Goal: Transaction & Acquisition: Purchase product/service

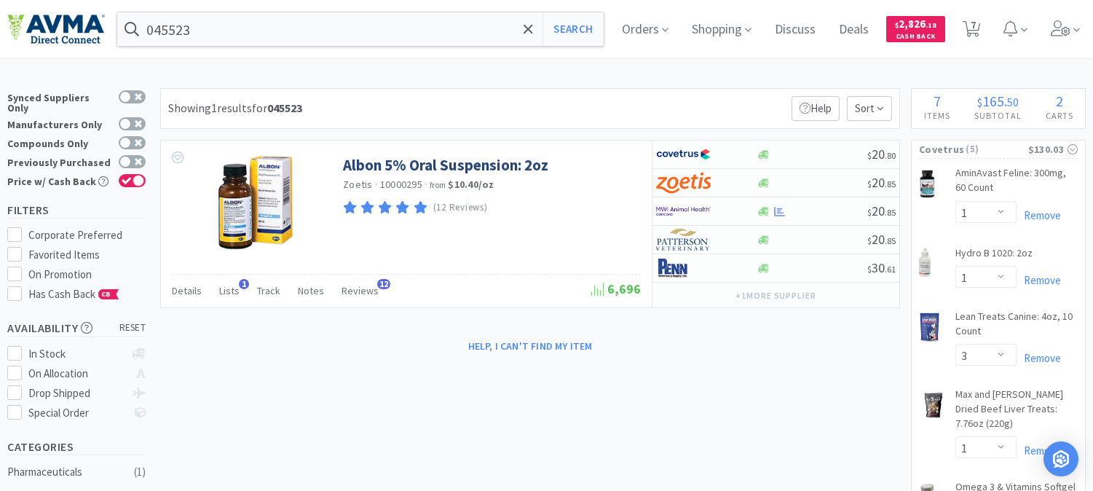
select select "1"
select select "3"
select select "1"
select select "5"
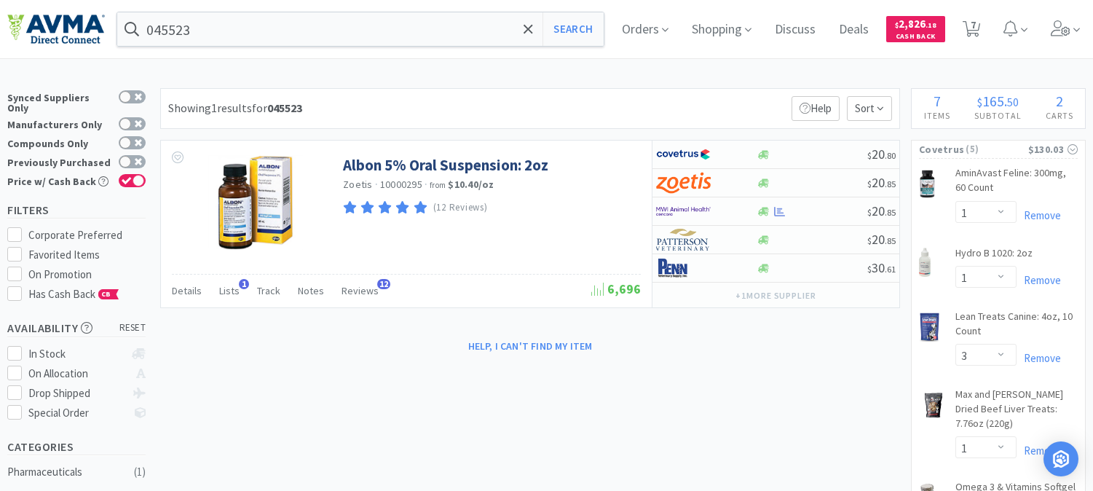
select select "1"
click at [398, 39] on input "045523" at bounding box center [360, 28] width 486 height 33
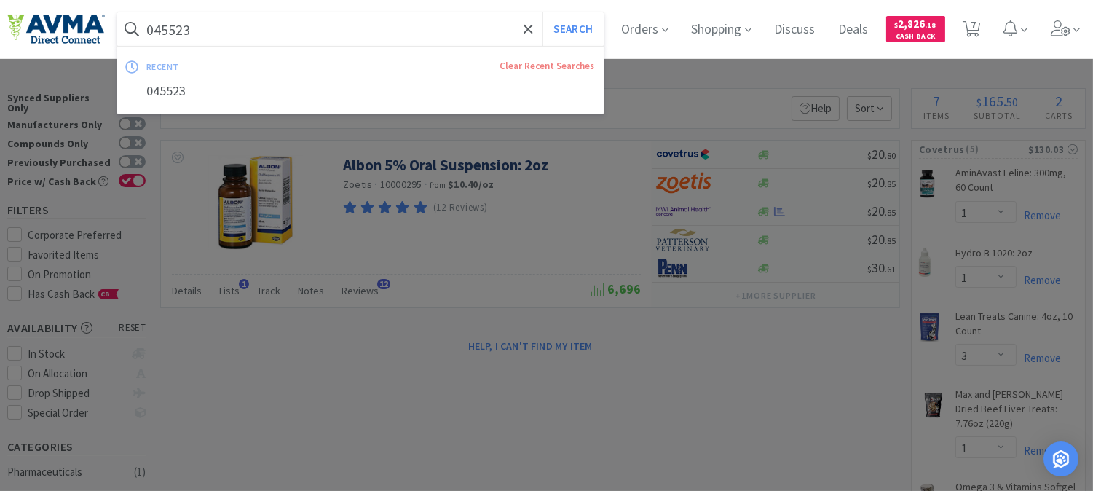
paste input "63460"
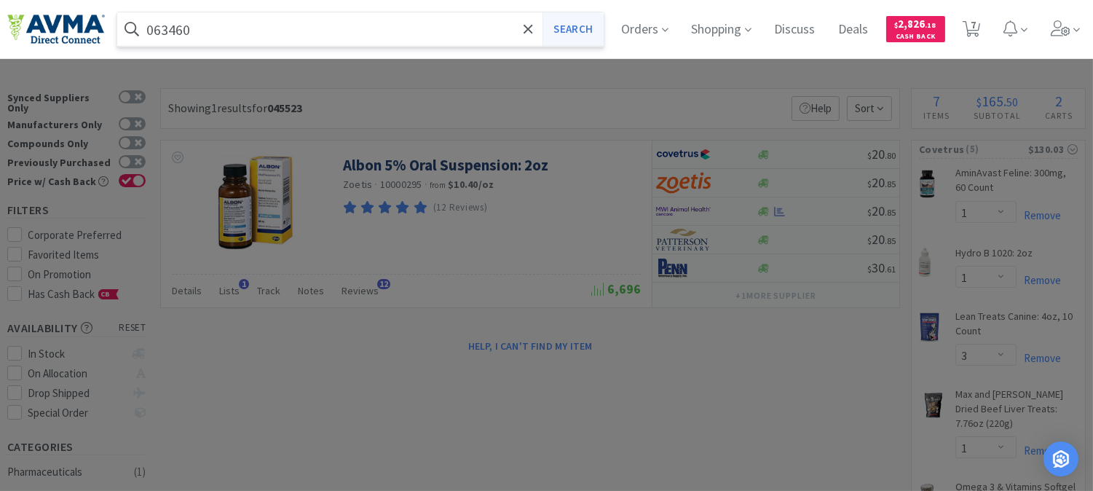
type input "063460"
click at [595, 23] on button "Search" at bounding box center [572, 28] width 60 height 33
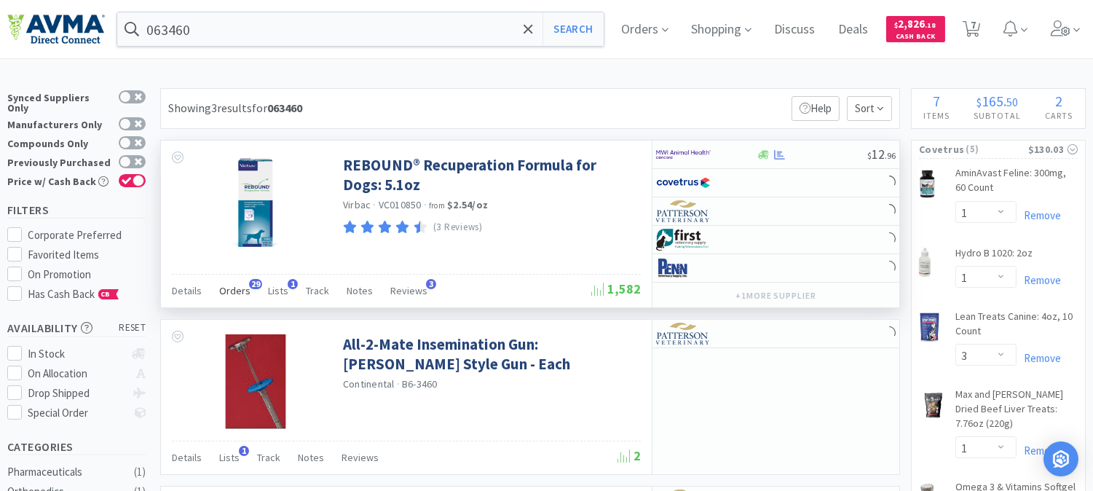
click at [235, 293] on span "Orders" at bounding box center [234, 290] width 31 height 13
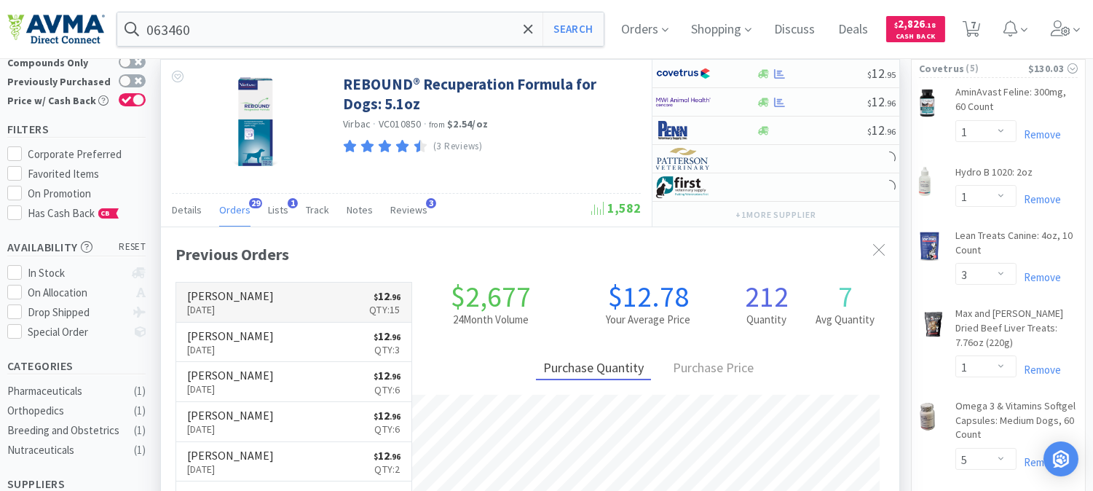
scroll to position [389, 737]
click at [234, 307] on p "[DATE]" at bounding box center [230, 309] width 87 height 16
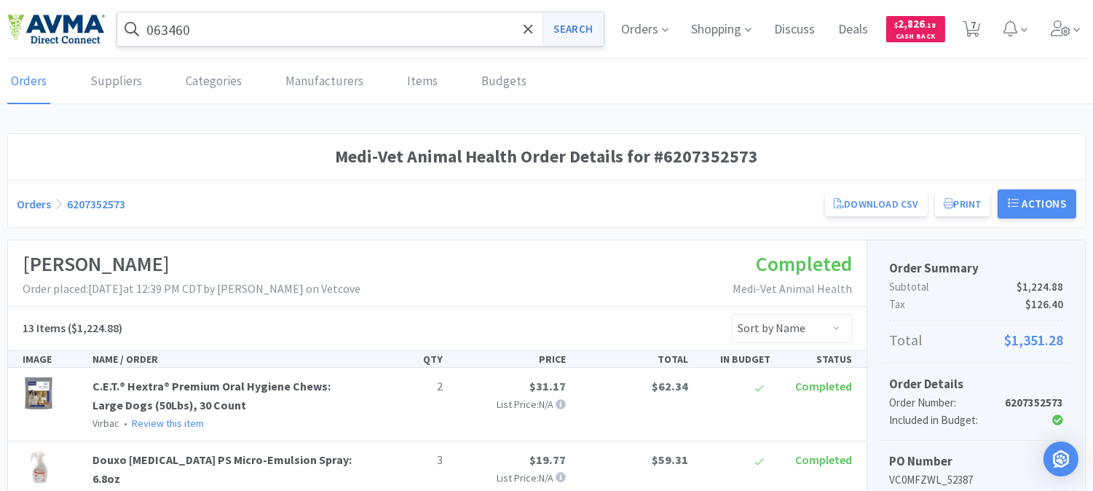
click at [580, 30] on button "Search" at bounding box center [572, 28] width 60 height 33
select select "1"
select select "3"
select select "1"
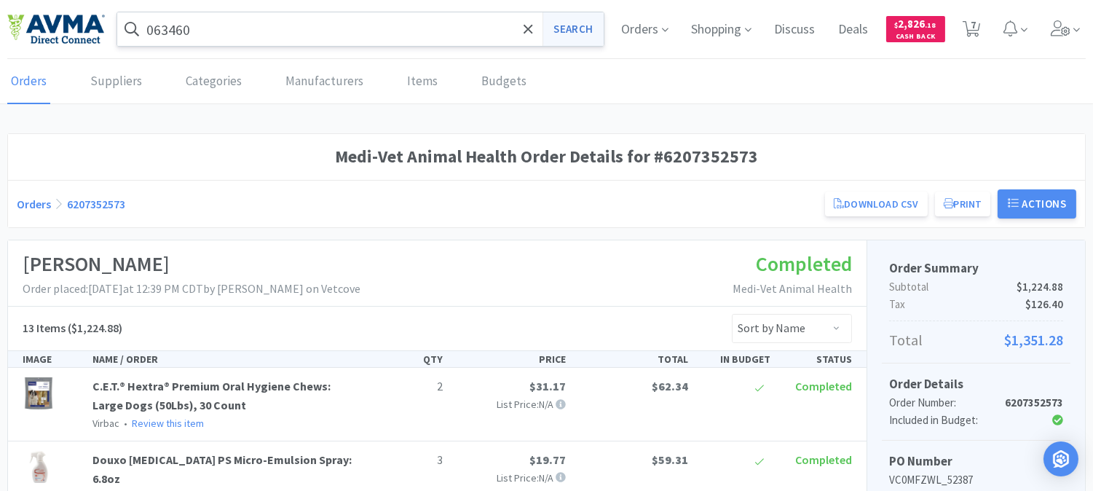
select select "5"
select select "1"
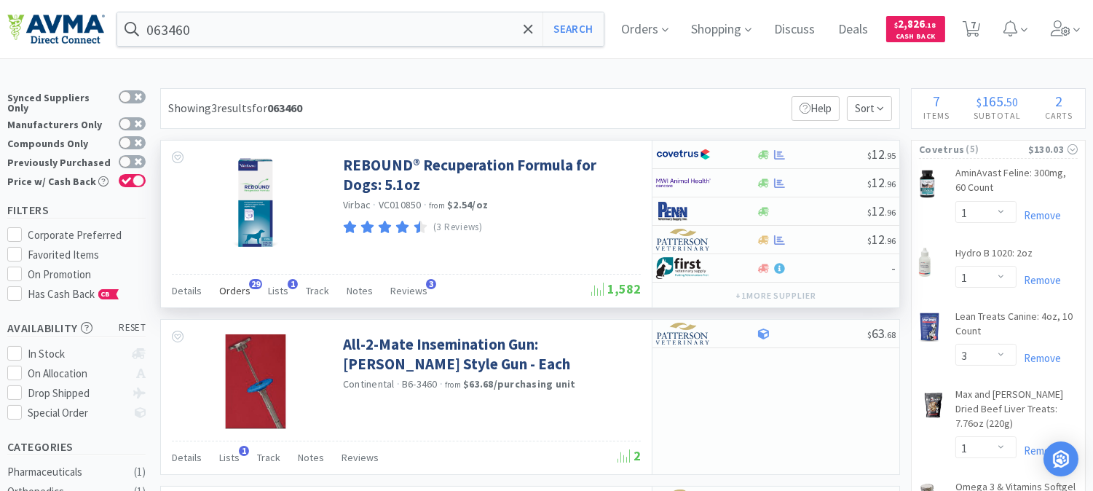
click at [223, 288] on span "Orders" at bounding box center [234, 290] width 31 height 13
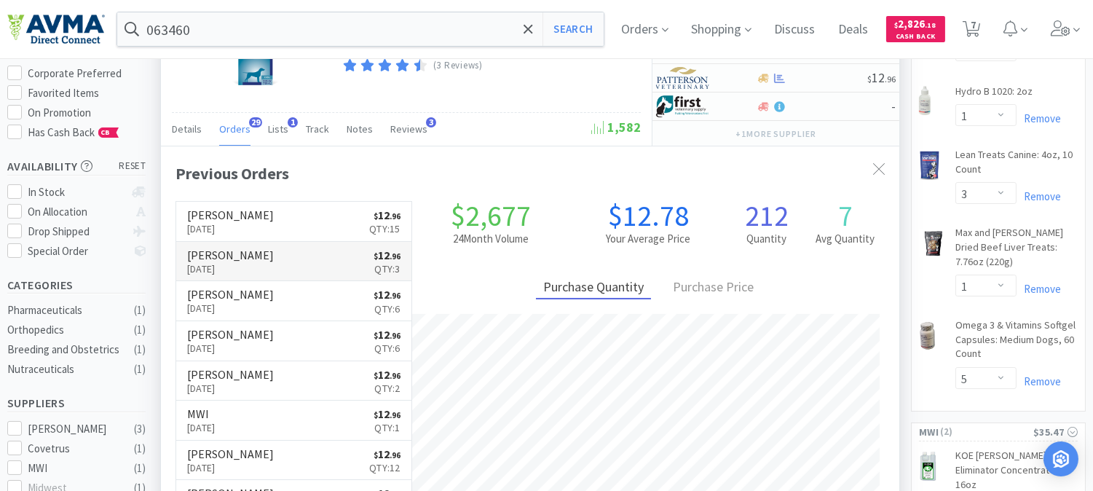
click at [279, 264] on link "[PERSON_NAME] [DATE] $ 12 . 96 Qty: 3" at bounding box center [293, 262] width 235 height 40
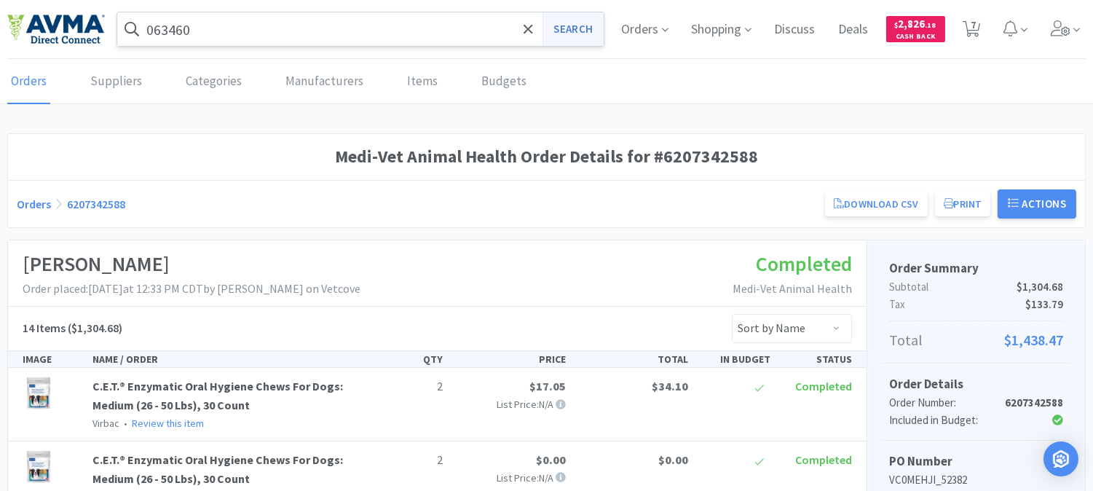
click at [553, 28] on button "Search" at bounding box center [572, 28] width 60 height 33
select select "1"
select select "3"
select select "1"
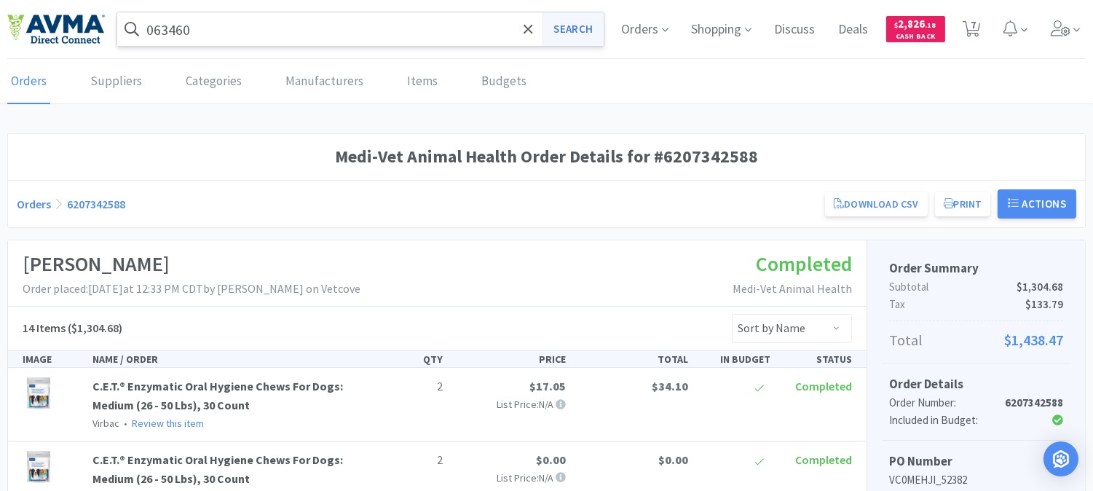
select select "5"
select select "1"
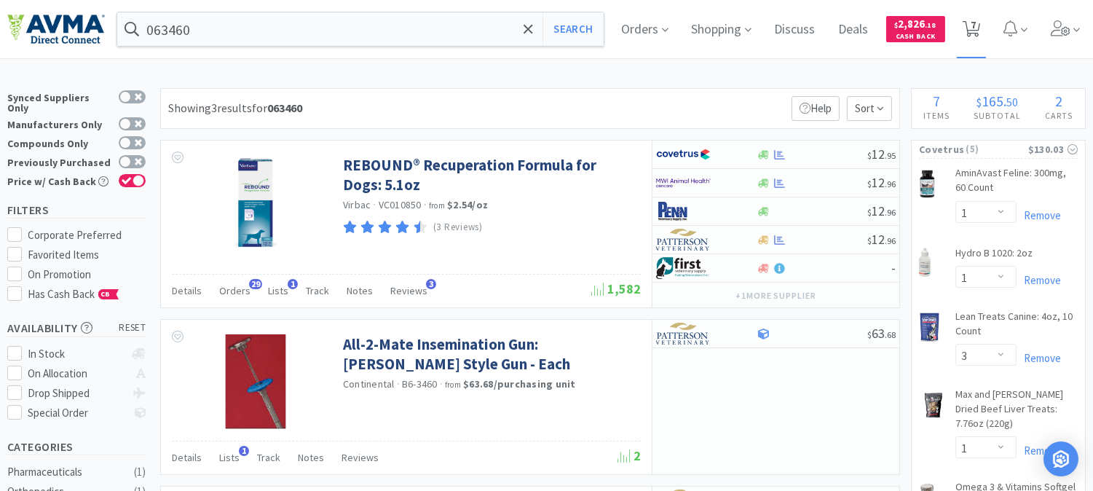
drag, startPoint x: 984, startPoint y: 27, endPoint x: 977, endPoint y: 39, distance: 13.7
click at [975, 27] on span "7" at bounding box center [972, 25] width 5 height 58
select select "1"
select select "3"
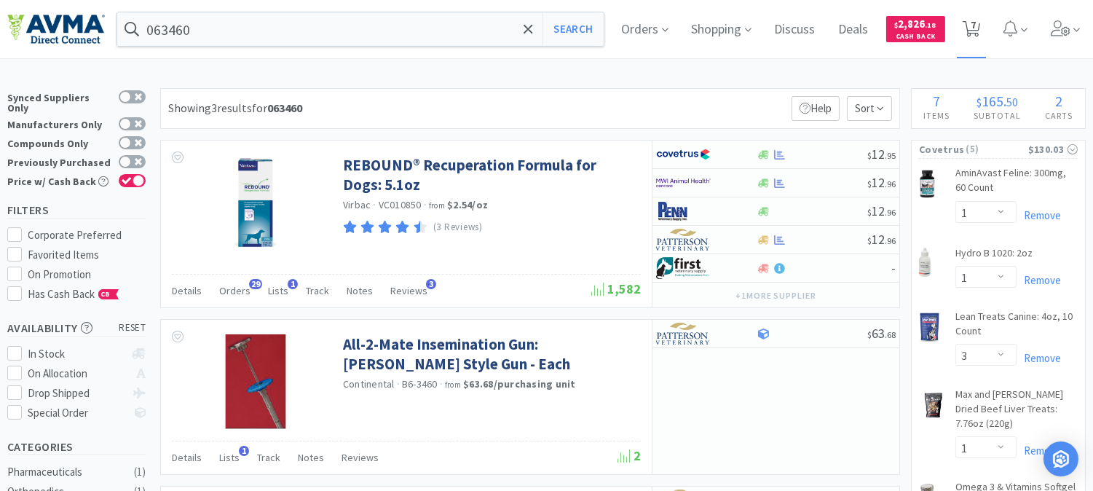
select select "1"
select select "5"
select select "1"
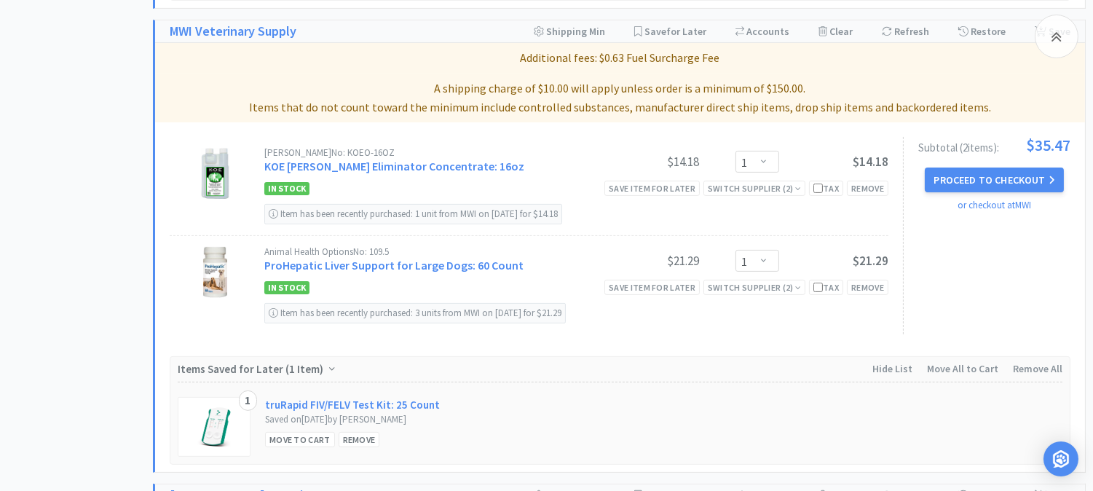
scroll to position [889, 0]
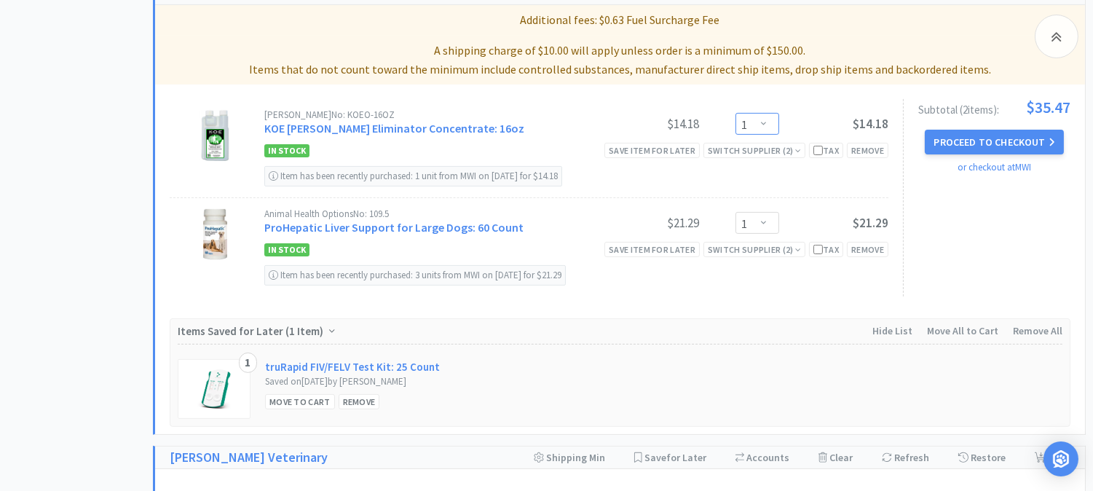
click at [765, 126] on select "Enter Quantity 1 2 3 4 5 6 7 8 9 10 11 12 13 14 15 16 17 18 19 20 Enter Quantity" at bounding box center [757, 124] width 44 height 22
click at [735, 114] on select "Enter Quantity 1 2 3 4 5 6 7 8 9 10 11 12 13 14 15 16 17 18 19 20 Enter Quantity" at bounding box center [757, 124] width 44 height 22
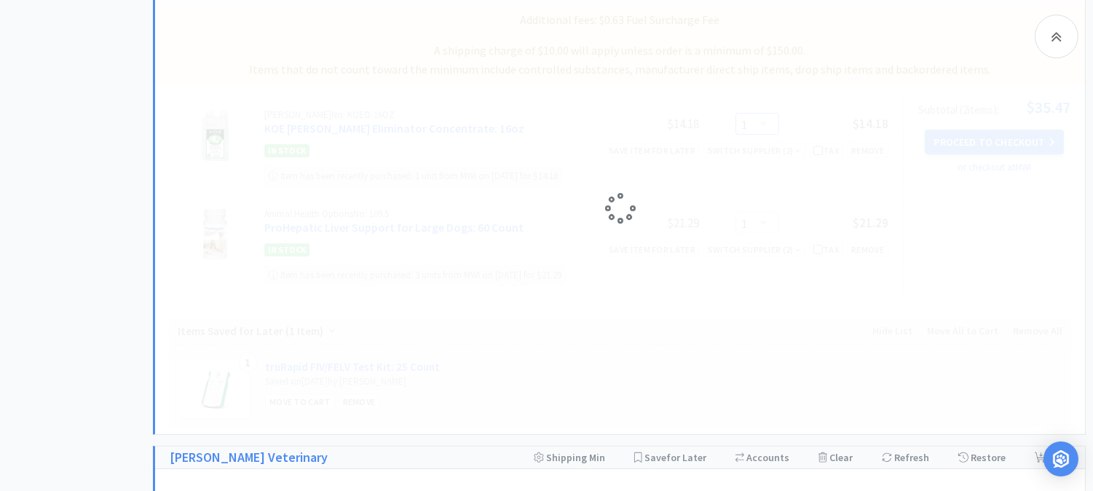
select select "2"
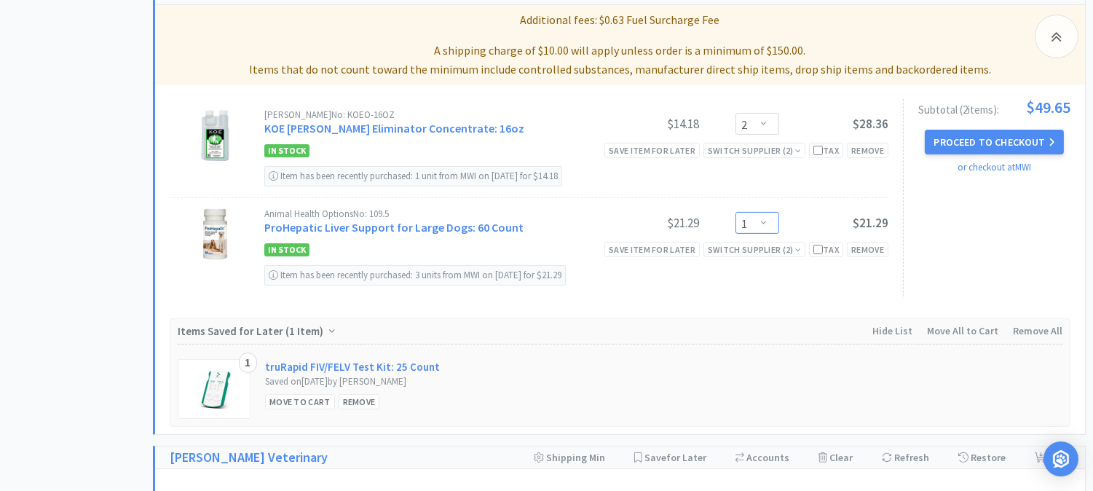
click at [764, 224] on select "Enter Quantity 1 2 3 4 5 6 7 8 9 10 11 12 13 14 15 16 17 18 19 20 Enter Quantity" at bounding box center [757, 223] width 44 height 22
click at [735, 213] on select "Enter Quantity 1 2 3 4 5 6 7 8 9 10 11 12 13 14 15 16 17 18 19 20 Enter Quantity" at bounding box center [757, 223] width 44 height 22
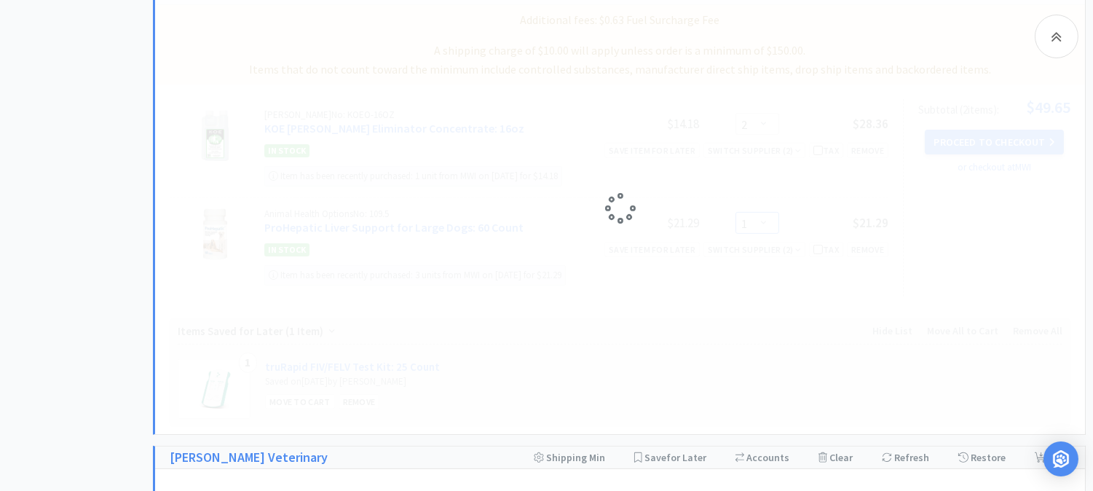
select select "4"
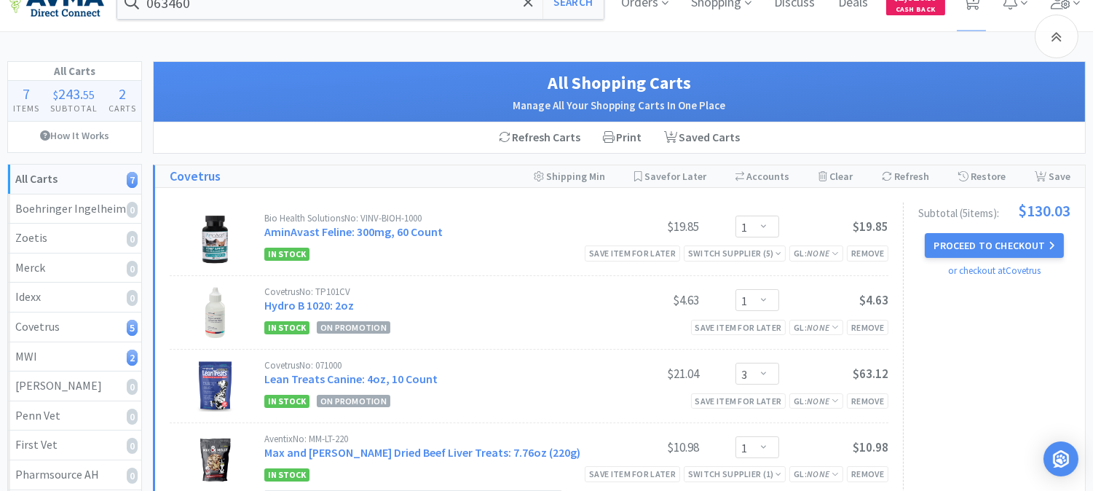
scroll to position [0, 0]
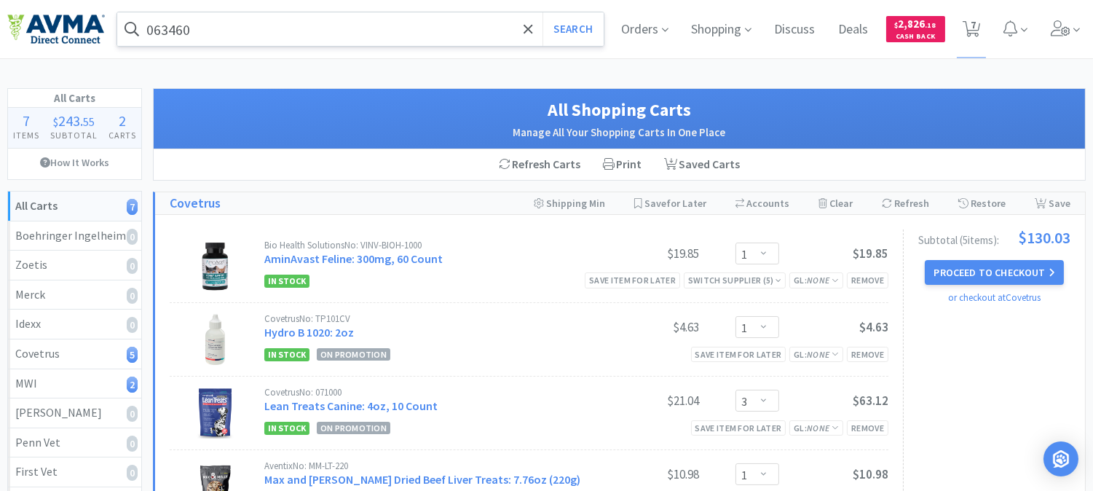
click at [231, 32] on input "063460" at bounding box center [360, 28] width 486 height 33
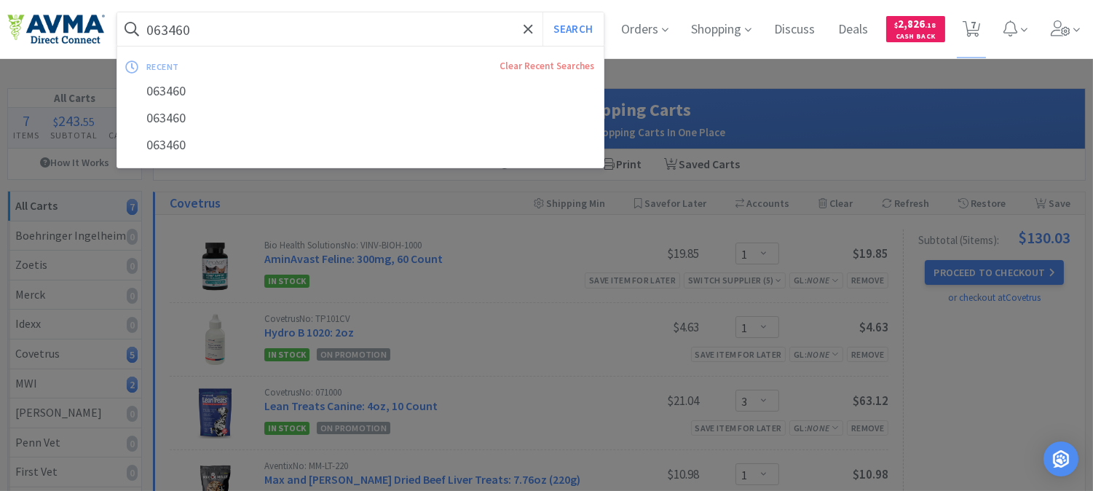
paste input "05592"
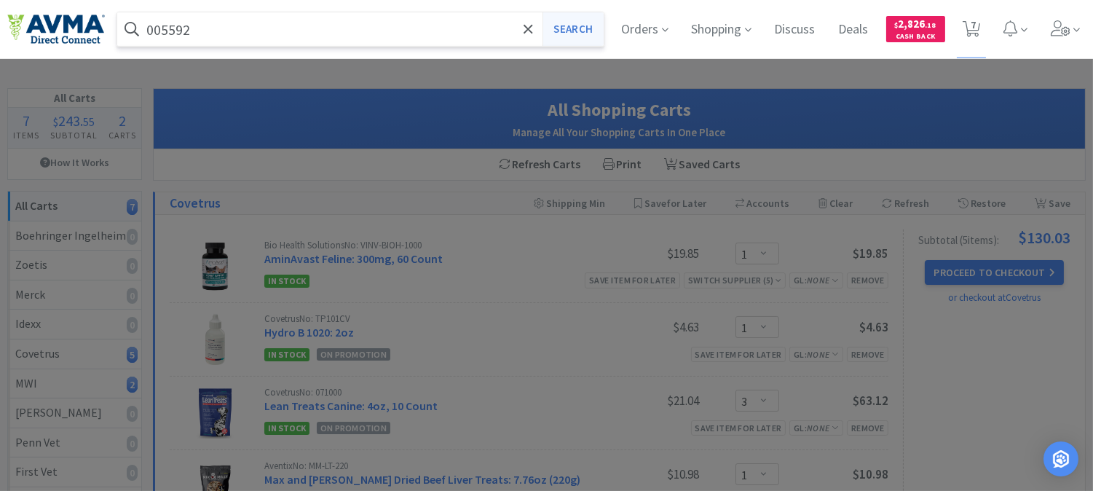
type input "005592"
click at [571, 30] on button "Search" at bounding box center [572, 28] width 60 height 33
select select "1"
select select "3"
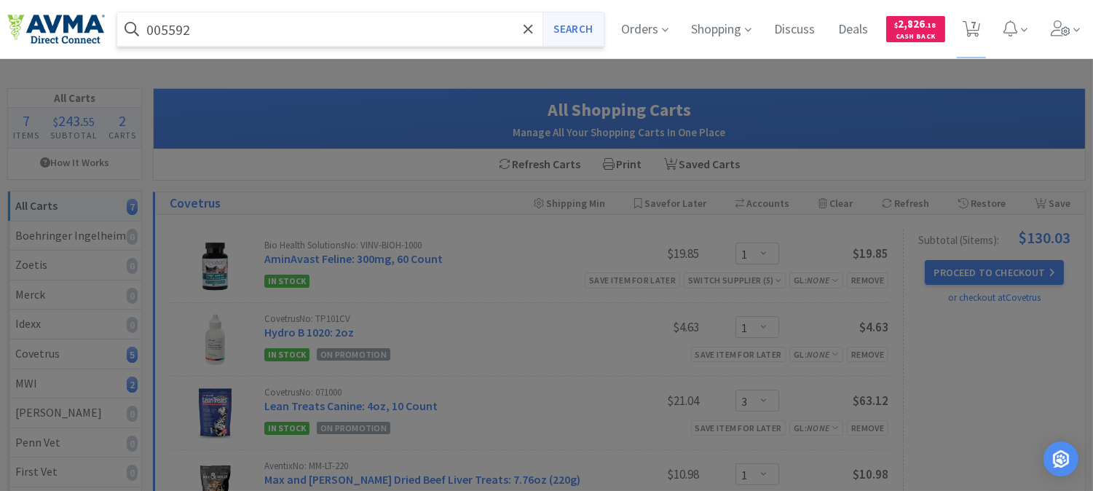
select select "1"
select select "5"
select select "2"
select select "4"
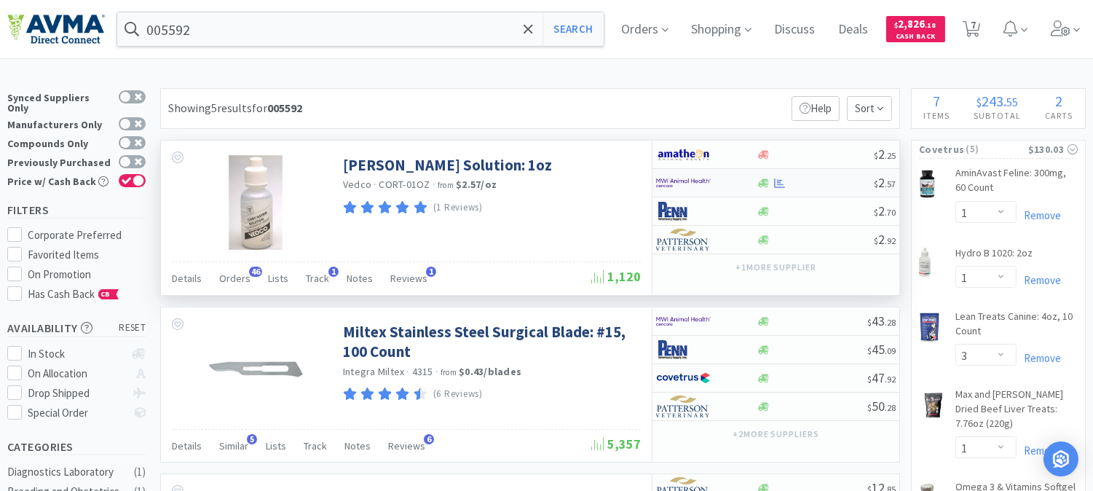
click at [670, 181] on img at bounding box center [683, 183] width 55 height 22
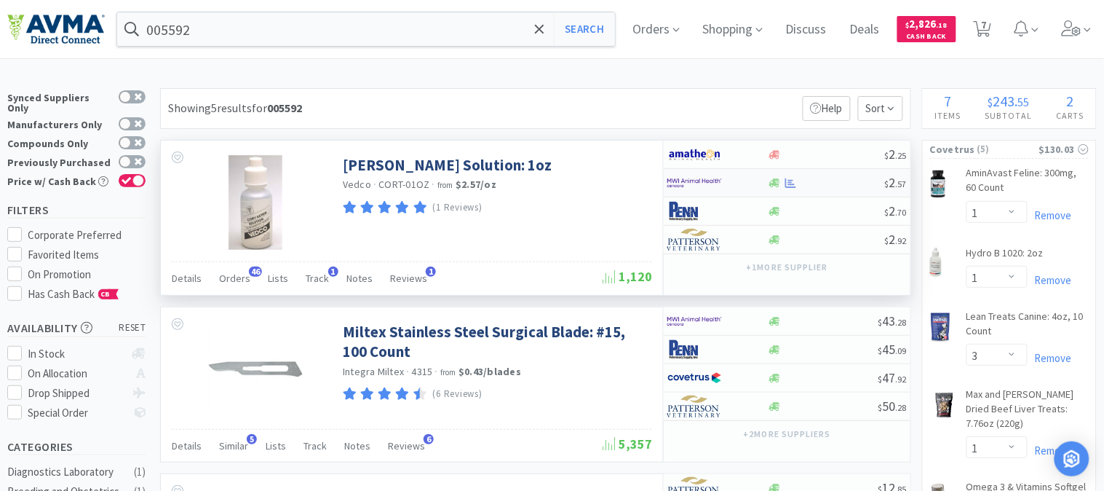
select select "1"
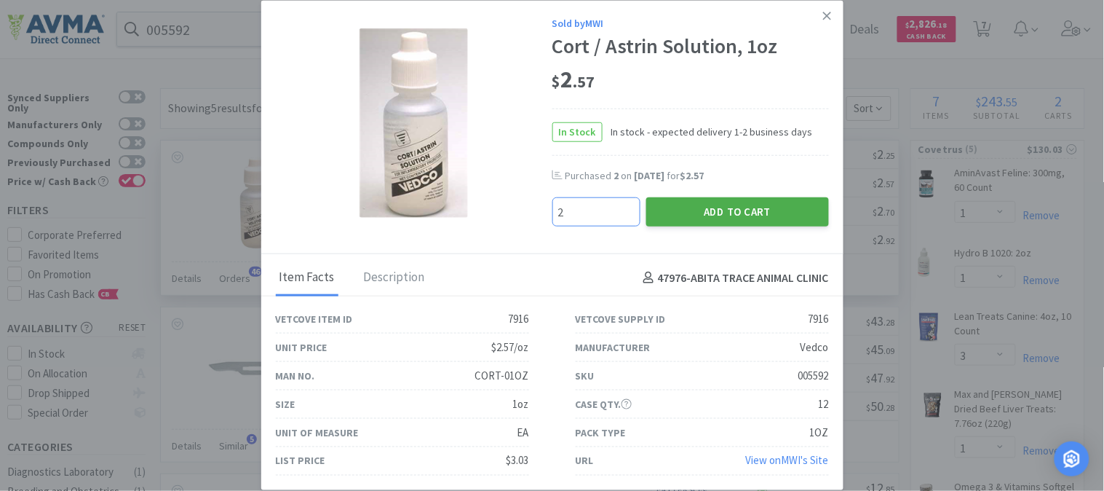
type input "2"
click at [736, 215] on button "Add to Cart" at bounding box center [737, 211] width 183 height 29
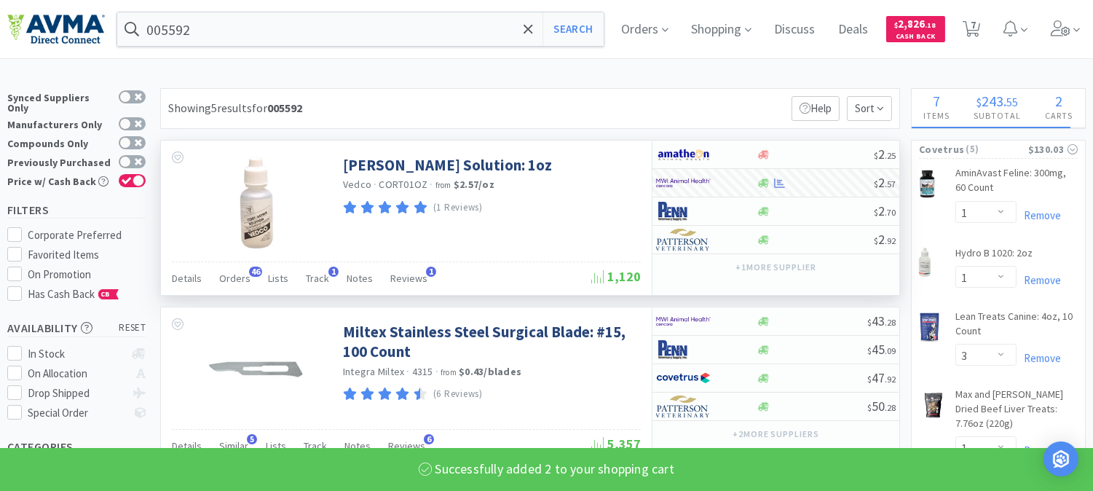
select select "2"
select select "4"
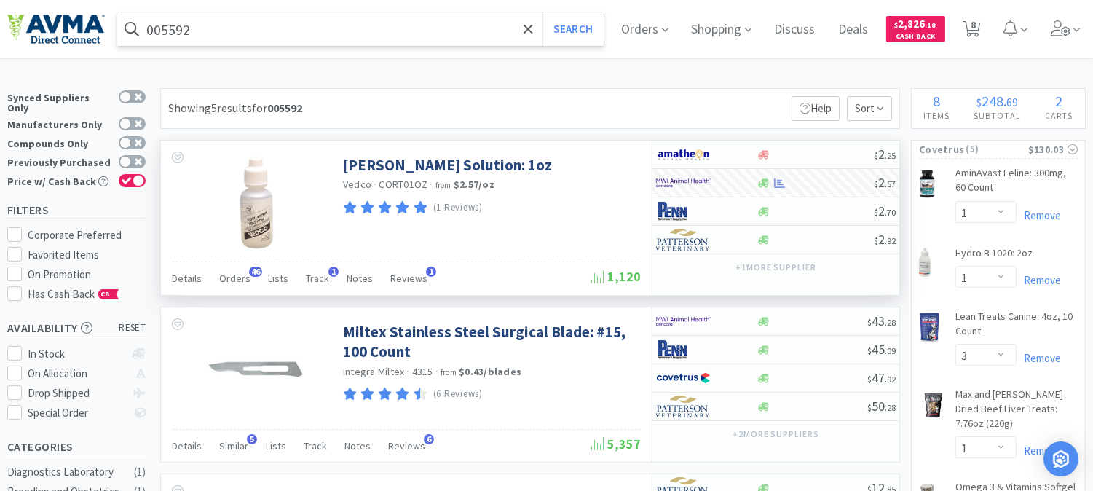
click at [149, 25] on input "005592" at bounding box center [360, 28] width 486 height 33
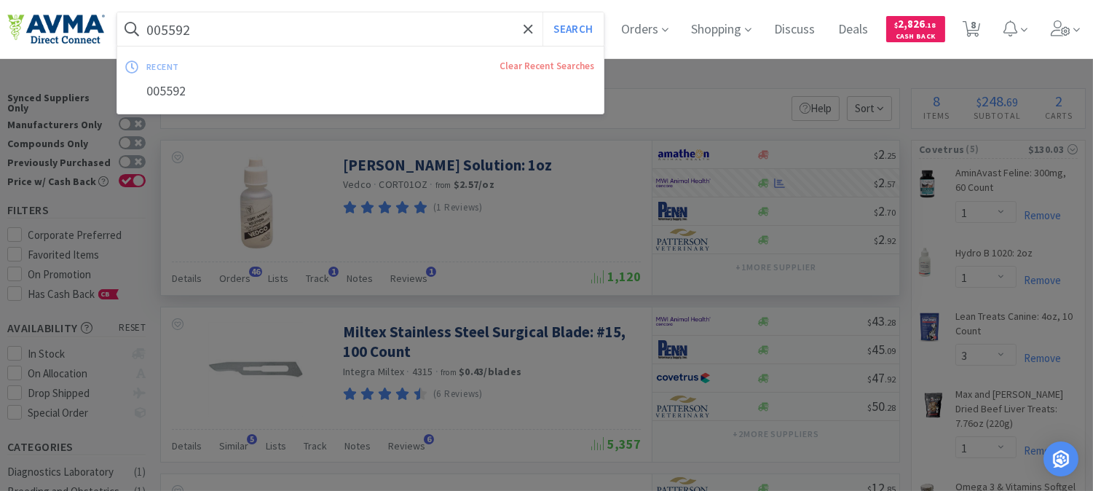
paste input "54599"
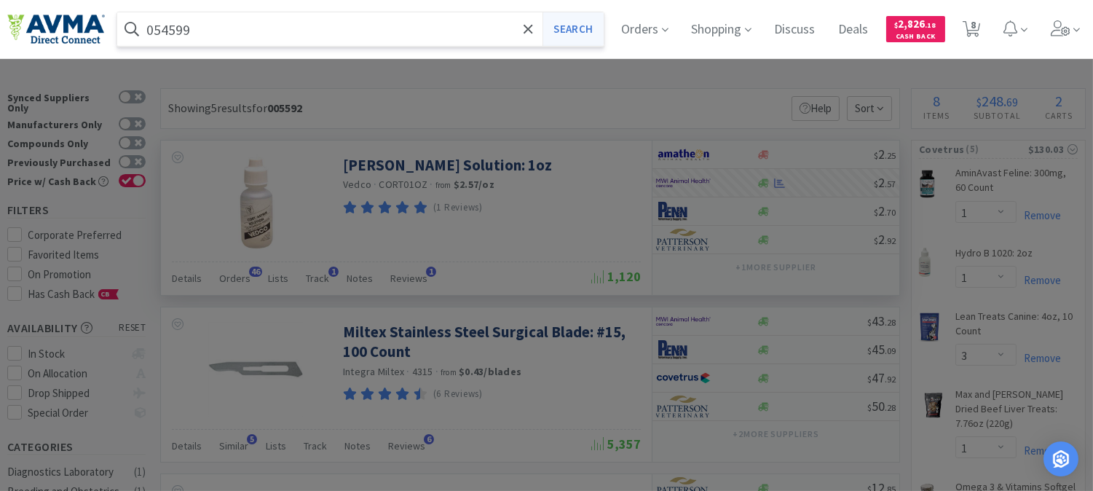
type input "054599"
click at [577, 25] on button "Search" at bounding box center [572, 28] width 60 height 33
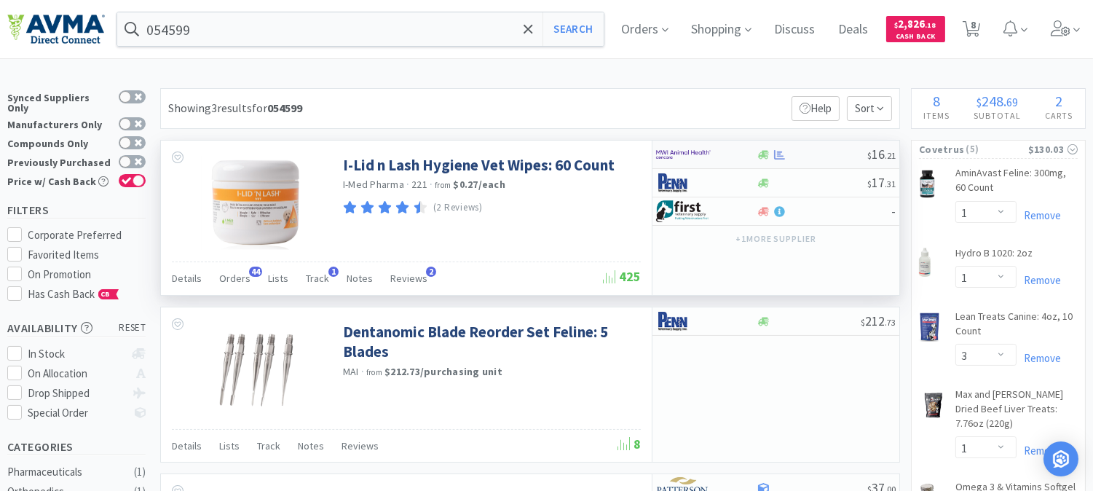
click at [687, 154] on img at bounding box center [683, 154] width 55 height 22
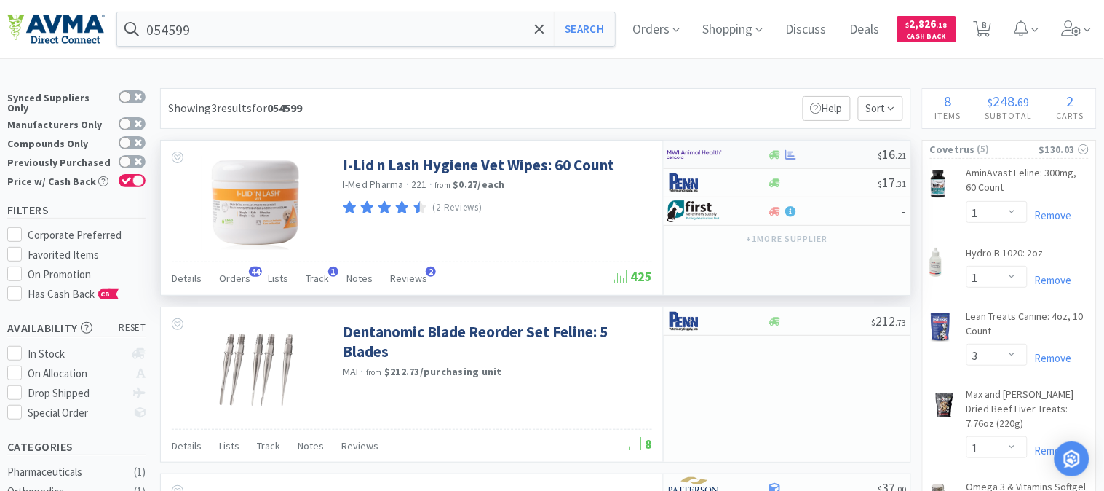
select select "1"
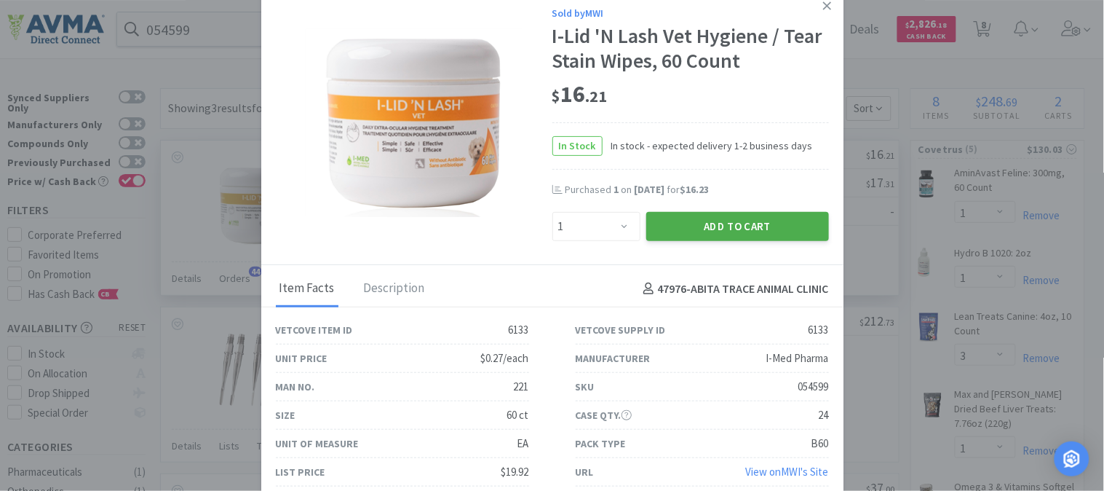
click at [750, 229] on button "Add to Cart" at bounding box center [737, 226] width 183 height 29
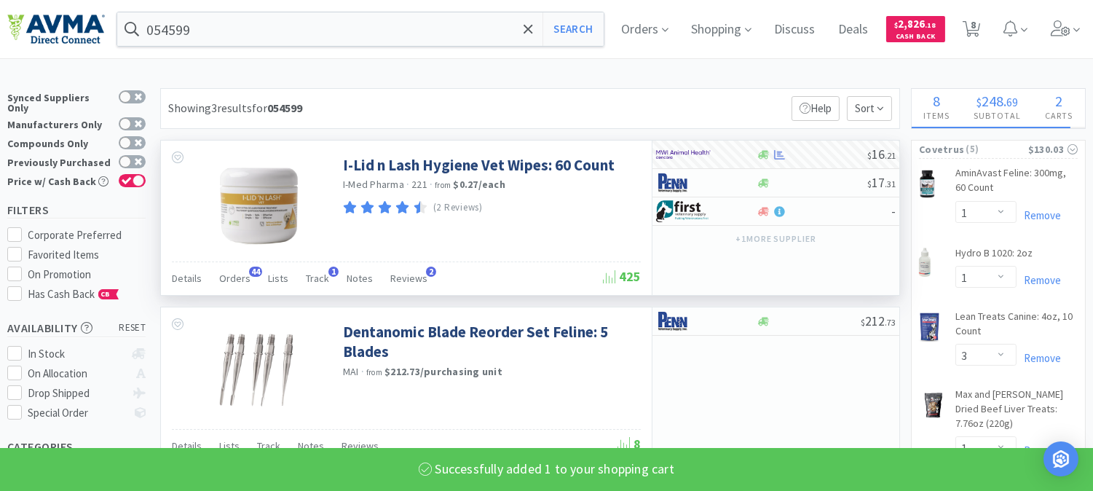
select select "1"
select select "2"
select select "4"
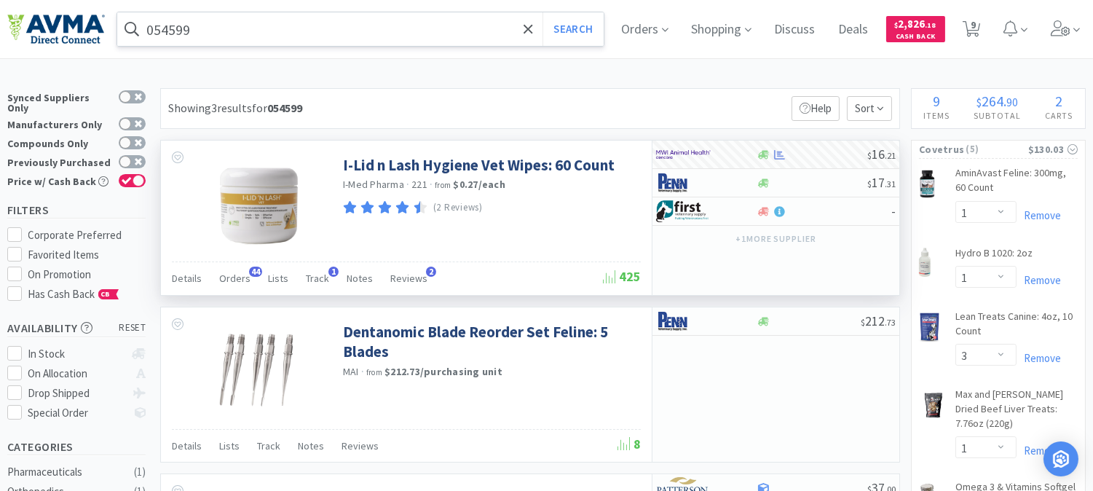
click at [290, 26] on input "054599" at bounding box center [360, 28] width 486 height 33
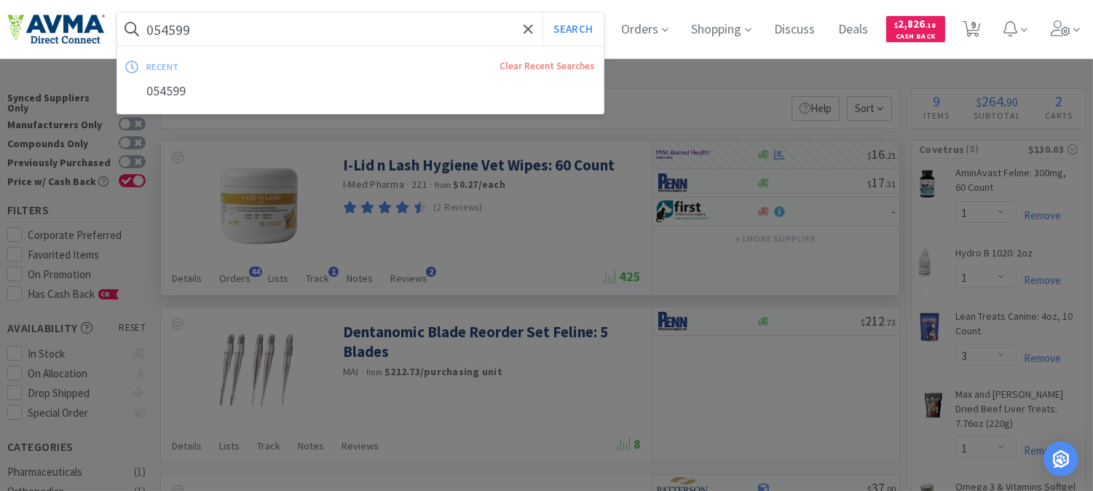
paste input "11011"
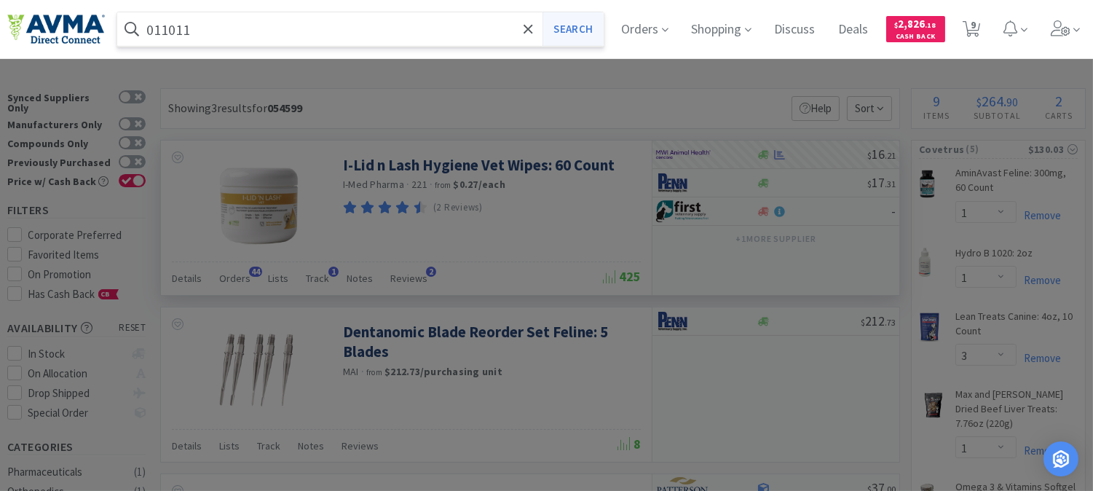
type input "011011"
click at [572, 27] on button "Search" at bounding box center [572, 28] width 60 height 33
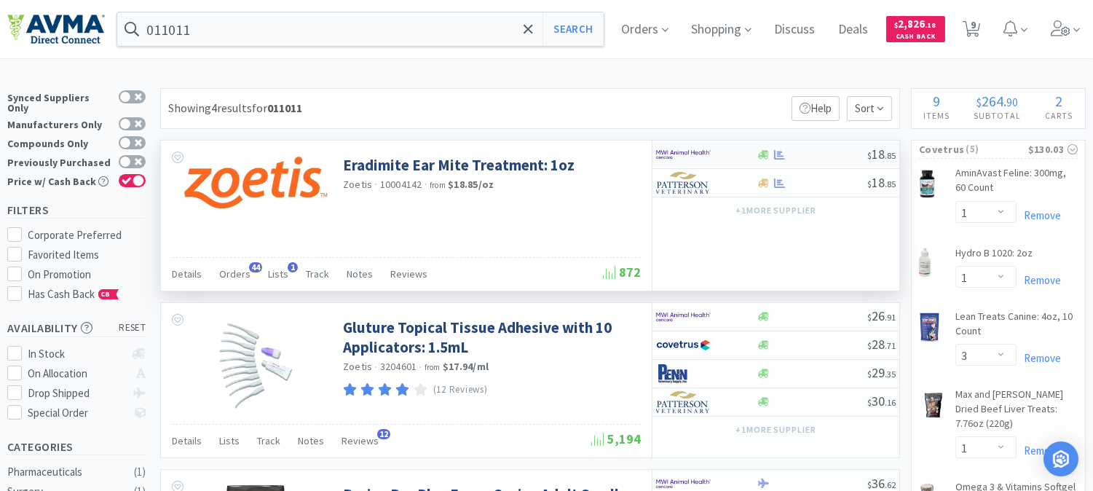
click at [674, 154] on img at bounding box center [683, 154] width 55 height 22
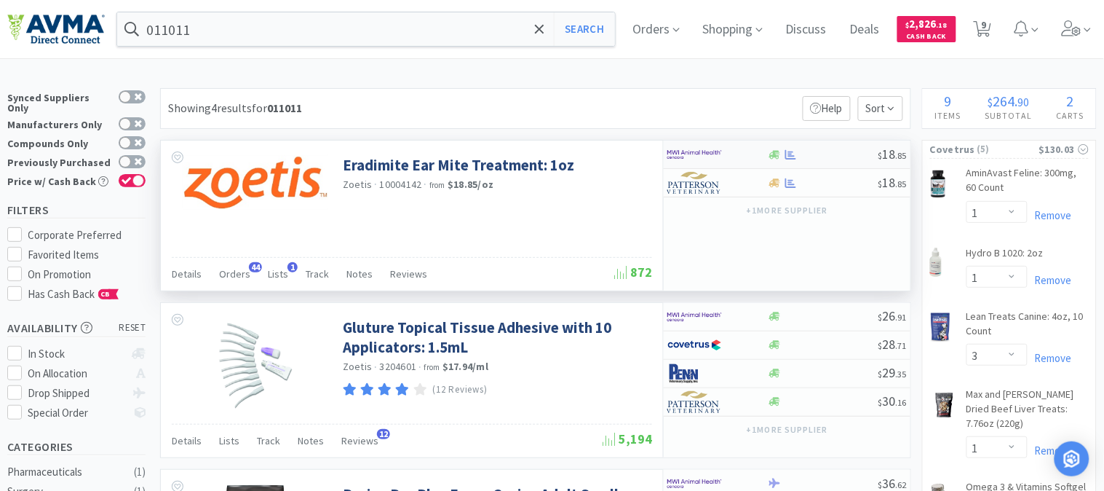
select select "1"
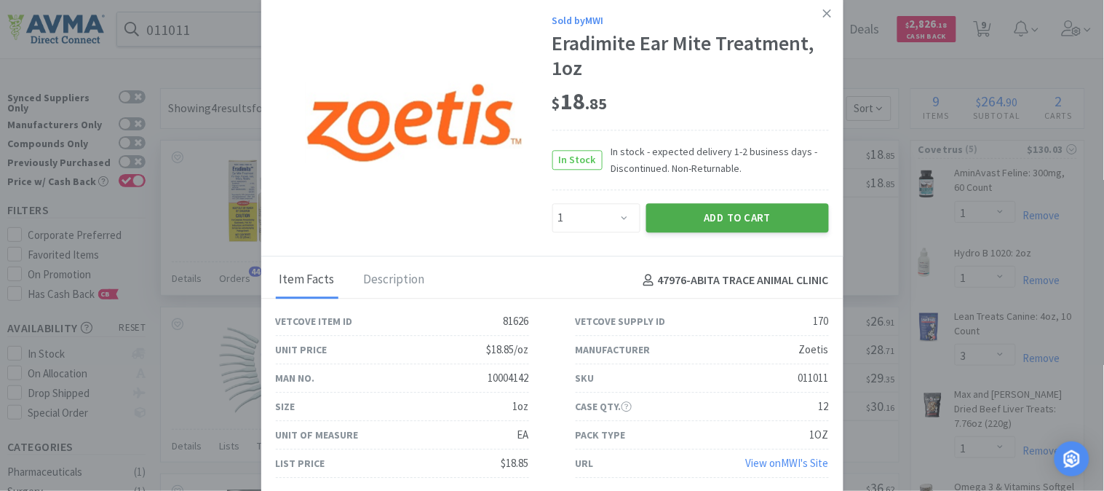
click at [719, 208] on button "Add to Cart" at bounding box center [737, 217] width 183 height 29
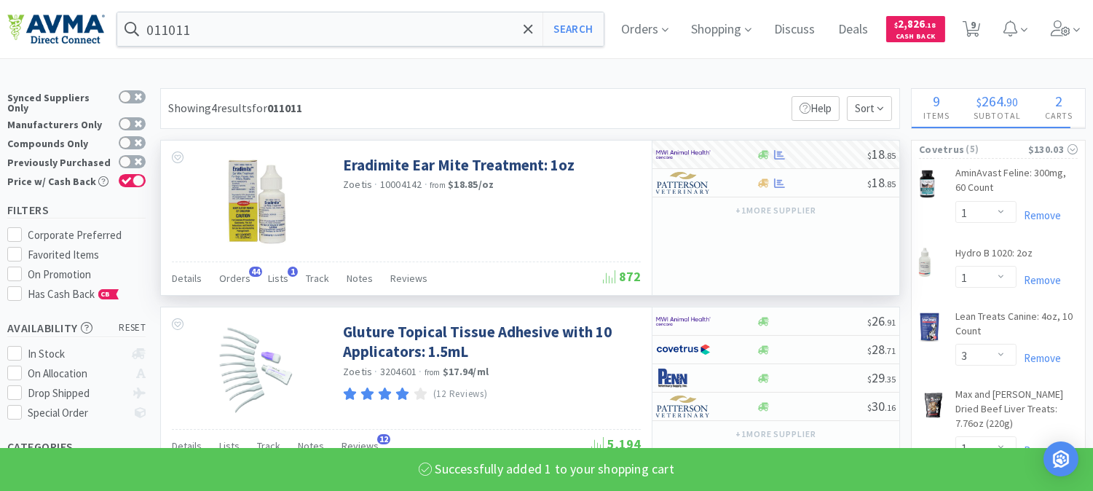
select select "1"
select select "2"
select select "4"
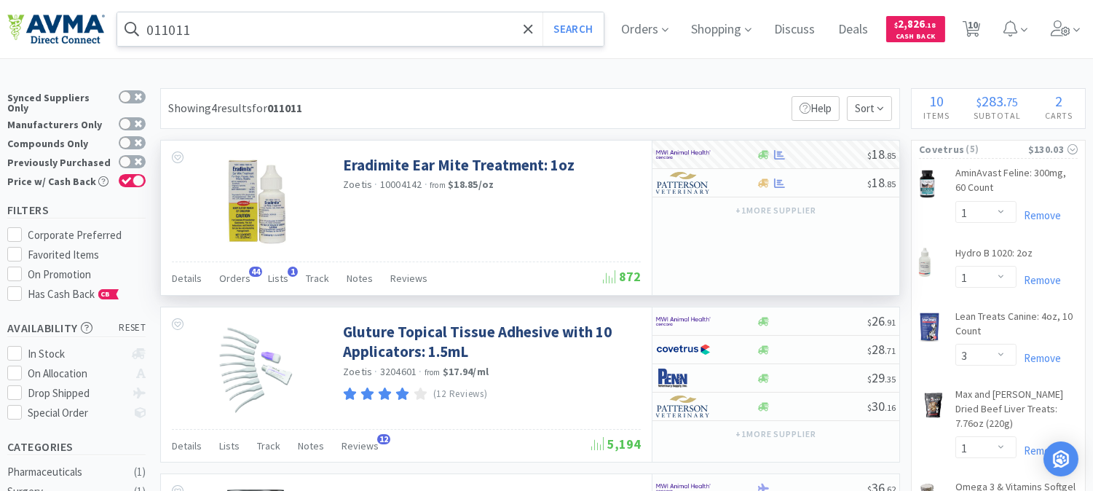
click at [317, 22] on input "011011" at bounding box center [360, 28] width 486 height 33
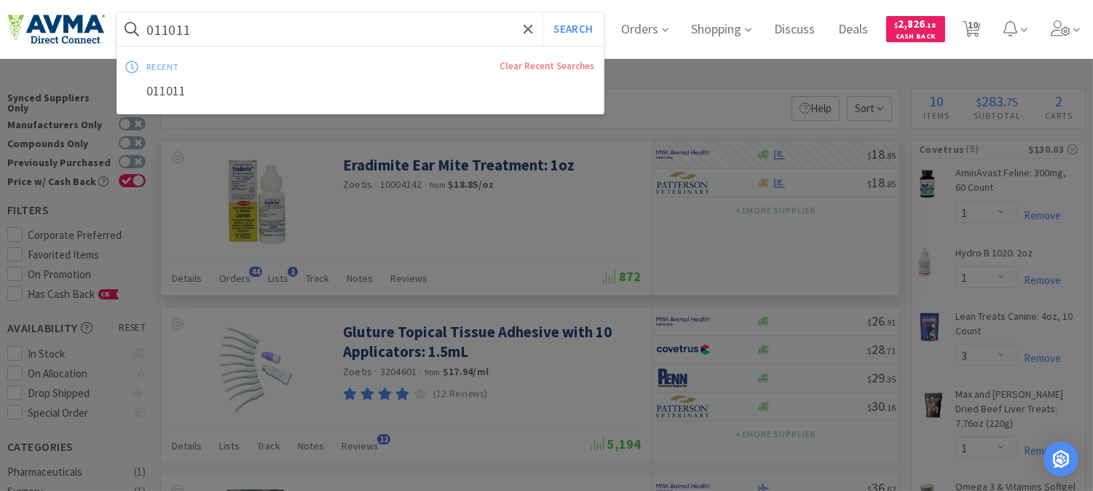
paste input "63460"
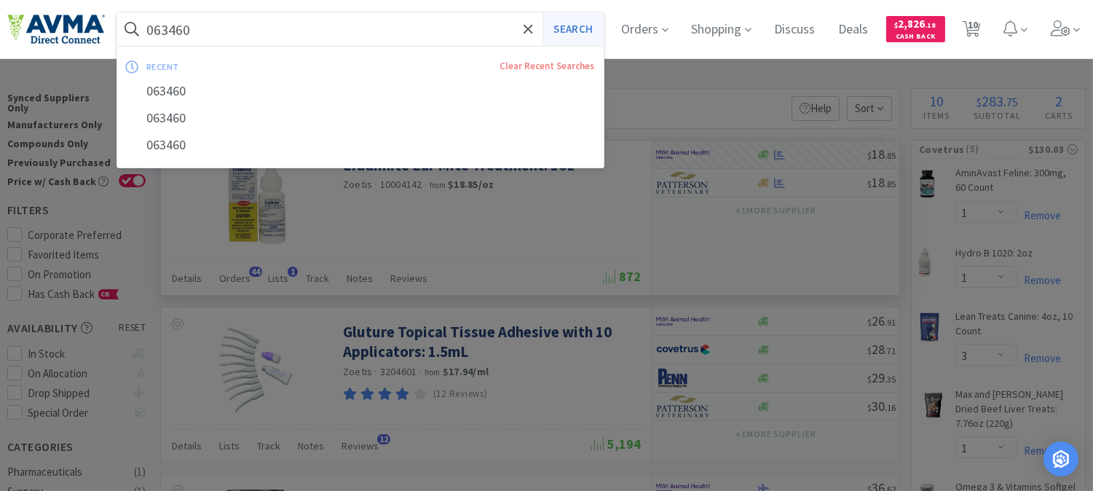
type input "063460"
click at [574, 31] on button "Search" at bounding box center [572, 28] width 60 height 33
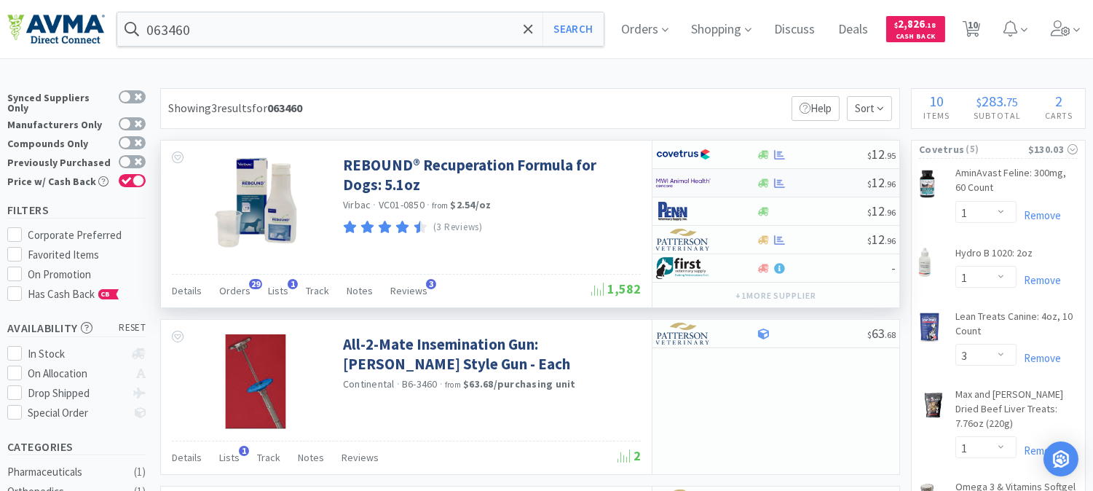
click at [678, 182] on img at bounding box center [683, 183] width 55 height 22
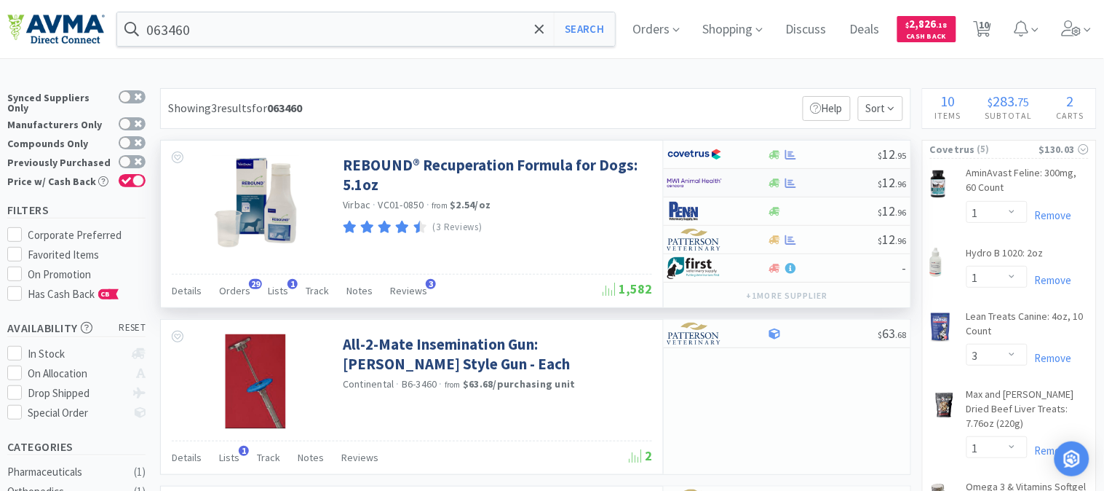
select select "1"
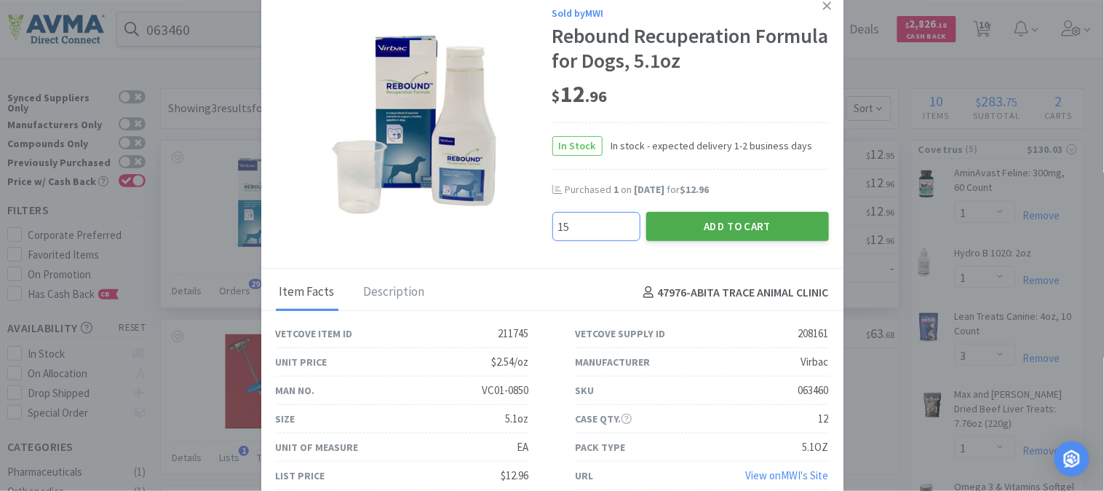
type input "15"
click at [708, 233] on button "Add to Cart" at bounding box center [737, 226] width 183 height 29
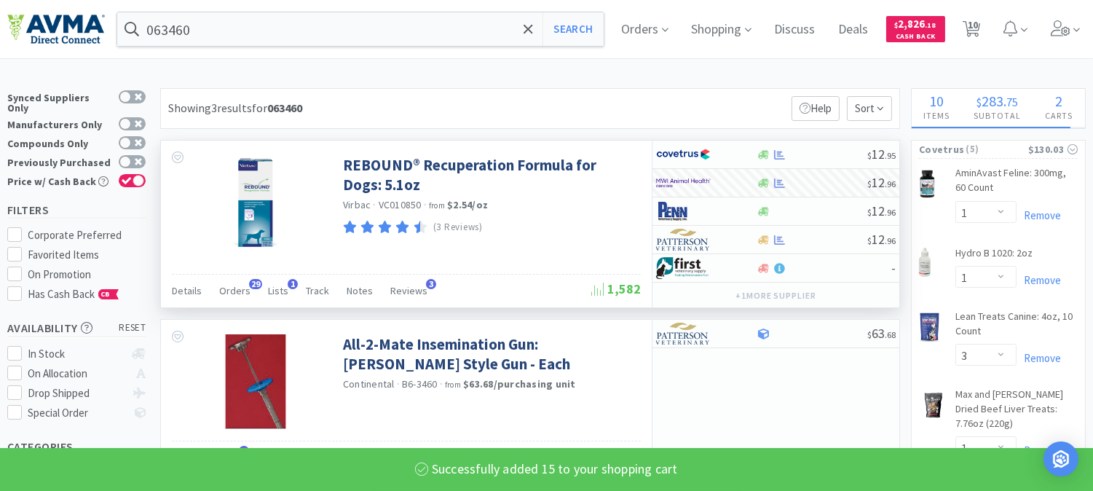
select select "15"
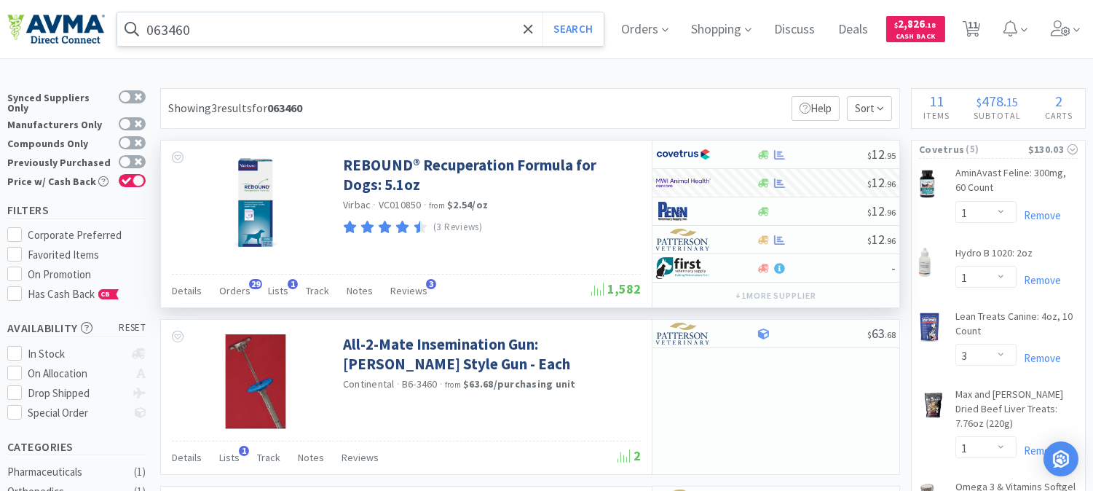
click at [365, 25] on input "063460" at bounding box center [360, 28] width 486 height 33
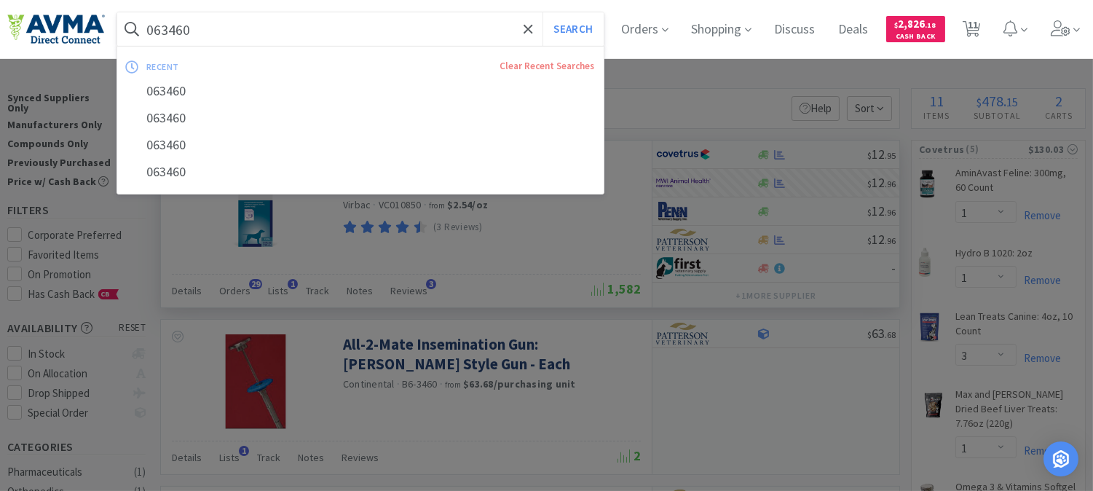
paste input "33058"
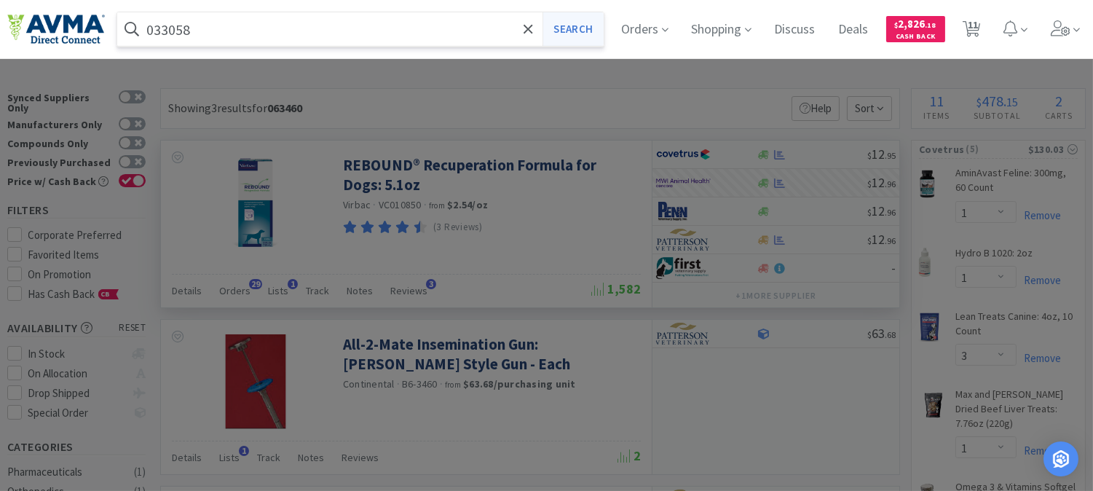
type input "033058"
click at [572, 34] on button "Search" at bounding box center [572, 28] width 60 height 33
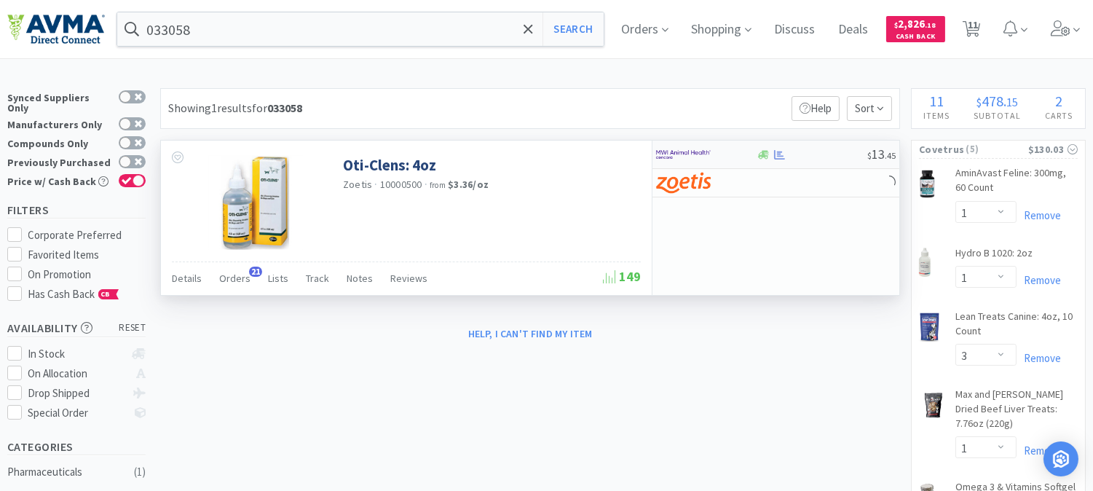
click at [671, 151] on img at bounding box center [683, 154] width 55 height 22
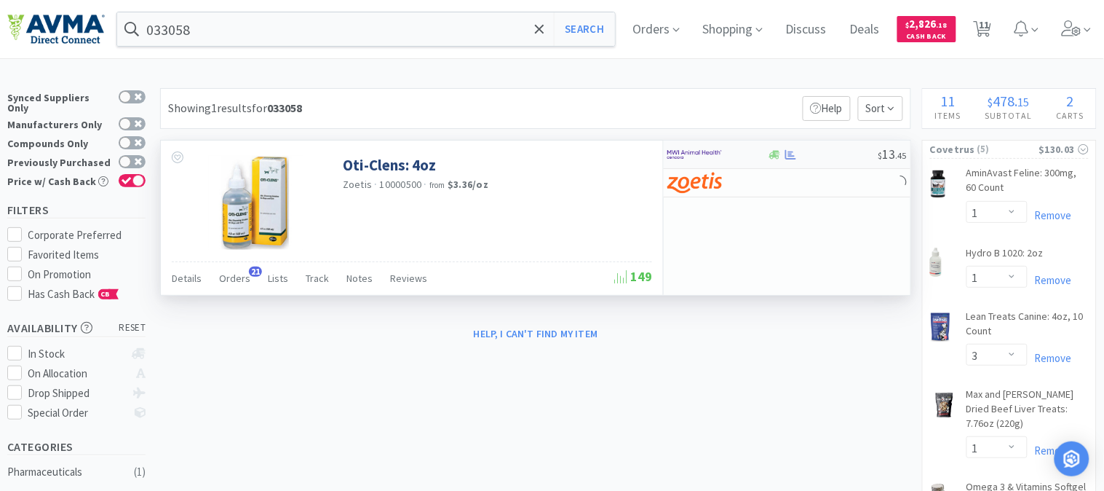
select select "1"
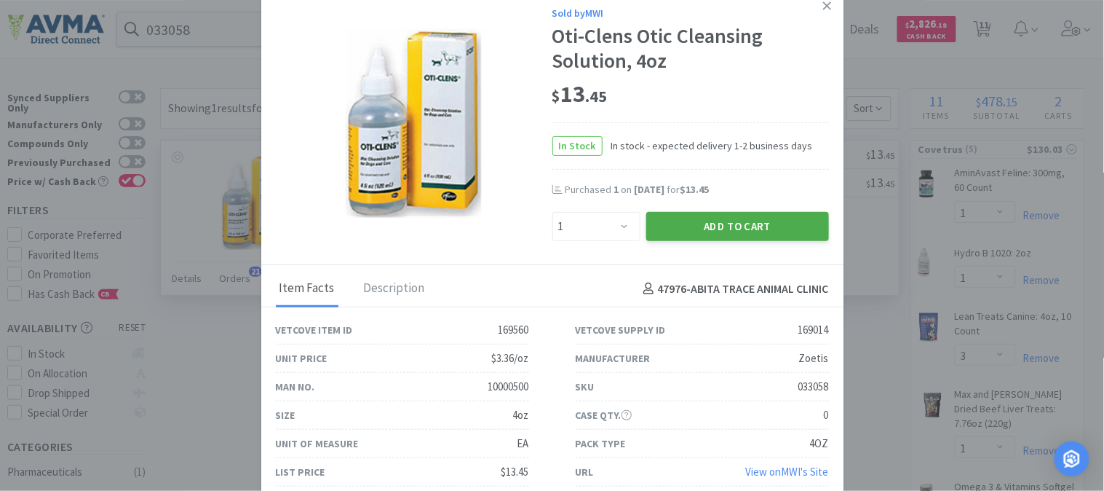
click at [707, 217] on button "Add to Cart" at bounding box center [737, 226] width 183 height 29
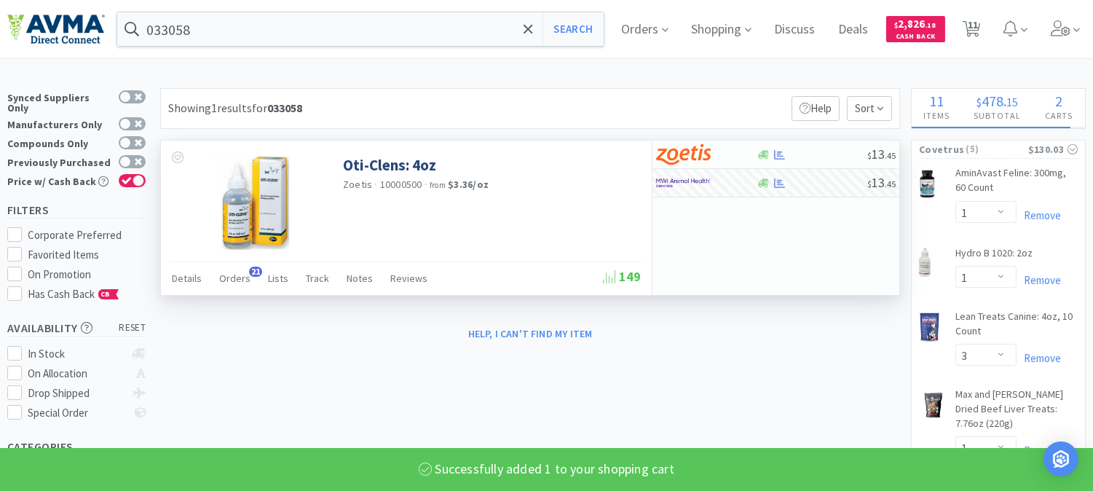
select select "1"
select select "4"
select select "15"
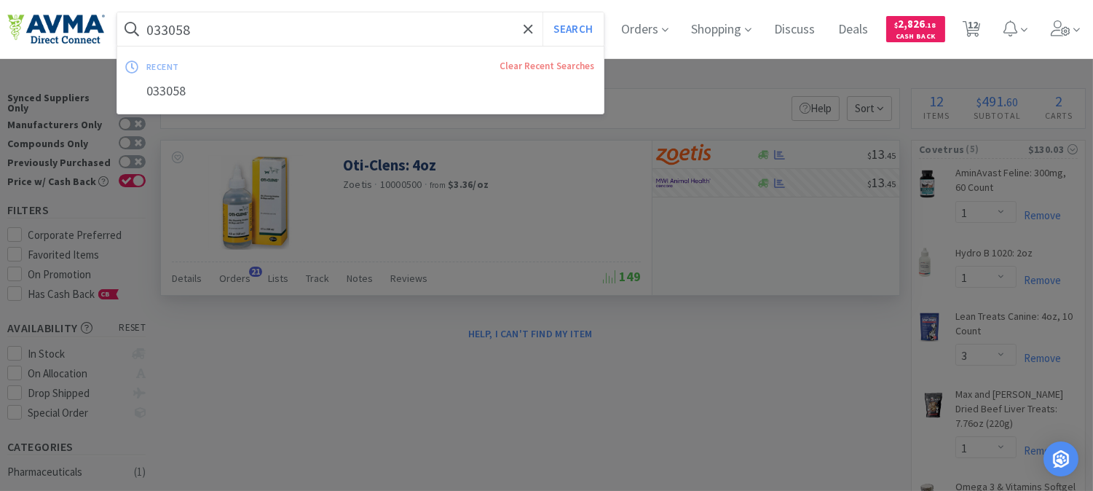
click at [228, 28] on input "033058" at bounding box center [360, 28] width 486 height 33
paste input "8333"
type input "038333"
click at [575, 24] on button "Search" at bounding box center [572, 28] width 60 height 33
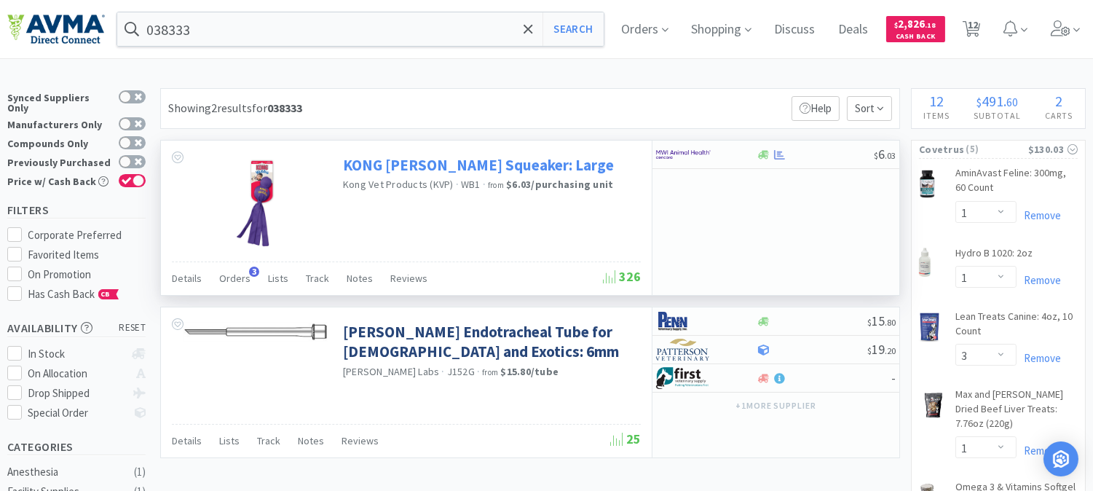
click at [518, 175] on link "KONG [PERSON_NAME] Squeaker: Large" at bounding box center [478, 165] width 271 height 20
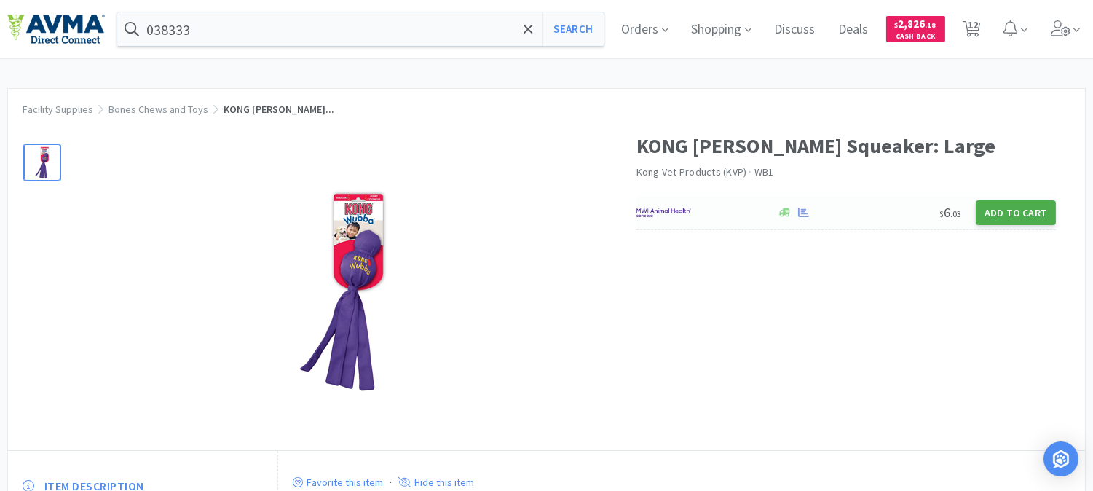
click at [1017, 225] on button "Add to Cart" at bounding box center [1015, 212] width 80 height 25
select select "1"
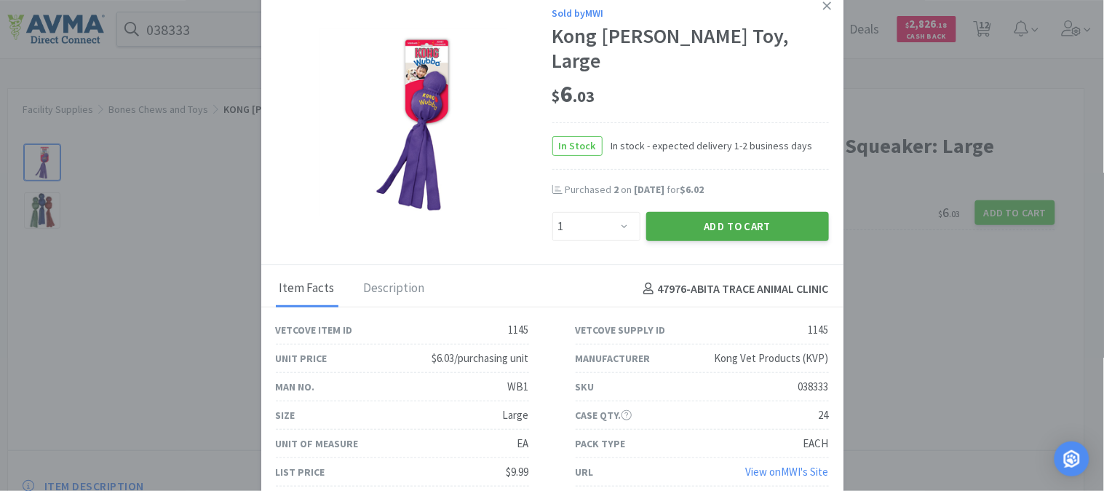
click at [723, 220] on button "Add to Cart" at bounding box center [737, 226] width 183 height 29
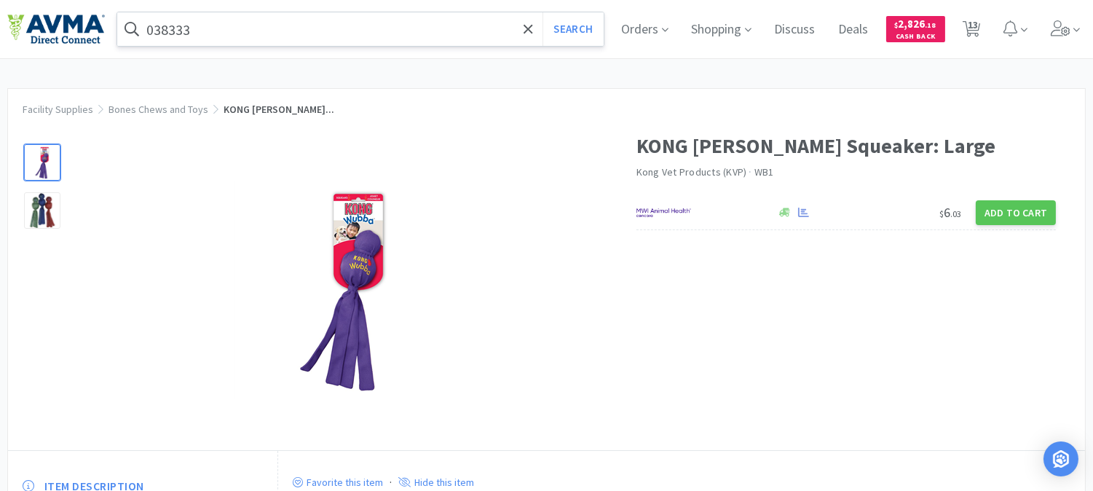
click at [375, 38] on input "038333" at bounding box center [360, 28] width 486 height 33
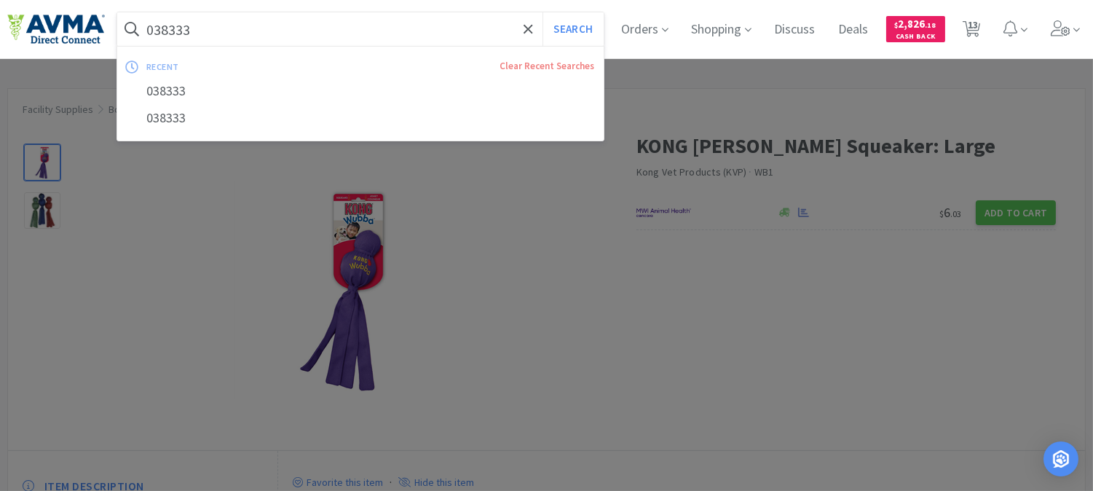
paste input "4196"
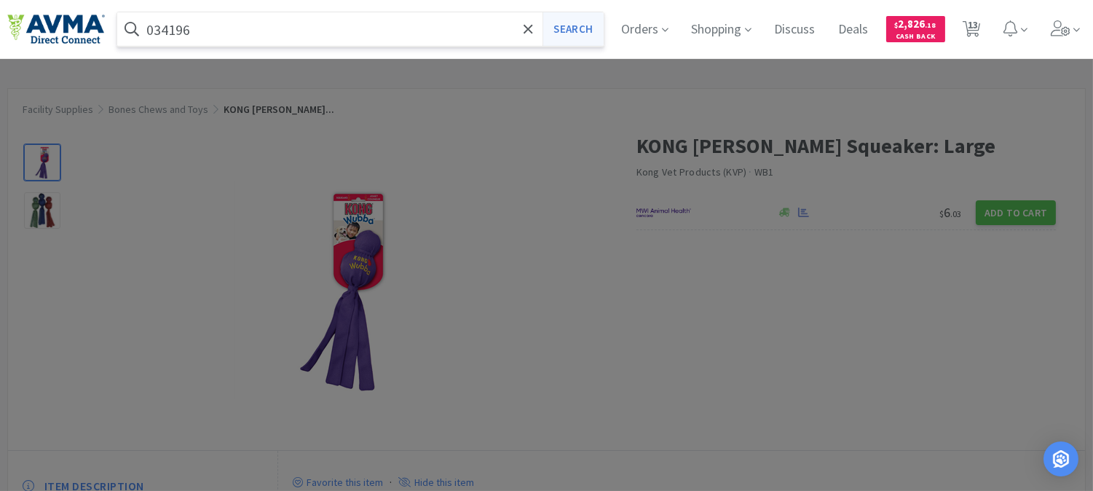
type input "034196"
click at [569, 26] on button "Search" at bounding box center [572, 28] width 60 height 33
select select "1"
select select "3"
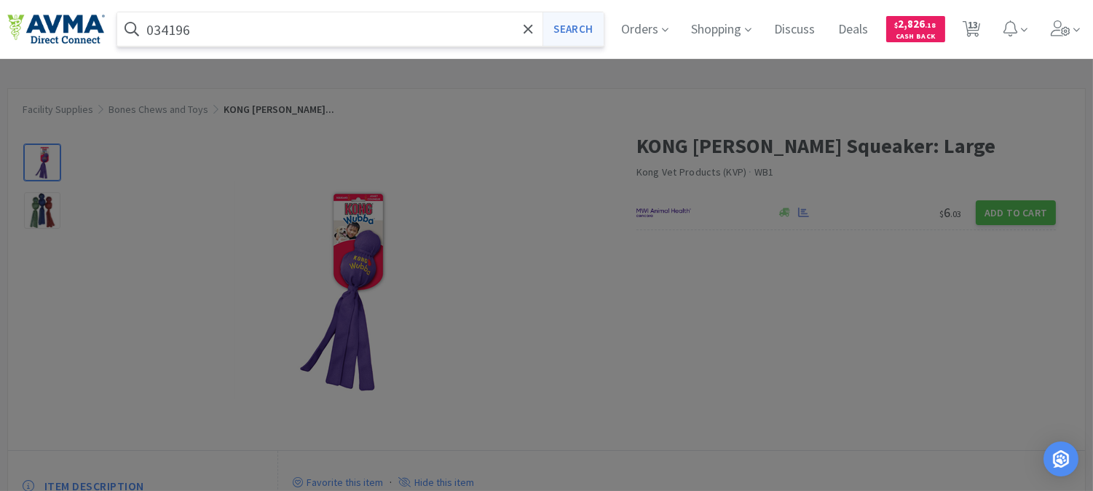
select select "1"
select select "5"
select select "2"
select select "1"
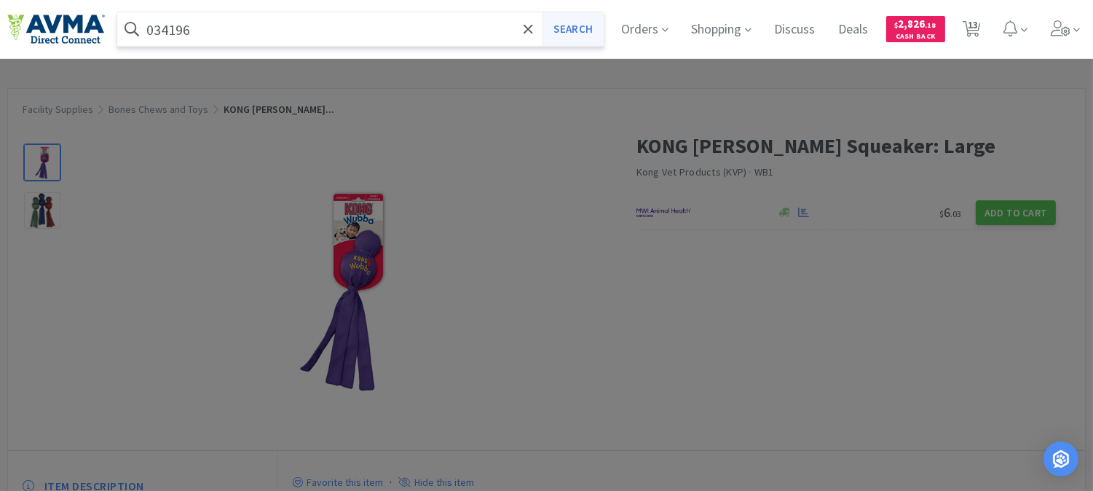
select select "2"
select select "1"
select select "4"
select select "15"
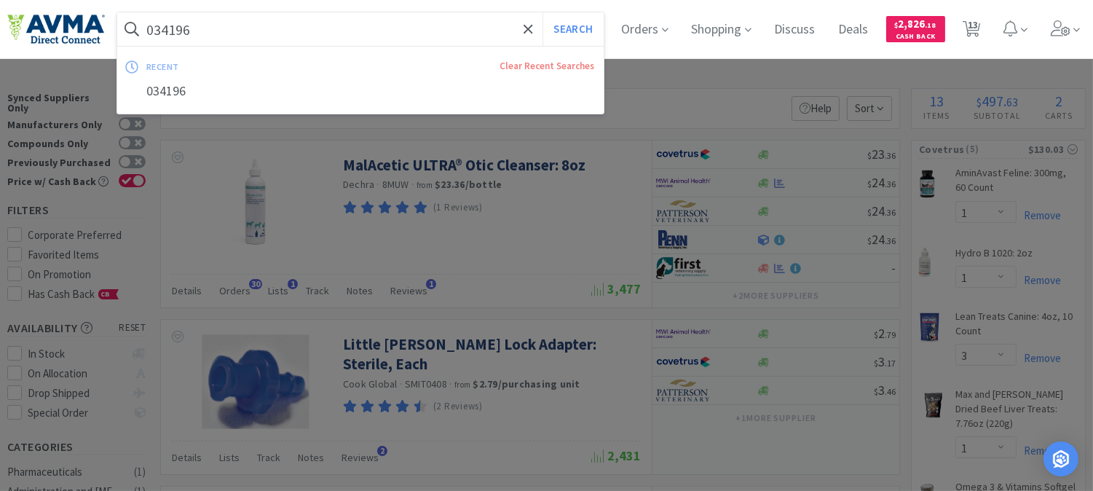
click at [346, 32] on input "034196" at bounding box center [360, 28] width 486 height 33
paste input "15860"
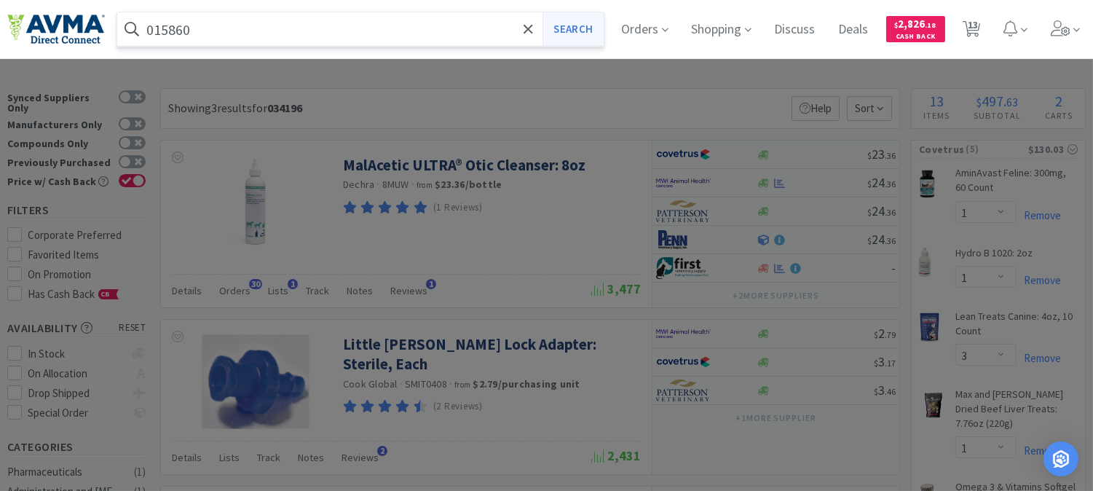
type input "015860"
click at [583, 23] on button "Search" at bounding box center [572, 28] width 60 height 33
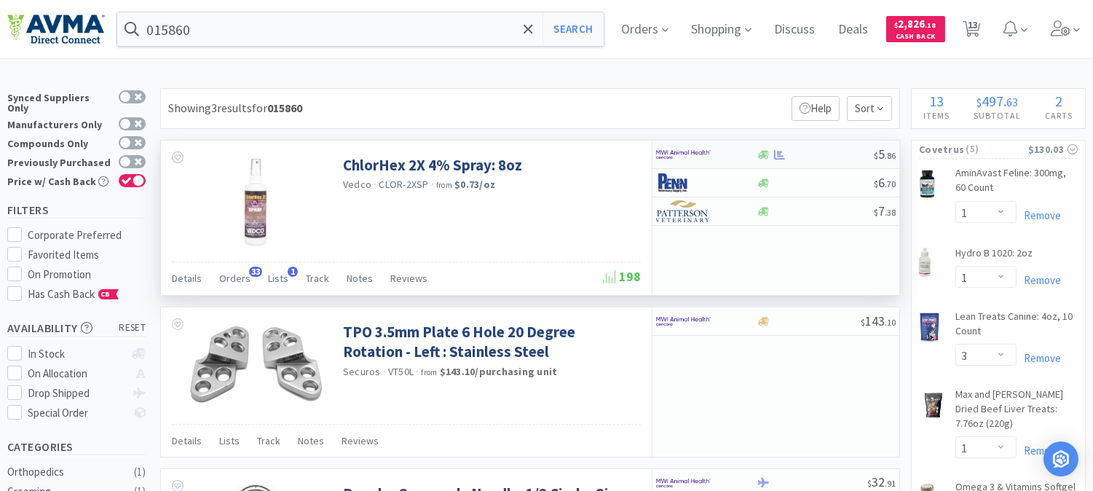
click at [672, 150] on img at bounding box center [683, 154] width 55 height 22
select select "1"
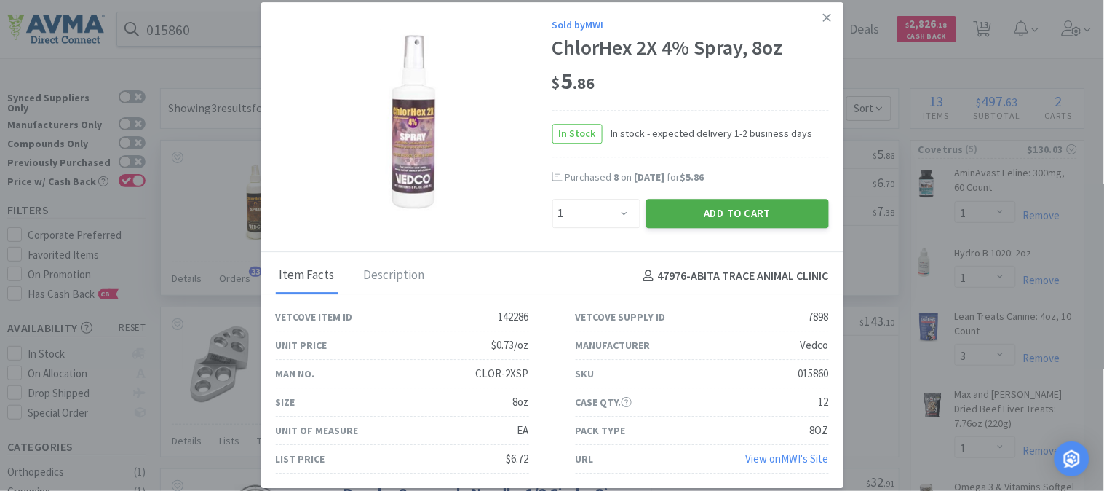
click at [718, 205] on button "Add to Cart" at bounding box center [737, 213] width 183 height 29
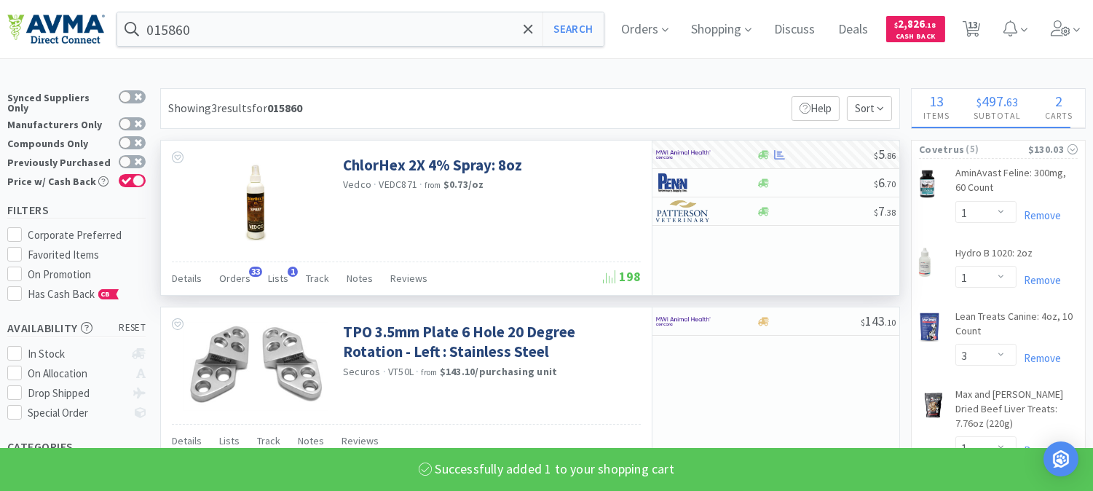
select select "1"
select select "2"
select select "1"
select select "2"
select select "1"
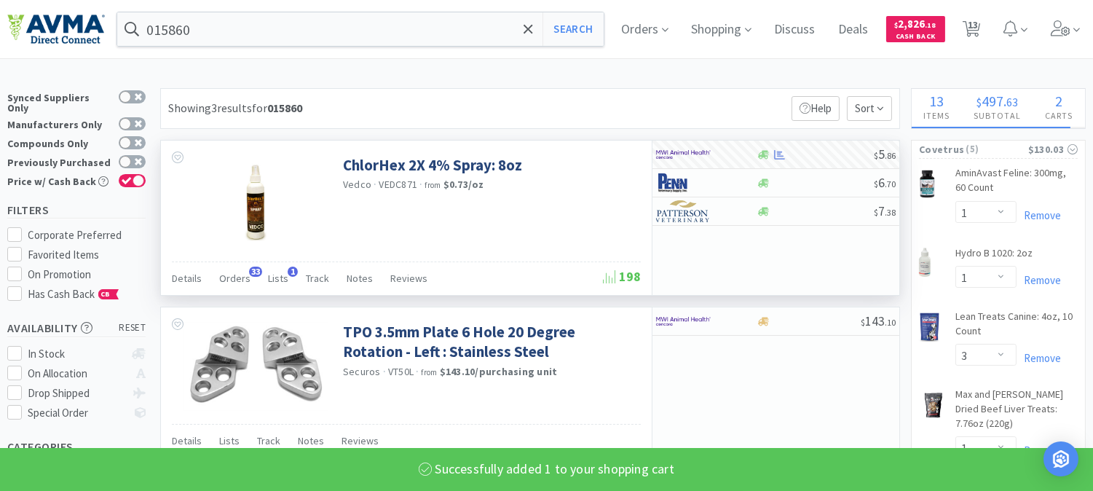
select select "4"
select select "15"
click at [273, 44] on input "015860" at bounding box center [360, 28] width 486 height 33
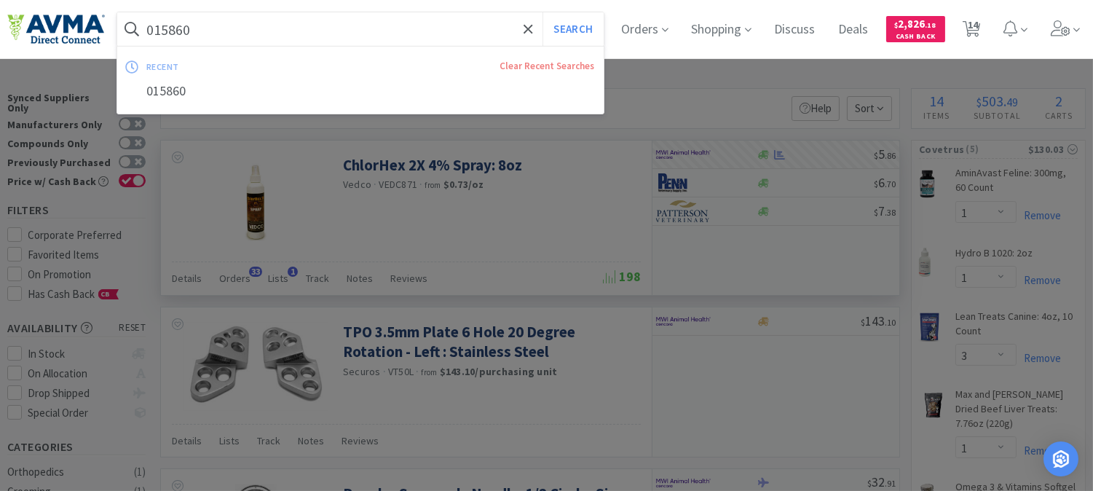
paste input "35283"
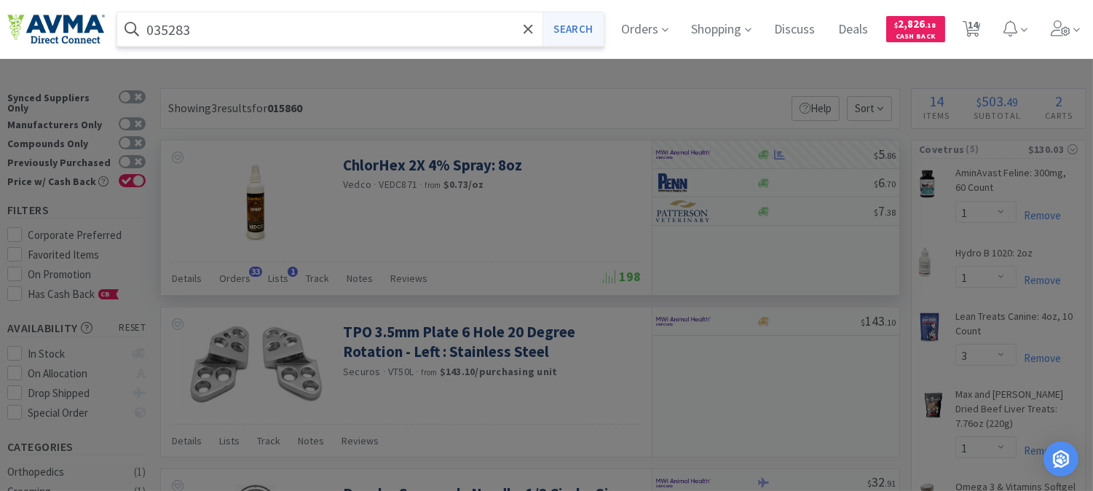
type input "035283"
click at [568, 23] on button "Search" at bounding box center [572, 28] width 60 height 33
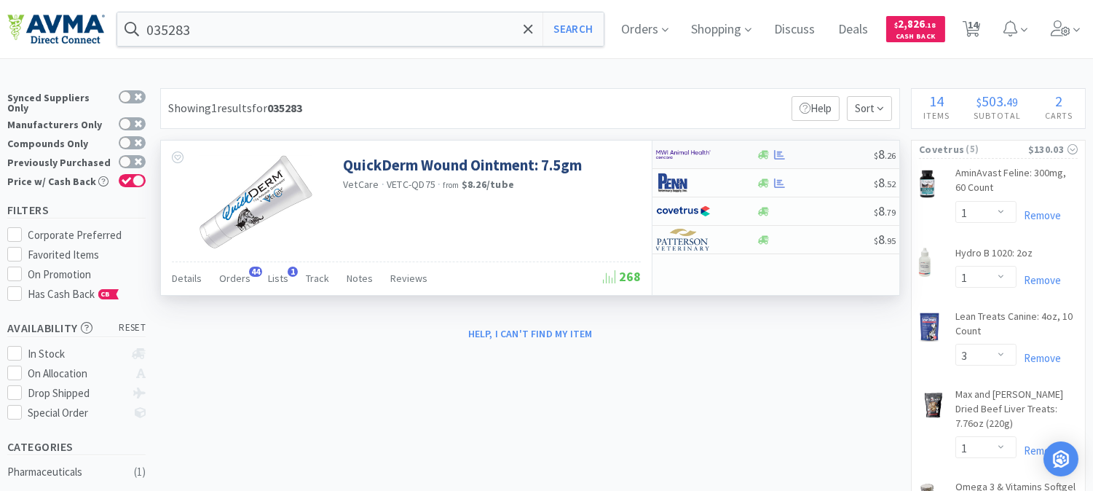
click at [675, 154] on img at bounding box center [683, 154] width 55 height 22
select select "1"
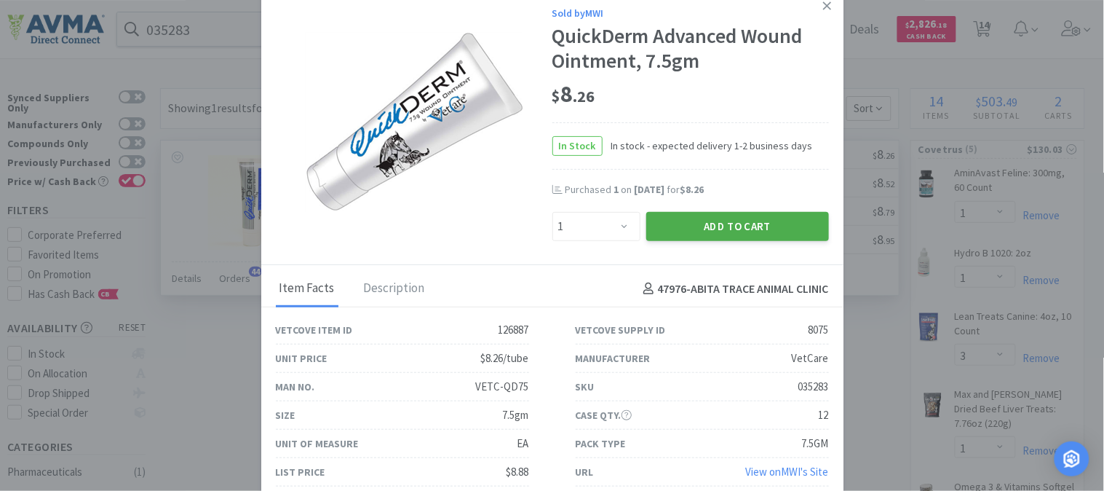
click at [716, 221] on button "Add to Cart" at bounding box center [737, 226] width 183 height 29
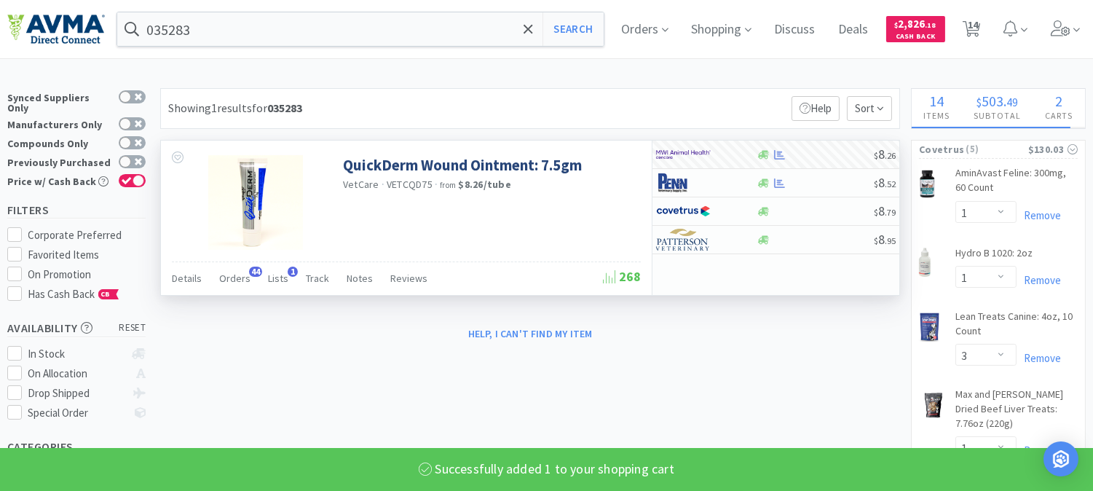
select select "1"
select select "15"
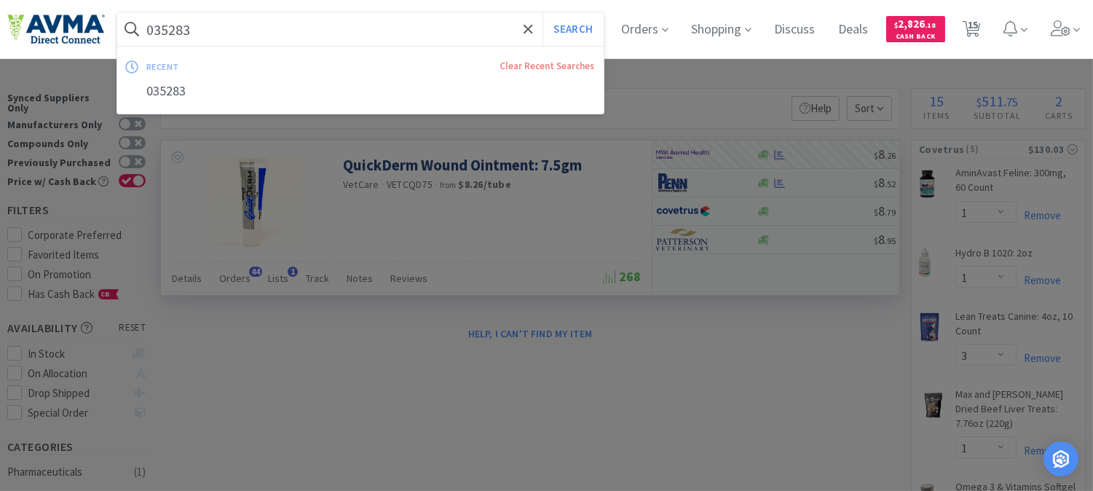
click at [384, 30] on input "035283" at bounding box center [360, 28] width 486 height 33
paste input "501107"
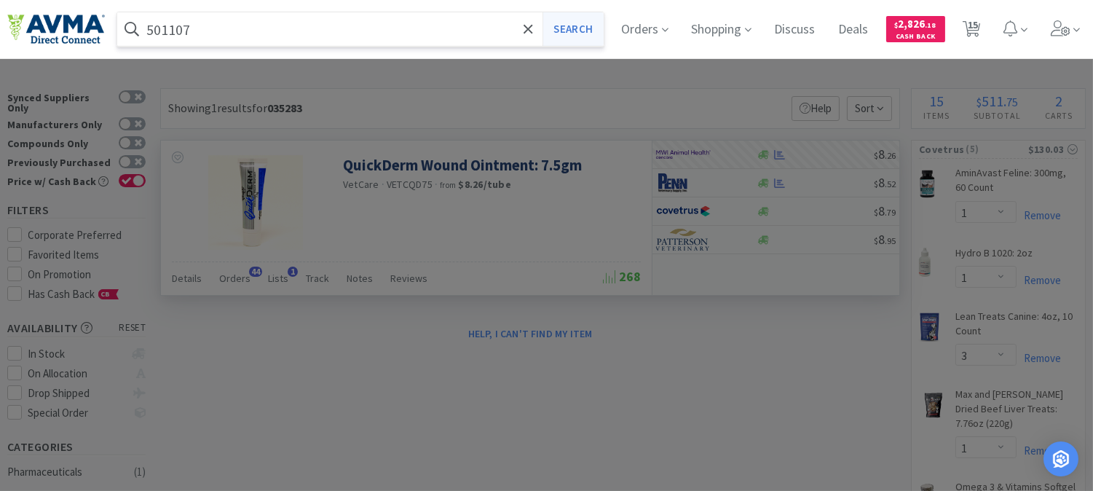
type input "501107"
click at [585, 26] on button "Search" at bounding box center [572, 28] width 60 height 33
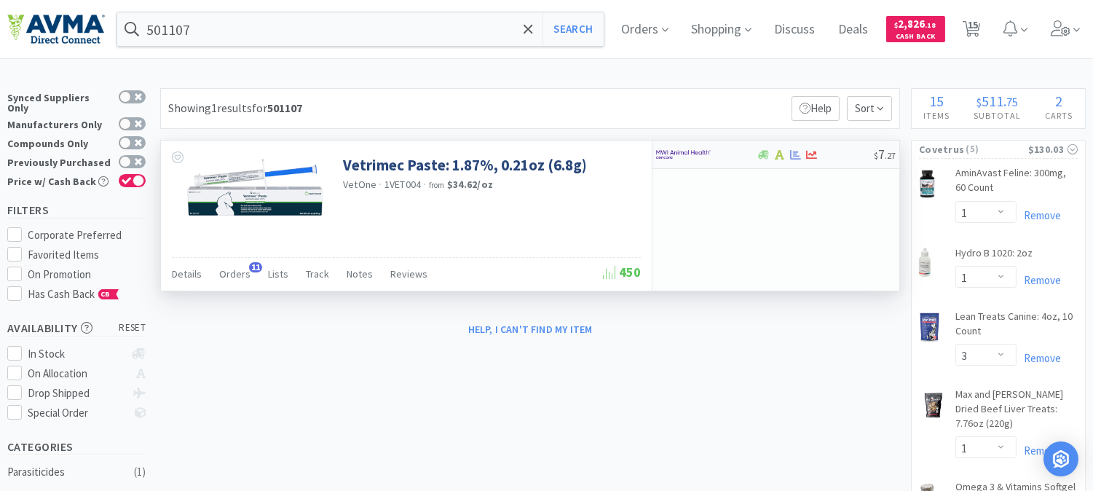
click at [683, 151] on img at bounding box center [683, 154] width 55 height 22
select select "1"
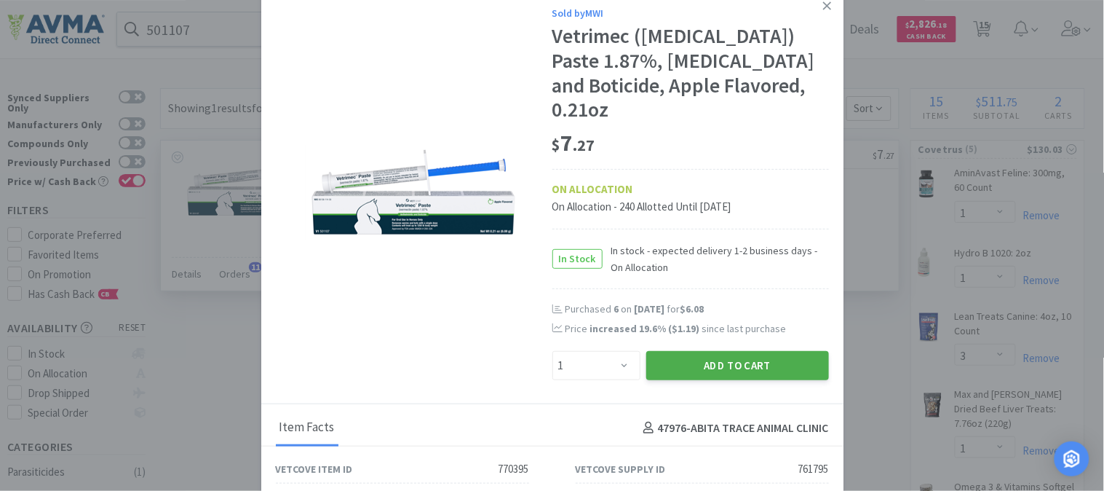
click at [734, 371] on button "Add to Cart" at bounding box center [737, 365] width 183 height 29
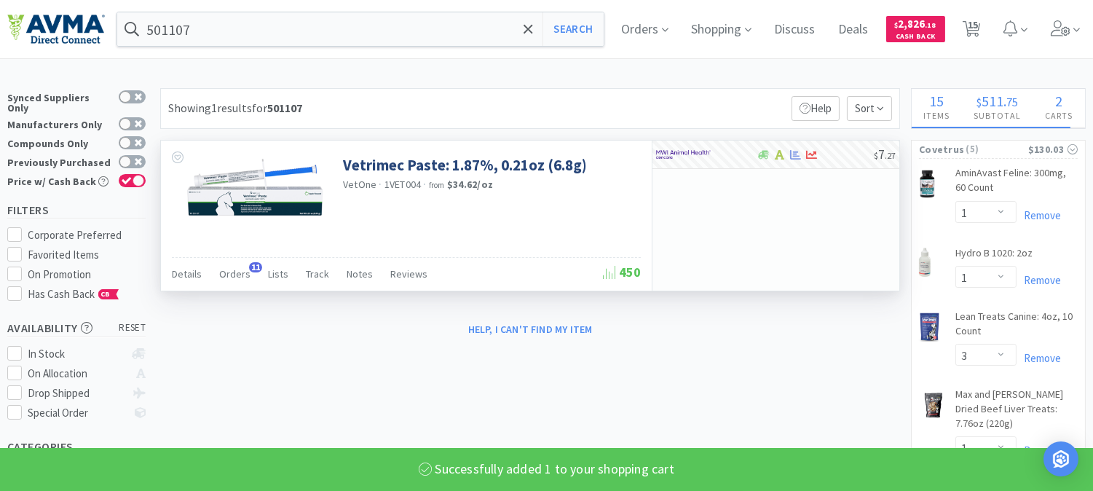
select select "1"
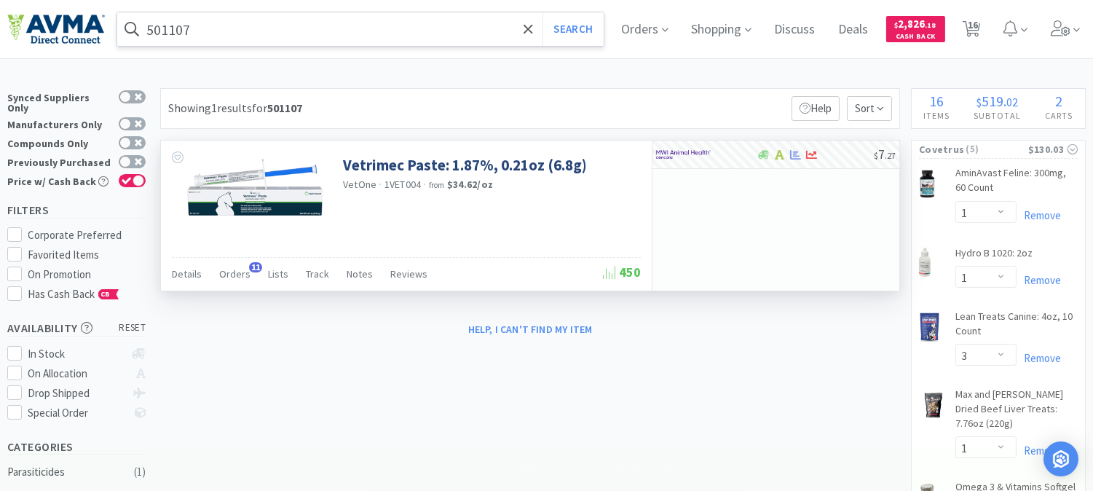
click at [290, 33] on input "501107" at bounding box center [360, 28] width 486 height 33
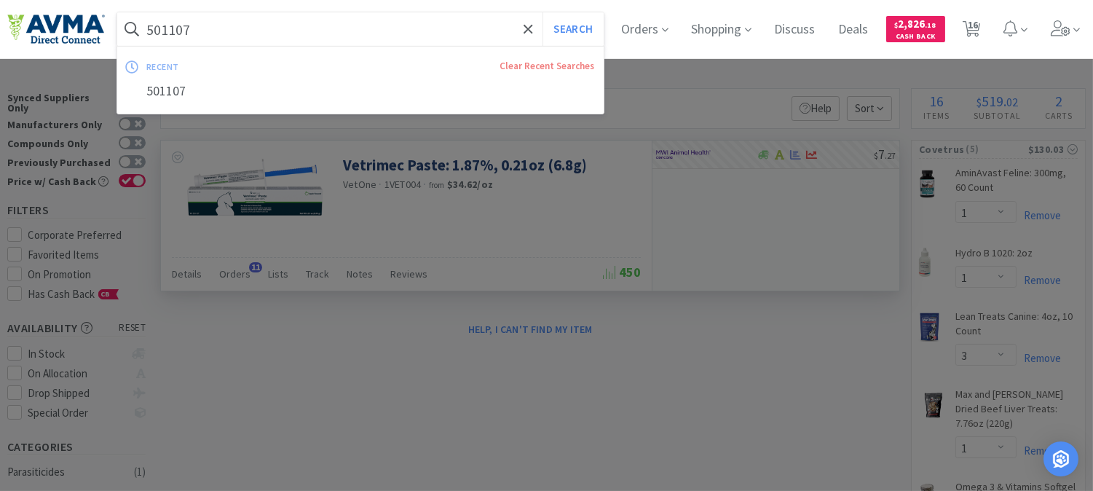
paste input "119966"
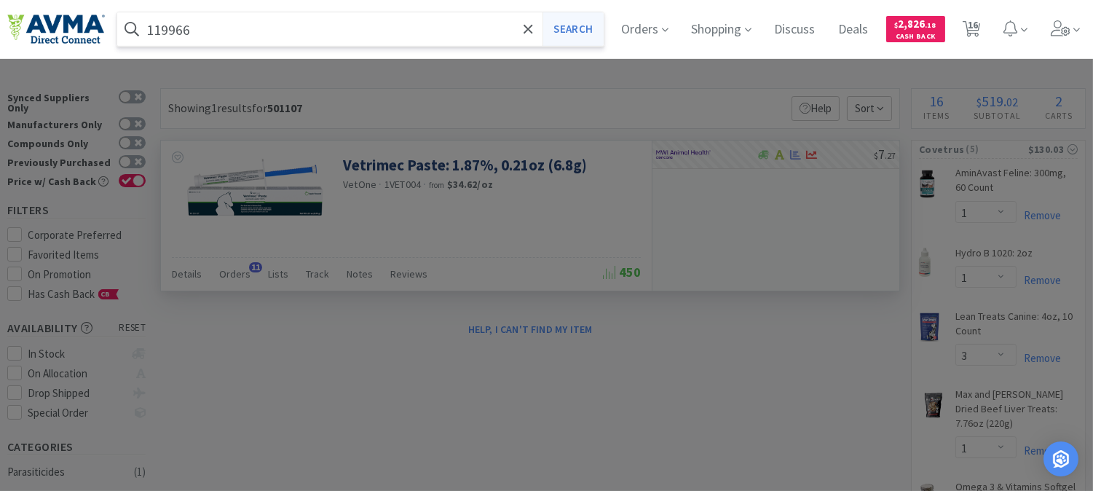
type input "119966"
click at [573, 33] on button "Search" at bounding box center [572, 28] width 60 height 33
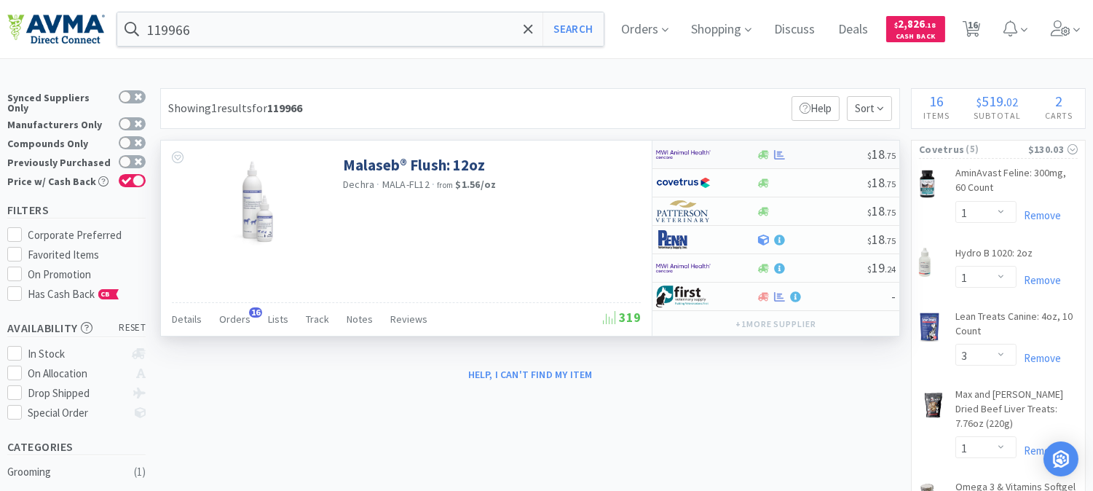
click at [671, 154] on img at bounding box center [683, 154] width 55 height 22
select select "1"
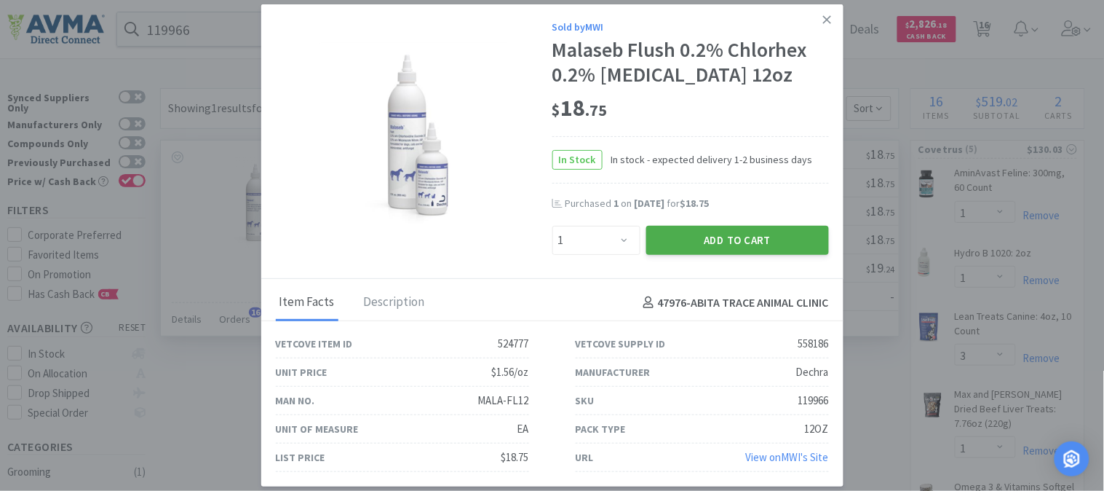
click at [737, 242] on button "Add to Cart" at bounding box center [737, 240] width 183 height 29
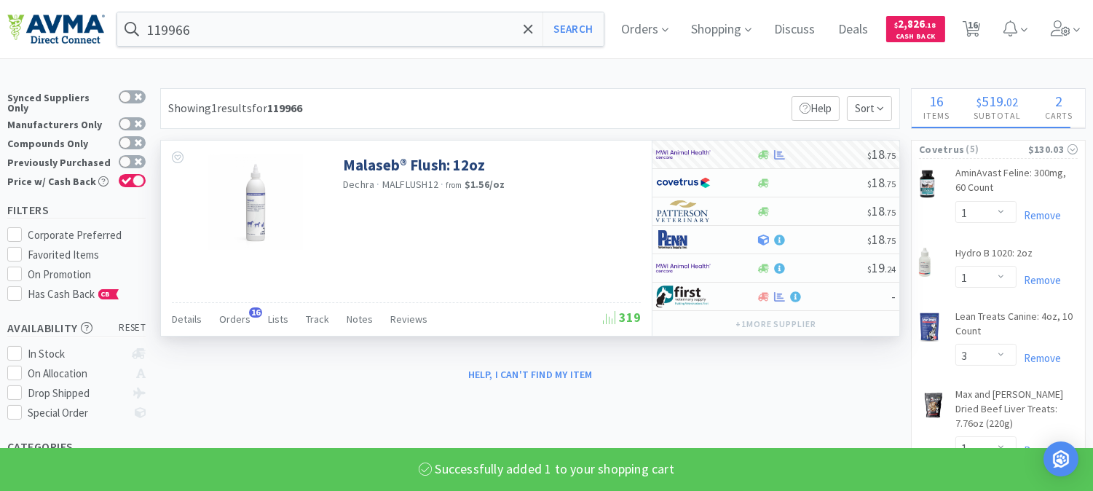
select select "1"
select select "4"
select select "1"
select select "15"
select select "1"
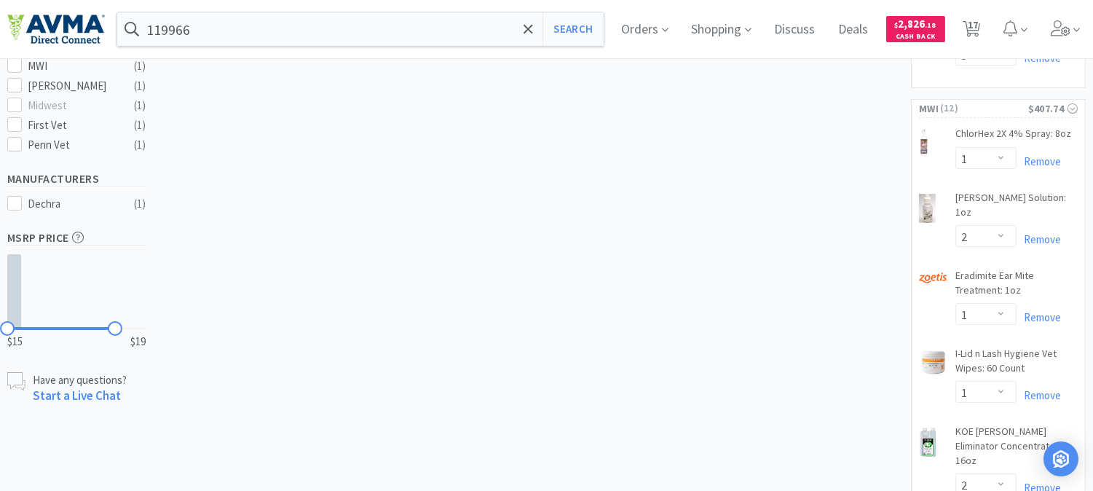
scroll to position [404, 0]
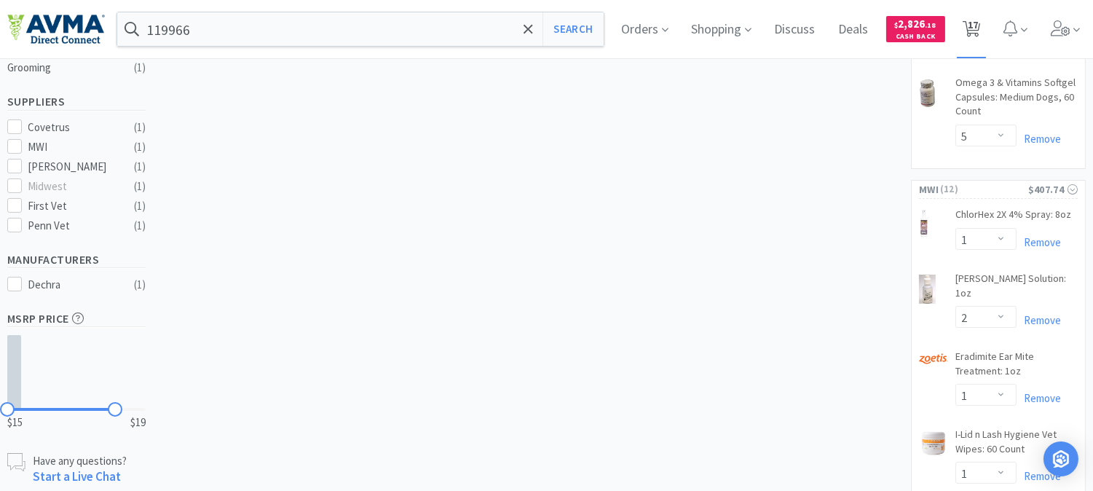
click at [978, 26] on span "17" at bounding box center [972, 25] width 10 height 58
select select "1"
select select "3"
select select "1"
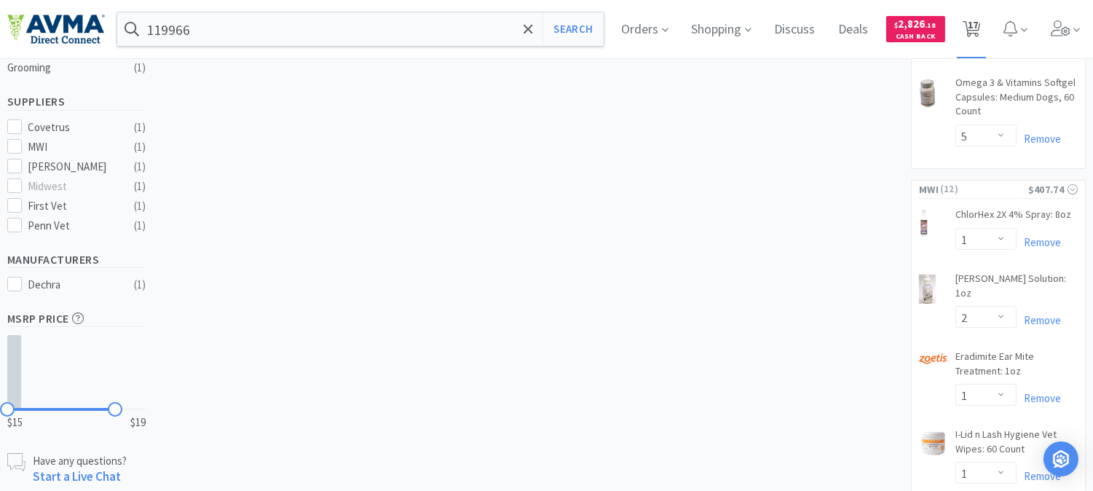
select select "5"
select select "1"
select select "2"
select select "1"
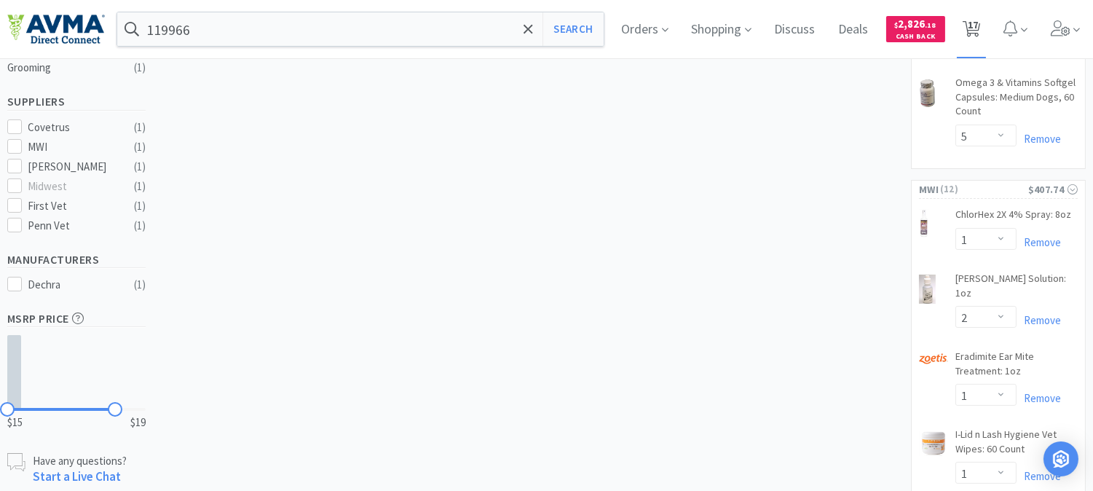
select select "2"
select select "1"
select select "4"
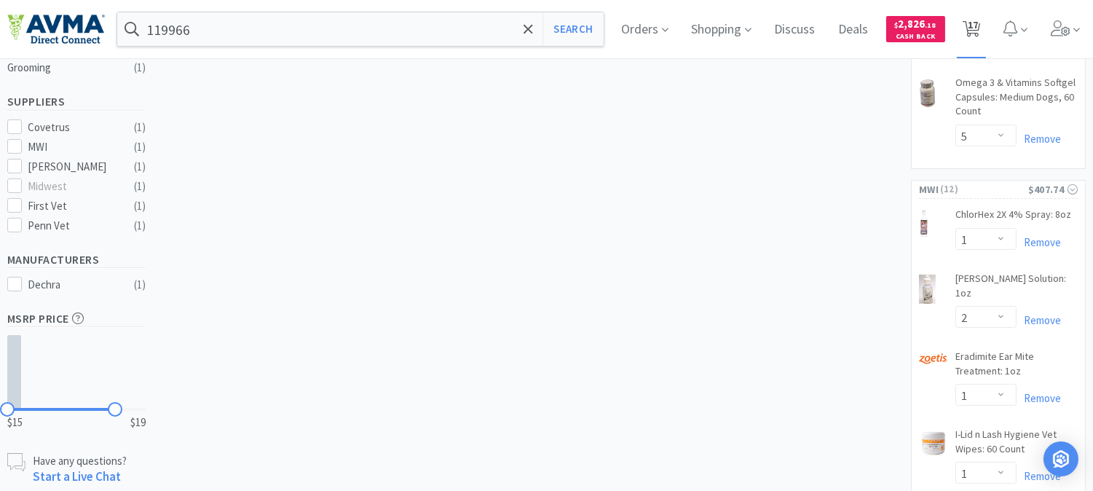
select select "1"
select select "15"
select select "1"
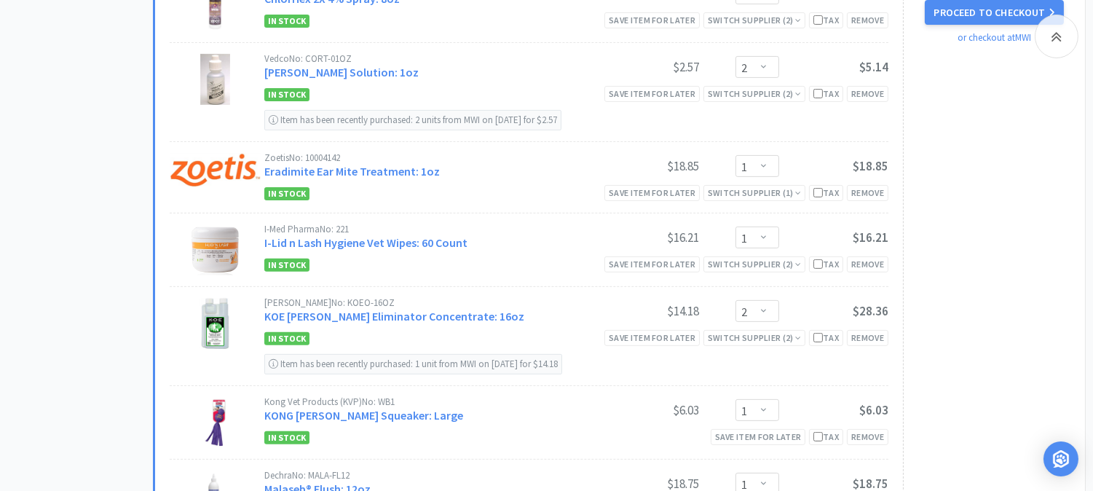
scroll to position [889, 0]
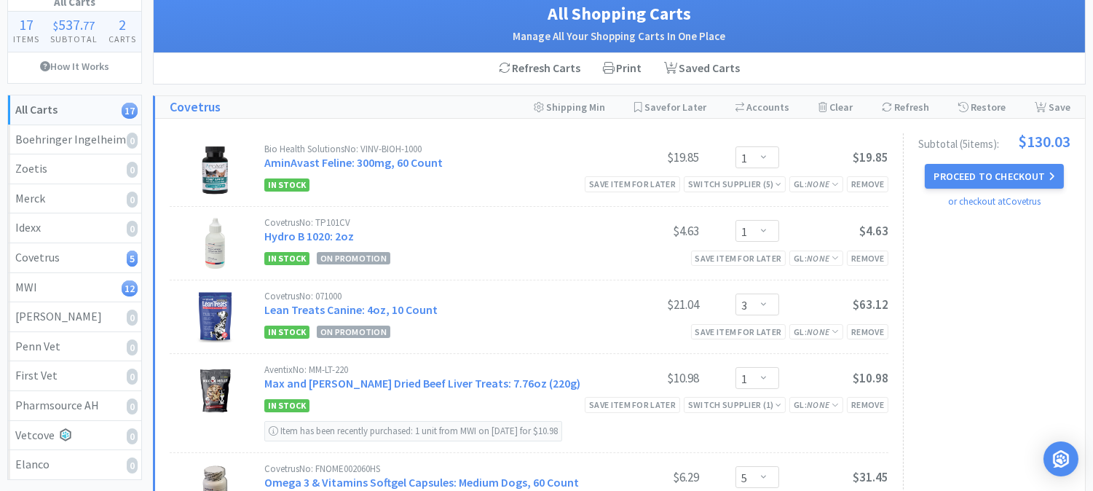
scroll to position [81, 0]
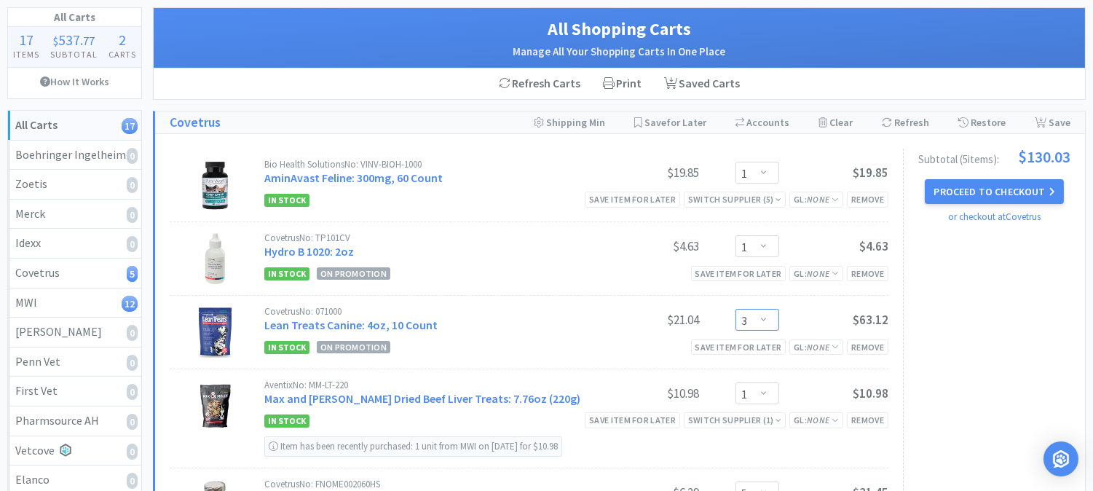
click at [762, 319] on select "Enter Quantity 1 2 3 4 5 6 7 8 9 10 11 12 13 14 15 16 17 18 19 20 Enter Quantity" at bounding box center [757, 320] width 44 height 22
click at [735, 309] on select "Enter Quantity 1 2 3 4 5 6 7 8 9 10 11 12 13 14 15 16 17 18 19 20 Enter Quantity" at bounding box center [757, 320] width 44 height 22
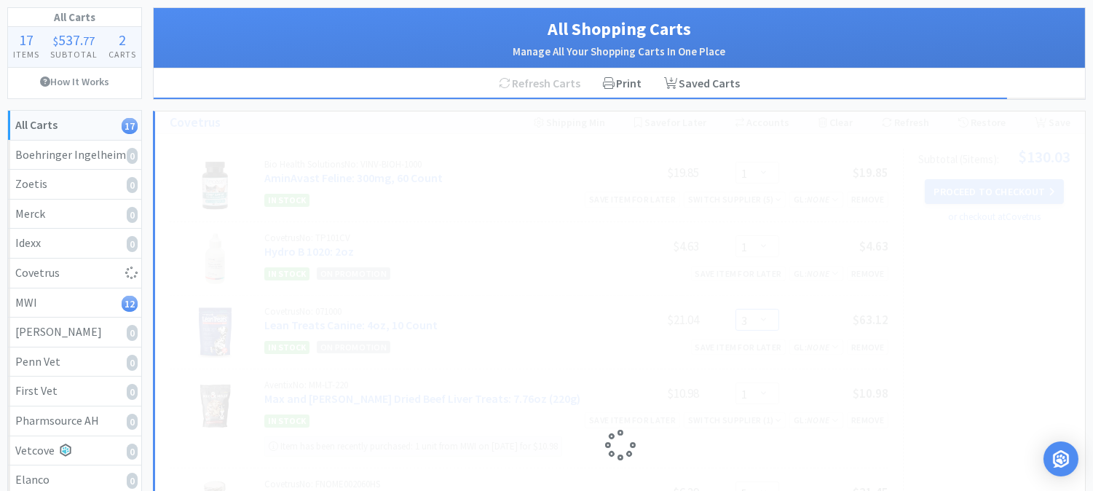
select select "5"
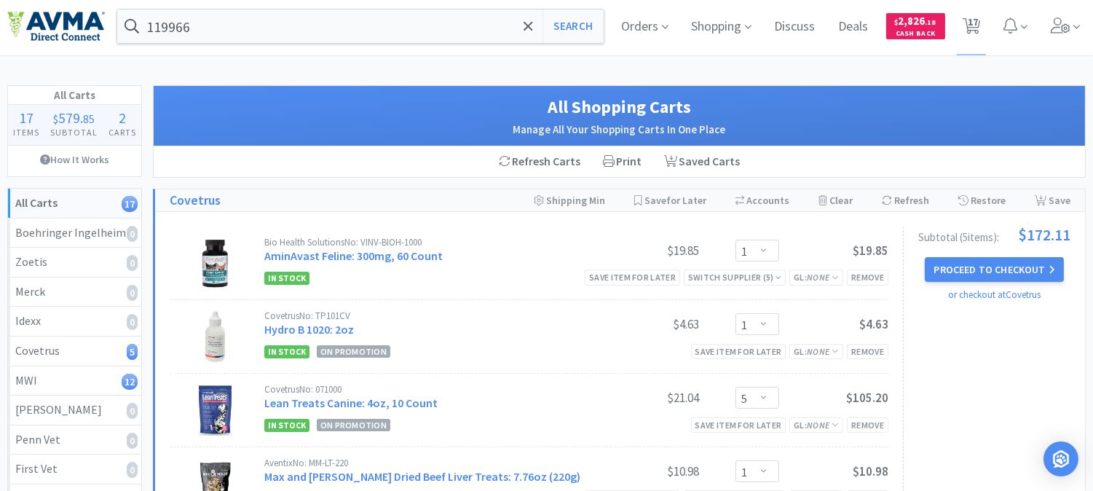
scroll to position [0, 0]
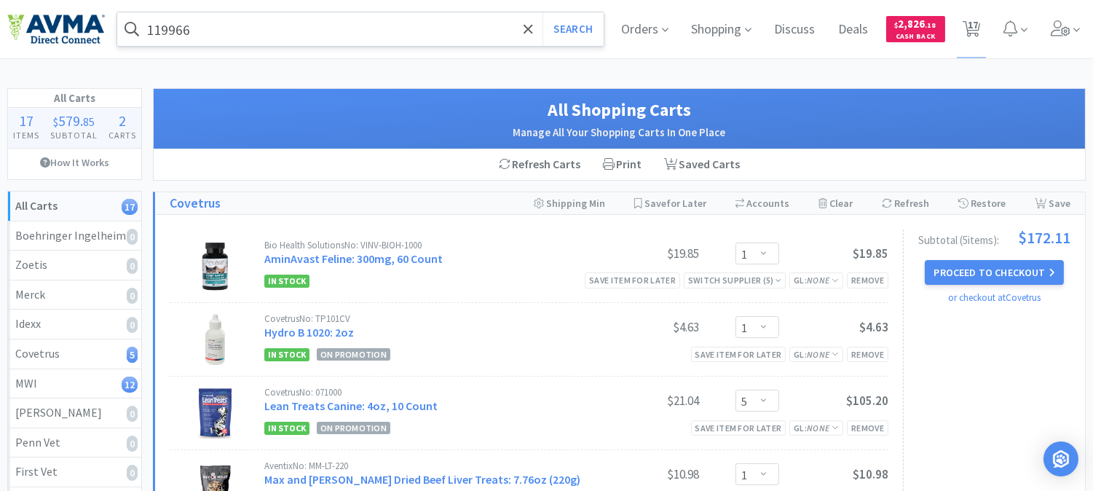
click at [262, 32] on input "119966" at bounding box center [360, 28] width 486 height 33
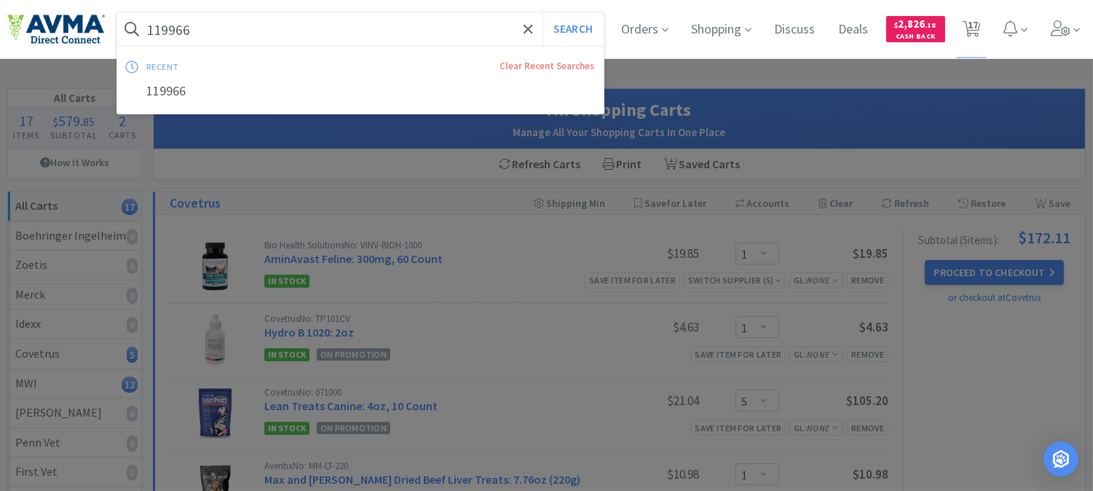
paste input "045523"
type input "045523"
click at [566, 22] on button "Search" at bounding box center [572, 28] width 60 height 33
select select "1"
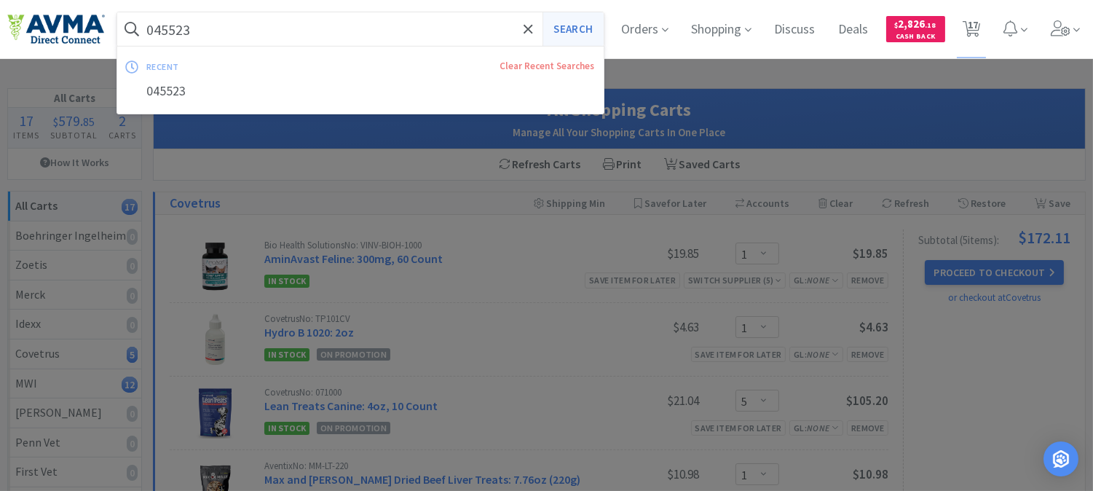
select select "5"
select select "1"
select select "5"
select select "1"
select select "2"
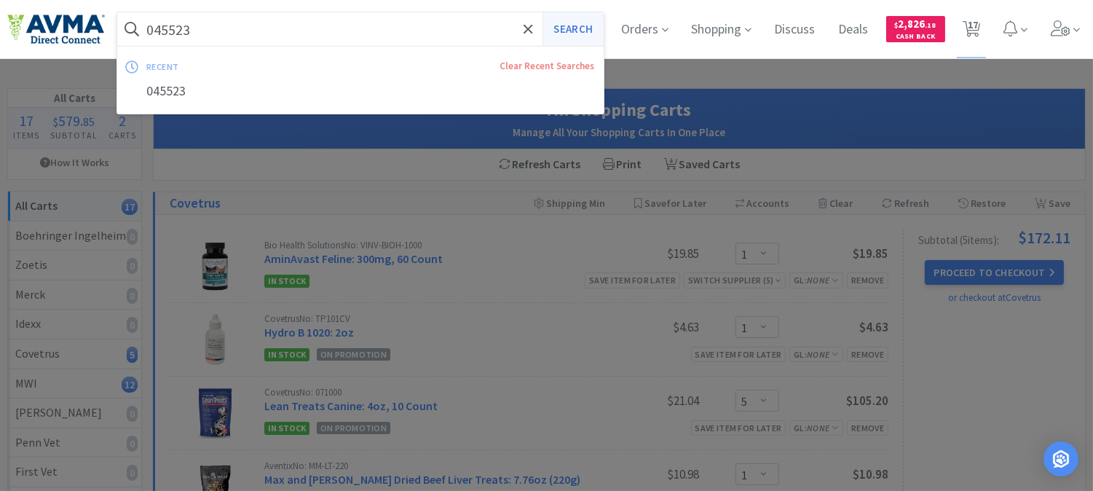
select select "1"
select select "2"
select select "1"
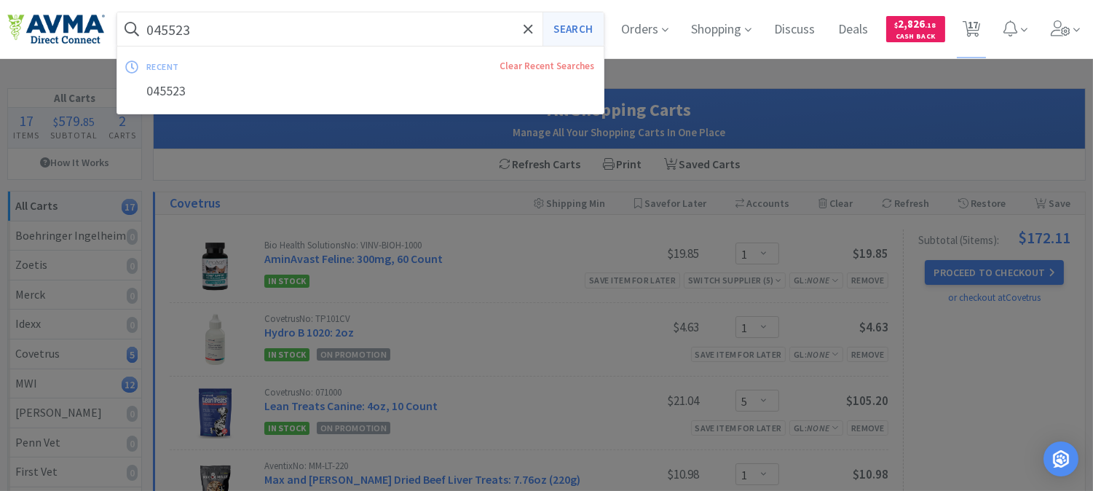
select select "1"
select select "4"
select select "1"
select select "15"
select select "1"
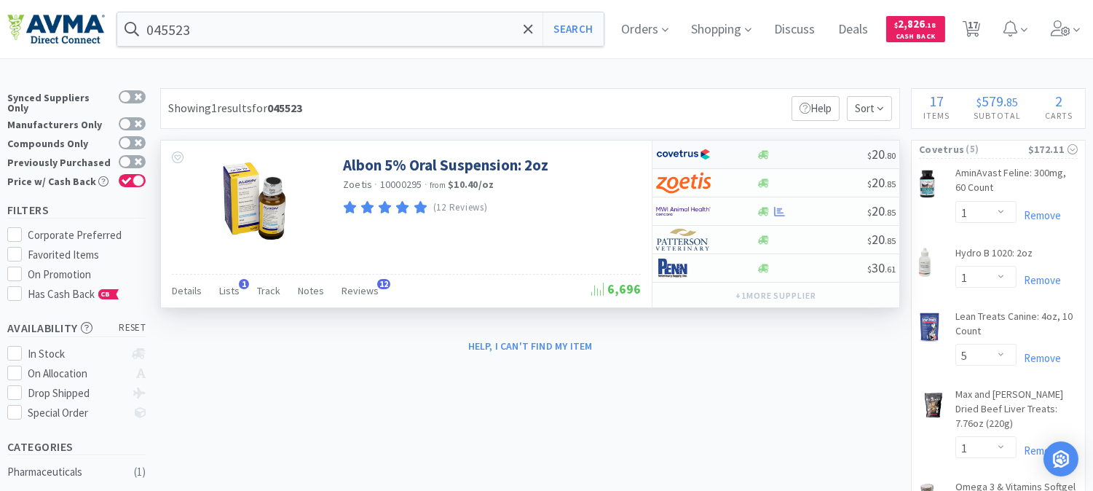
click at [689, 154] on img at bounding box center [683, 154] width 55 height 22
select select "1"
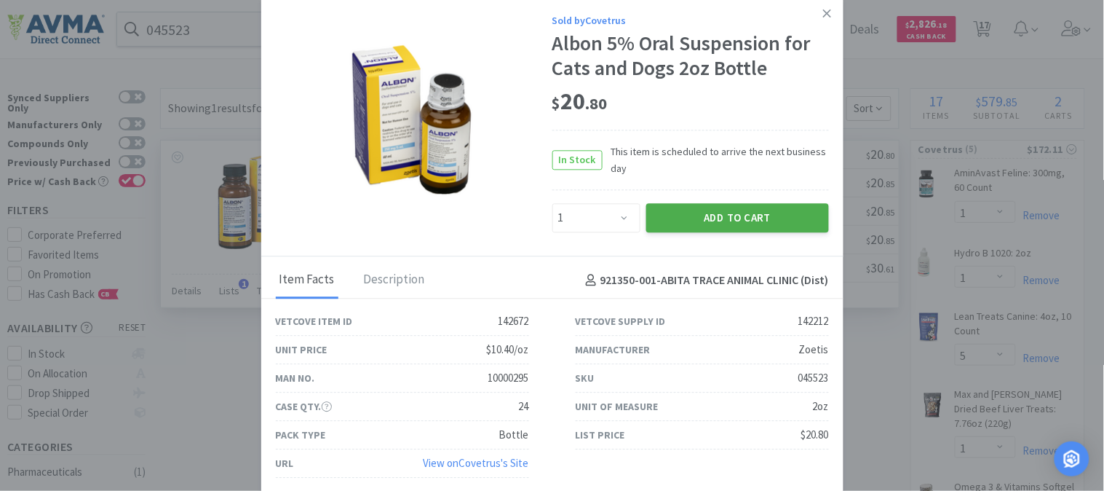
click at [694, 211] on button "Add to Cart" at bounding box center [737, 217] width 183 height 29
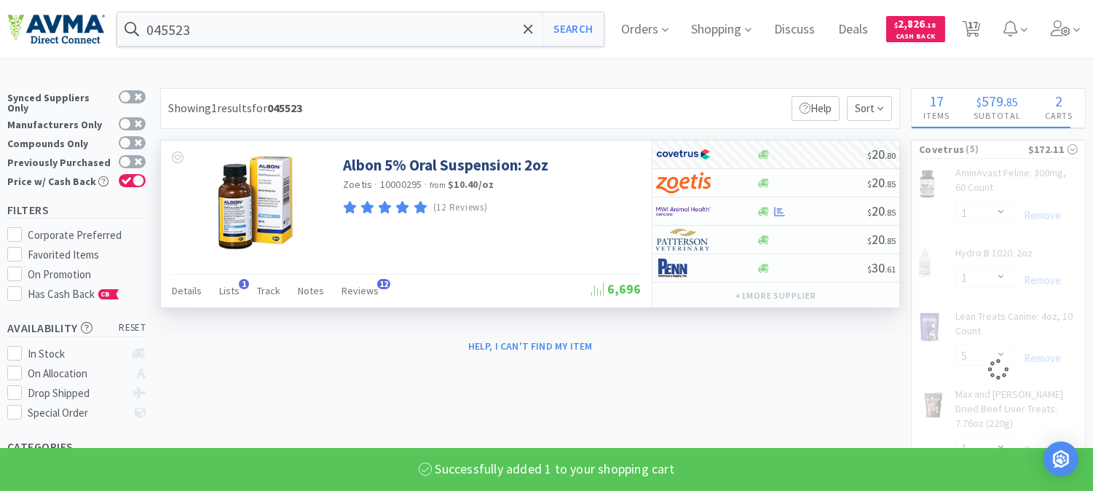
select select "1"
select select "5"
select select "1"
select select "5"
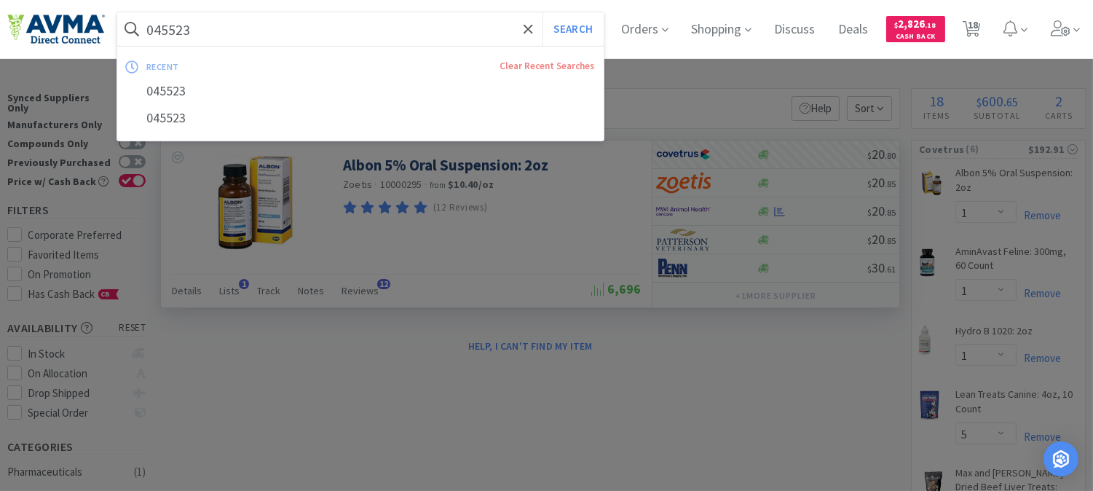
click at [281, 34] on input "045523" at bounding box center [360, 28] width 486 height 33
paste input "71141"
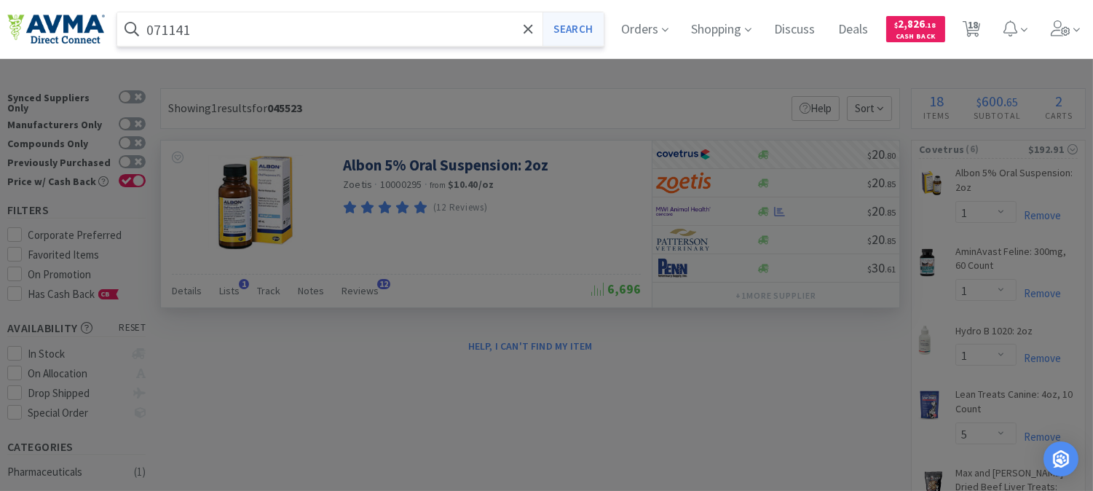
type input "071141"
click at [587, 30] on button "Search" at bounding box center [572, 28] width 60 height 33
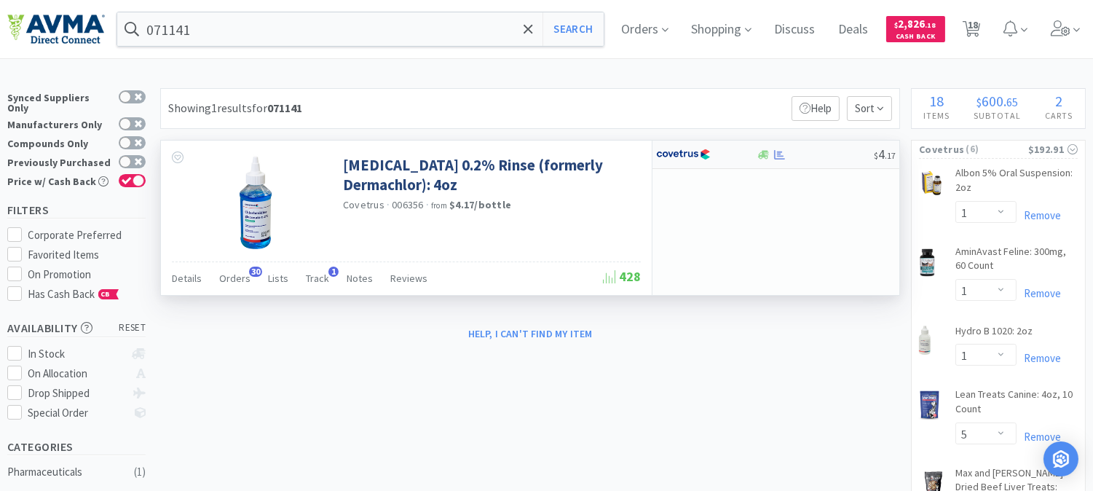
click at [688, 156] on img at bounding box center [683, 154] width 55 height 22
select select "1"
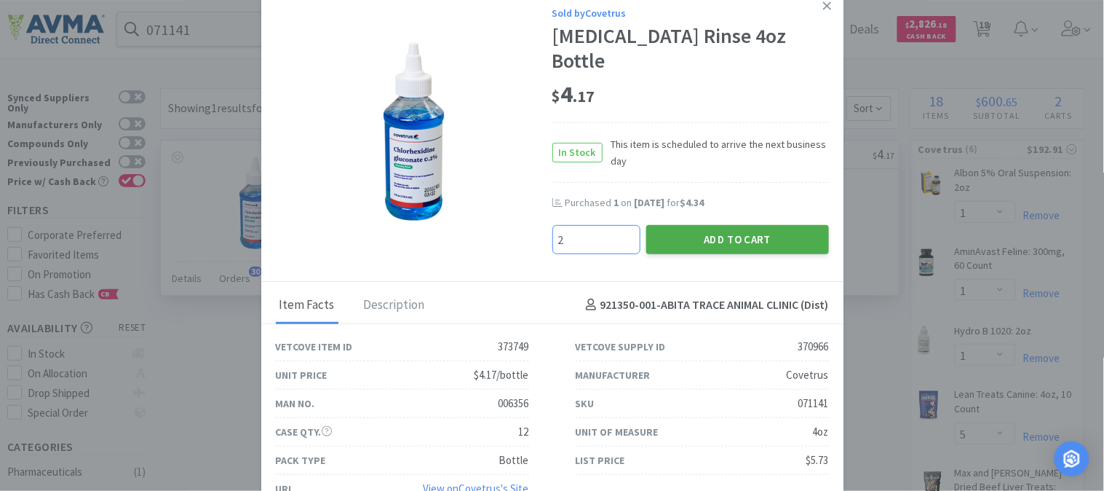
type input "2"
click at [736, 234] on button "Add to Cart" at bounding box center [737, 239] width 183 height 29
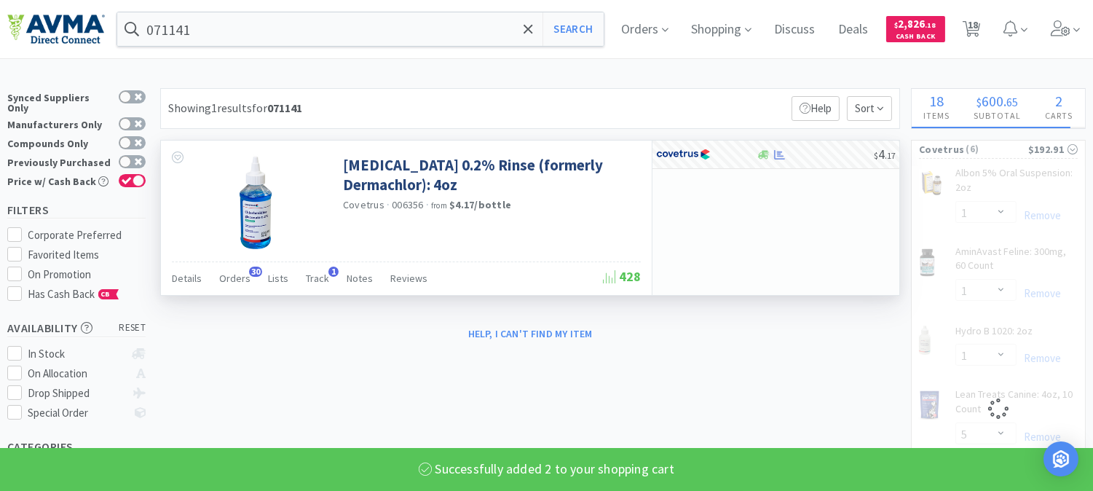
select select "2"
select select "1"
select select "5"
select select "1"
select select "5"
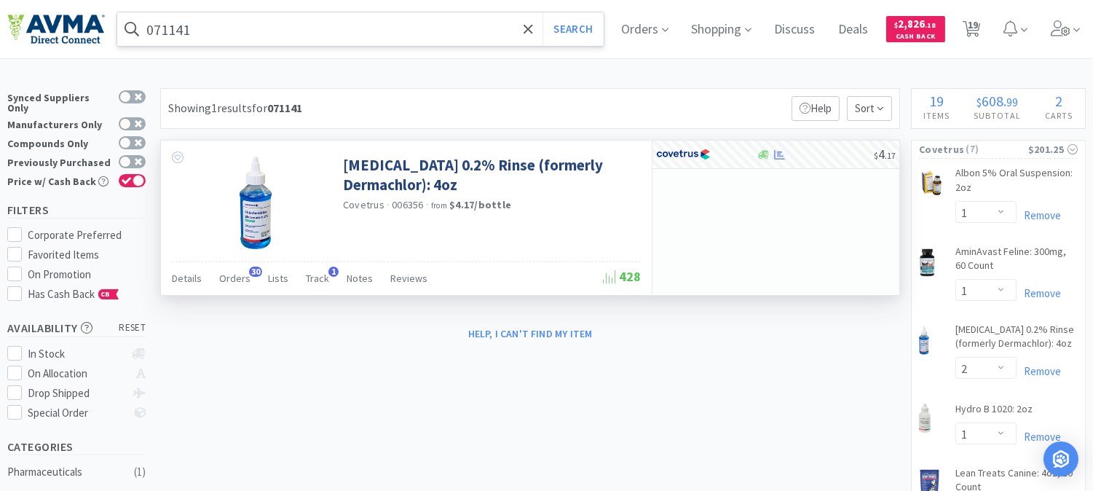
click at [169, 28] on input "071141" at bounding box center [360, 28] width 486 height 33
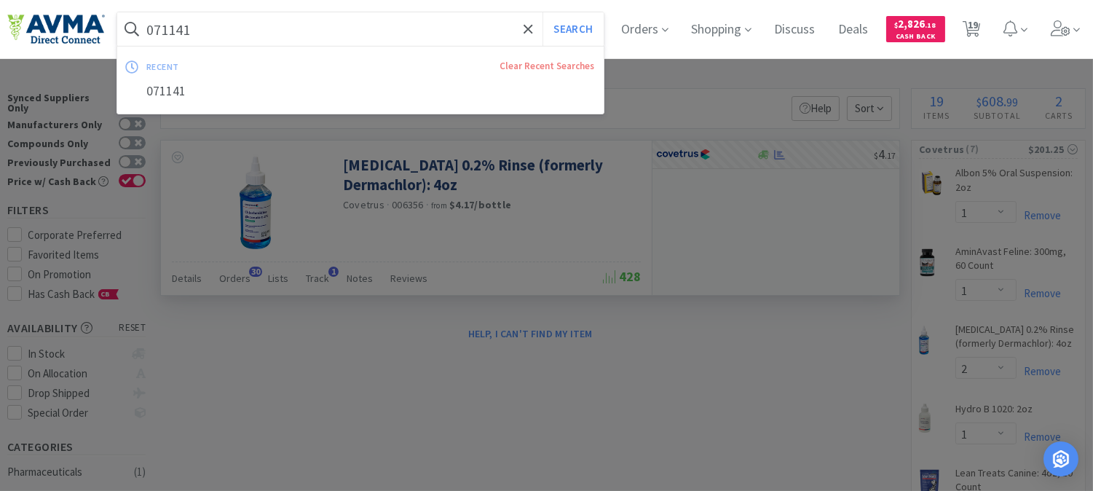
paste input "35340"
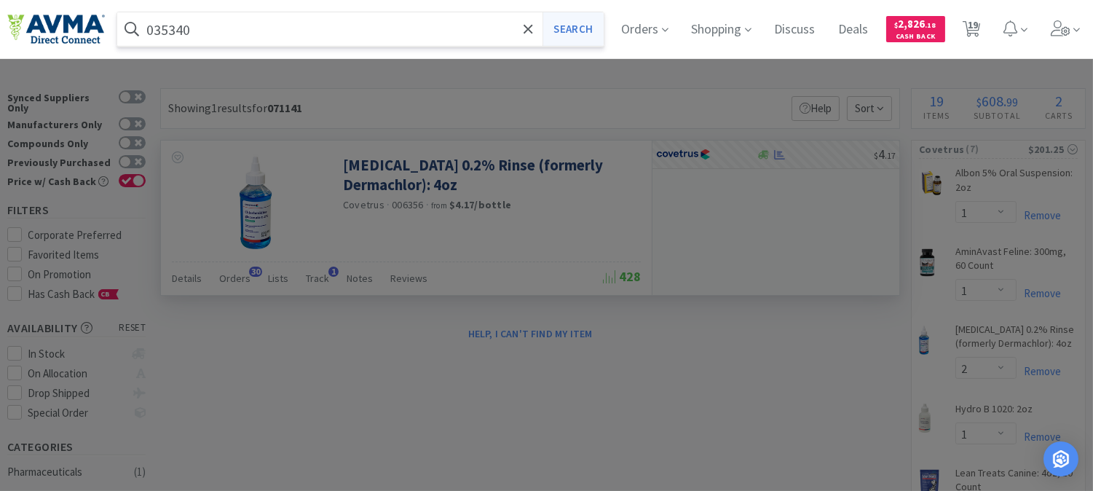
type input "035340"
click at [593, 20] on button "Search" at bounding box center [572, 28] width 60 height 33
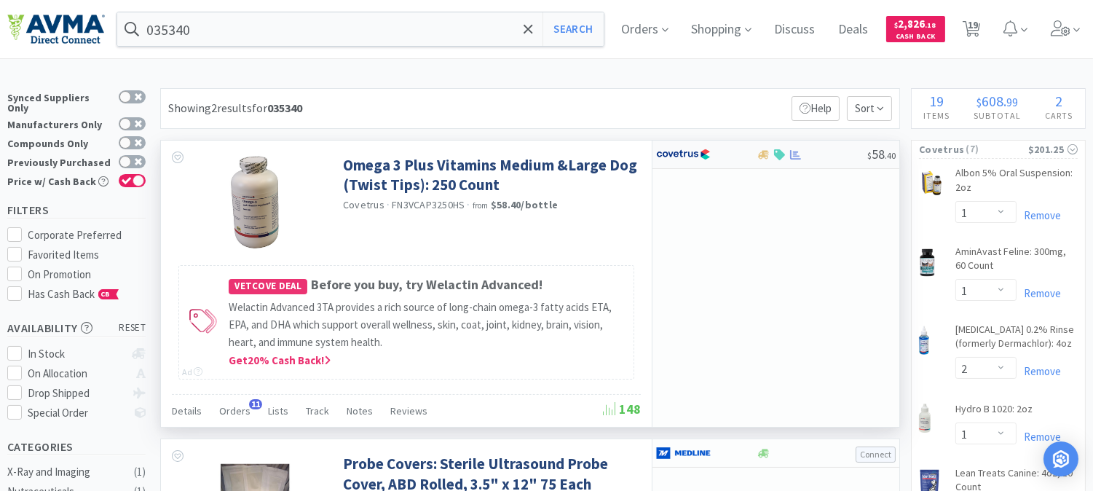
click at [686, 153] on img at bounding box center [683, 154] width 55 height 22
select select "1"
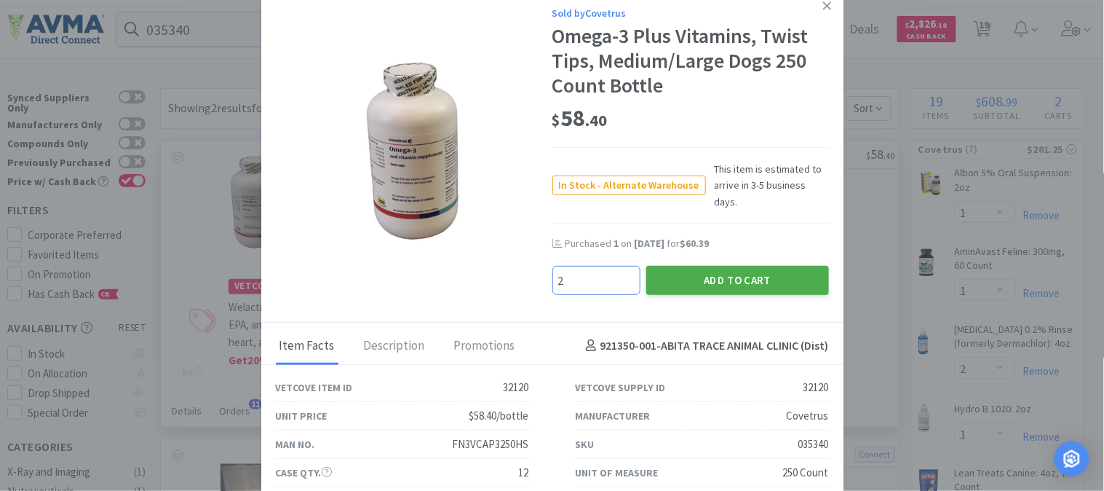
type input "2"
click at [729, 266] on button "Add to Cart" at bounding box center [737, 280] width 183 height 29
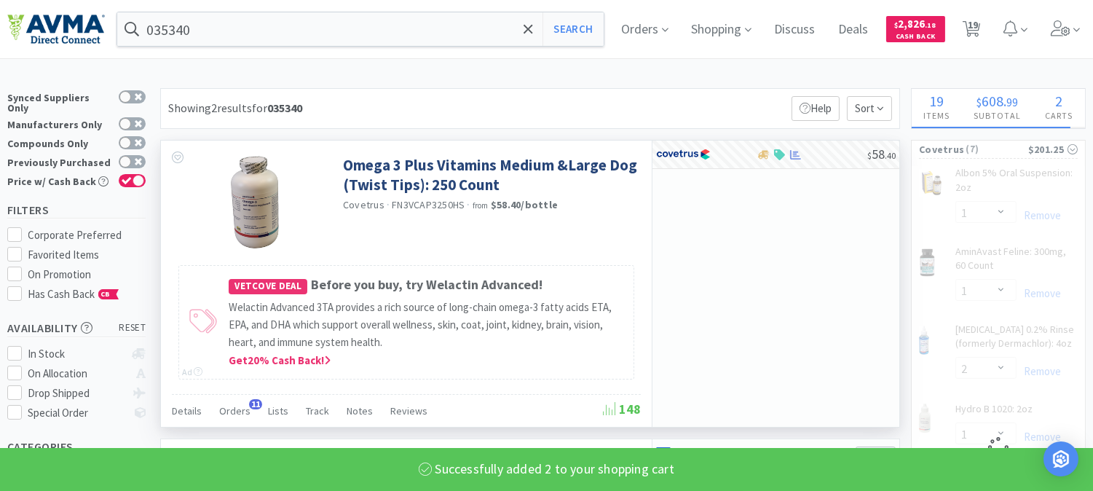
select select "2"
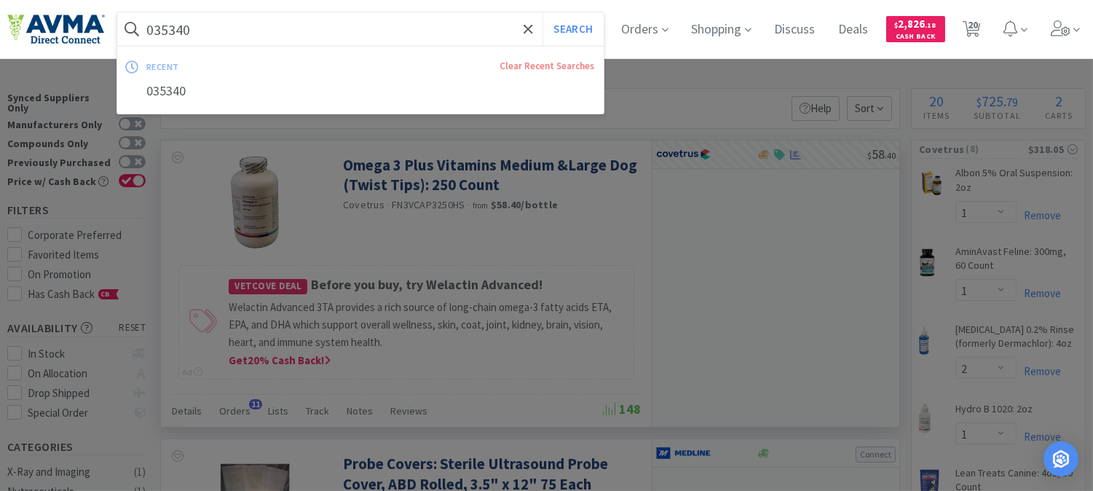
click at [206, 33] on input "035340" at bounding box center [360, 28] width 486 height 33
paste input "73101"
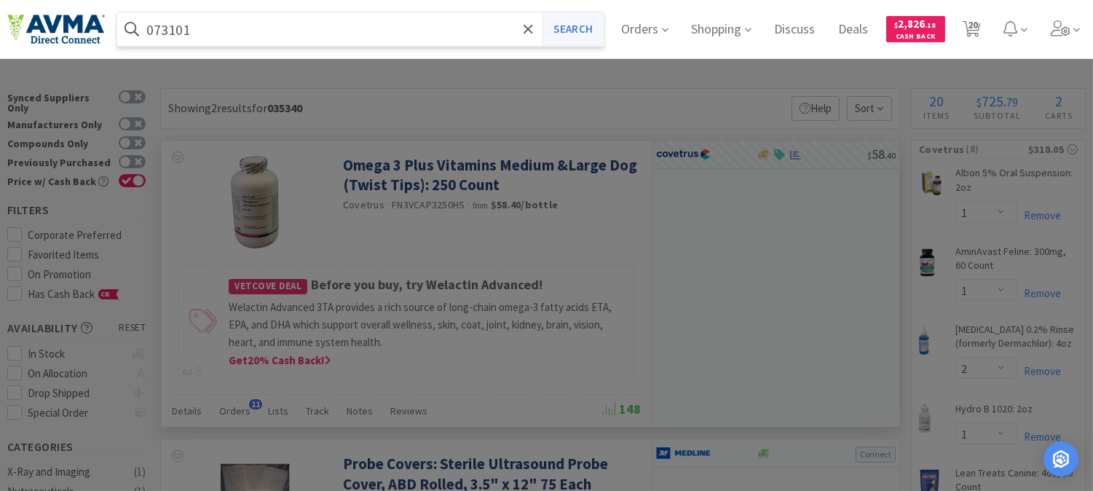
type input "073101"
click at [566, 24] on button "Search" at bounding box center [572, 28] width 60 height 33
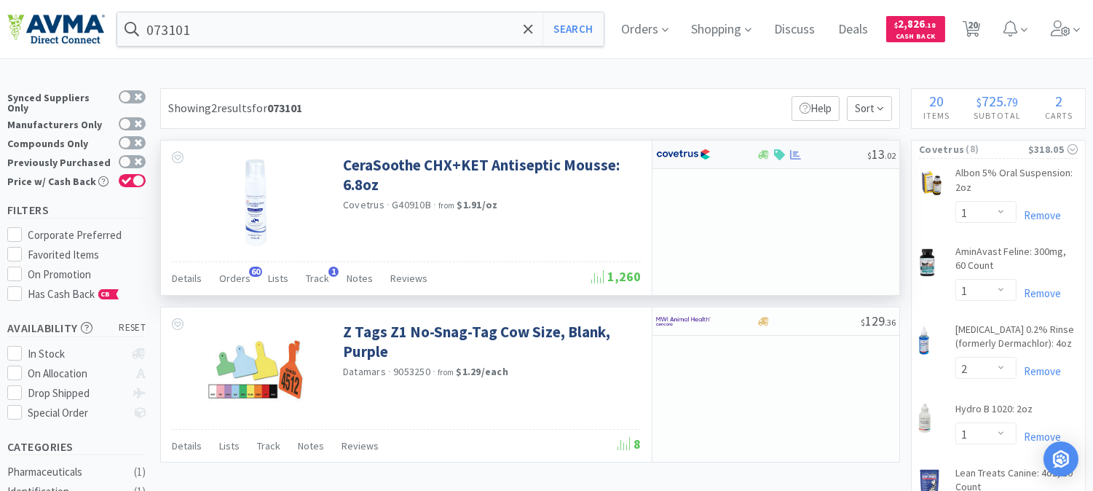
click at [682, 148] on img at bounding box center [683, 154] width 55 height 22
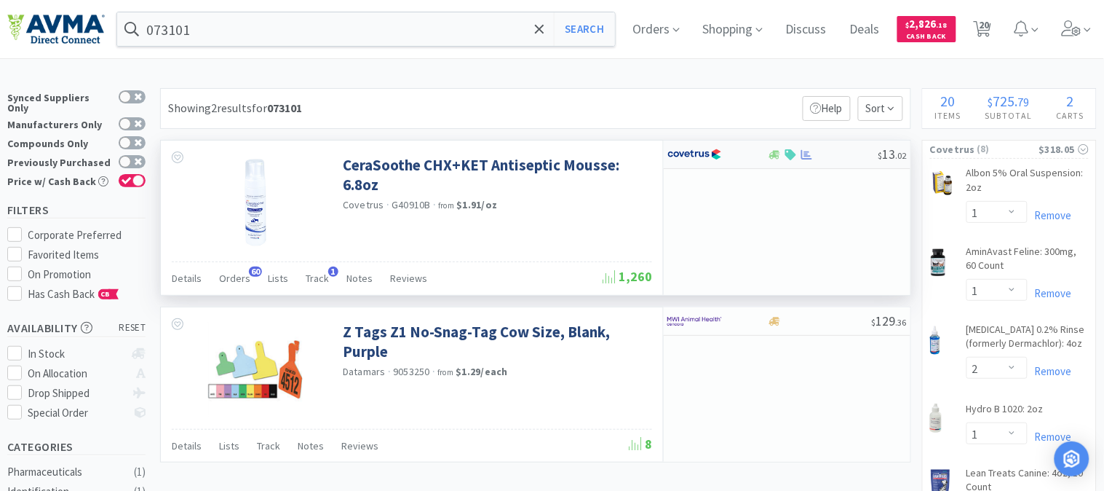
select select "1"
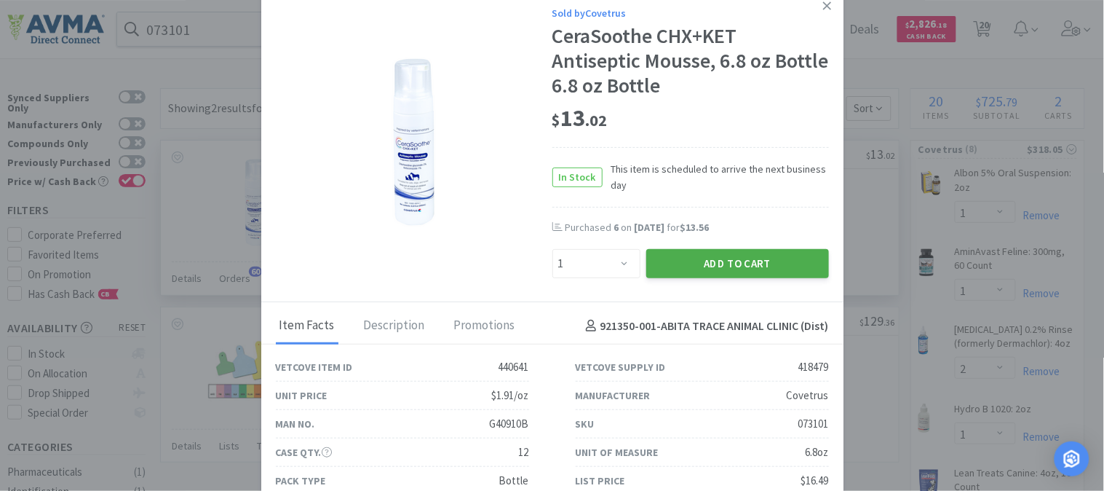
click at [707, 259] on button "Add to Cart" at bounding box center [737, 263] width 183 height 29
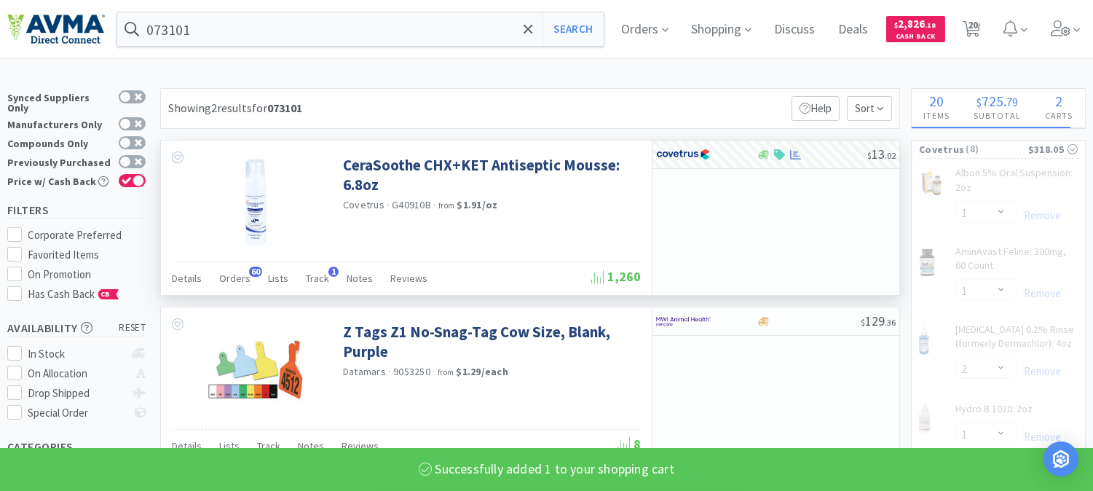
select select "1"
select select "2"
select select "1"
select select "5"
select select "1"
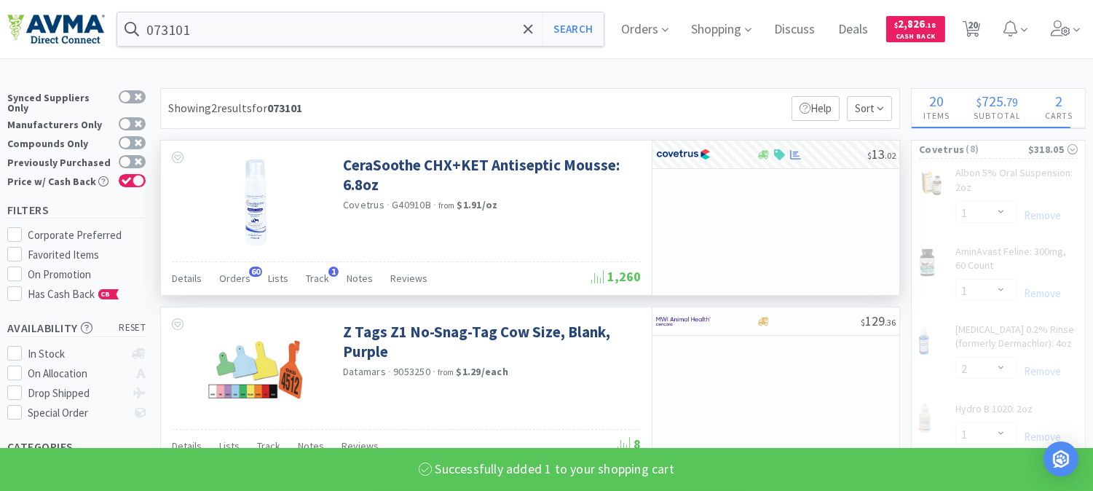
select select "5"
select select "2"
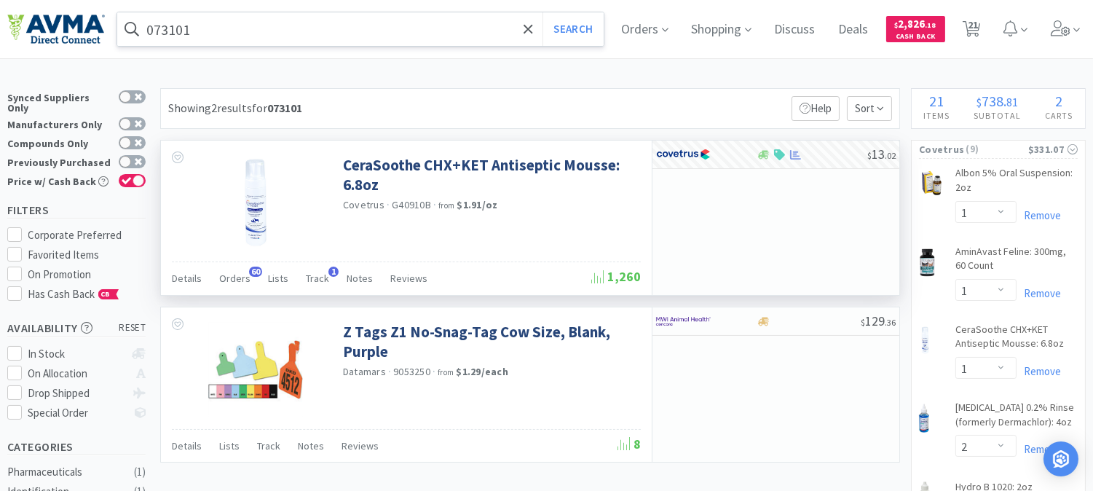
click at [173, 31] on input "073101" at bounding box center [360, 28] width 486 height 33
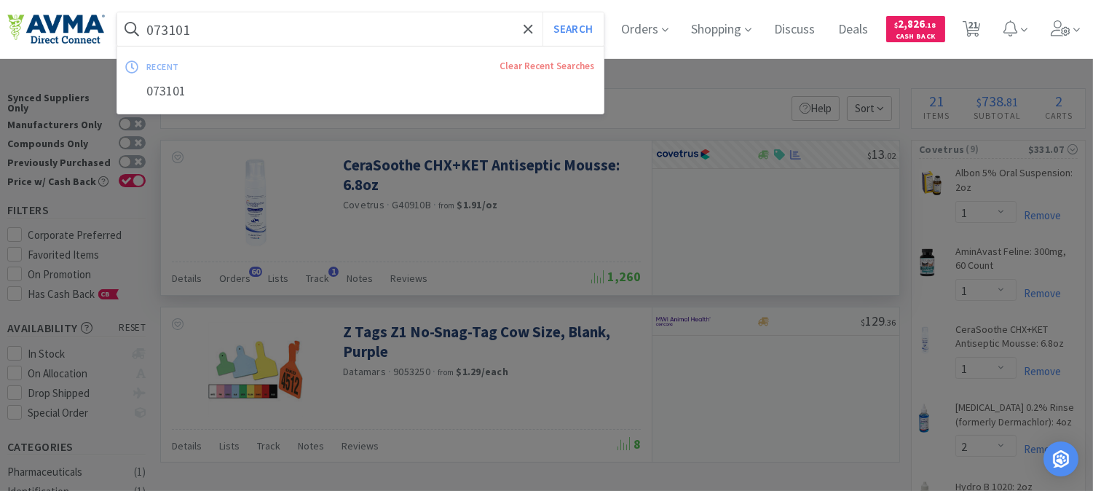
paste input "03800"
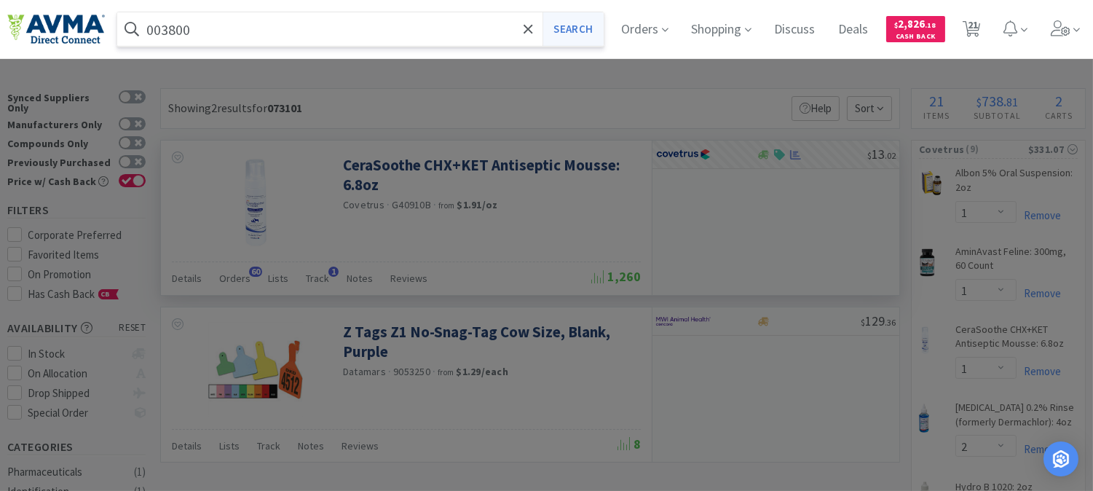
type input "003800"
click at [595, 23] on button "Search" at bounding box center [572, 28] width 60 height 33
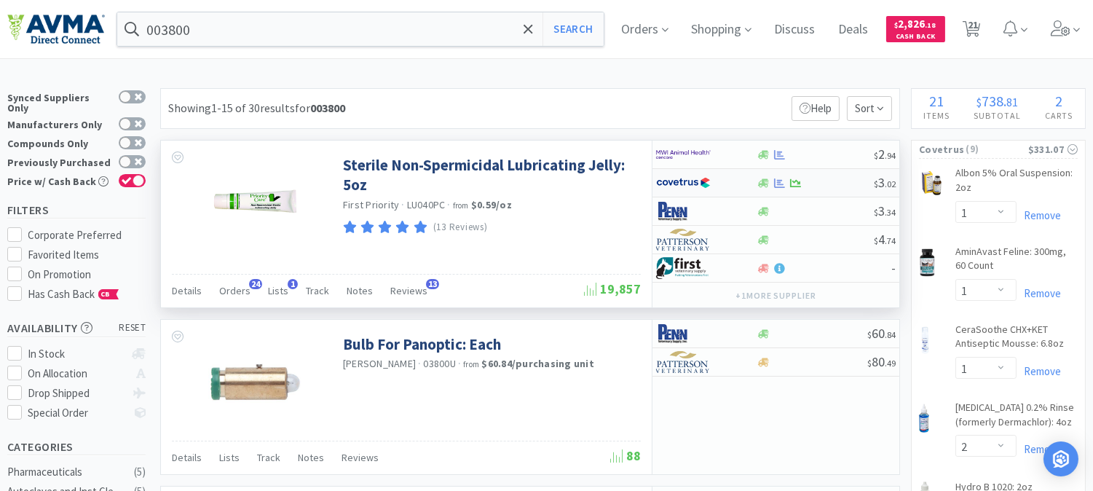
click at [673, 177] on img at bounding box center [683, 183] width 55 height 22
select select "1"
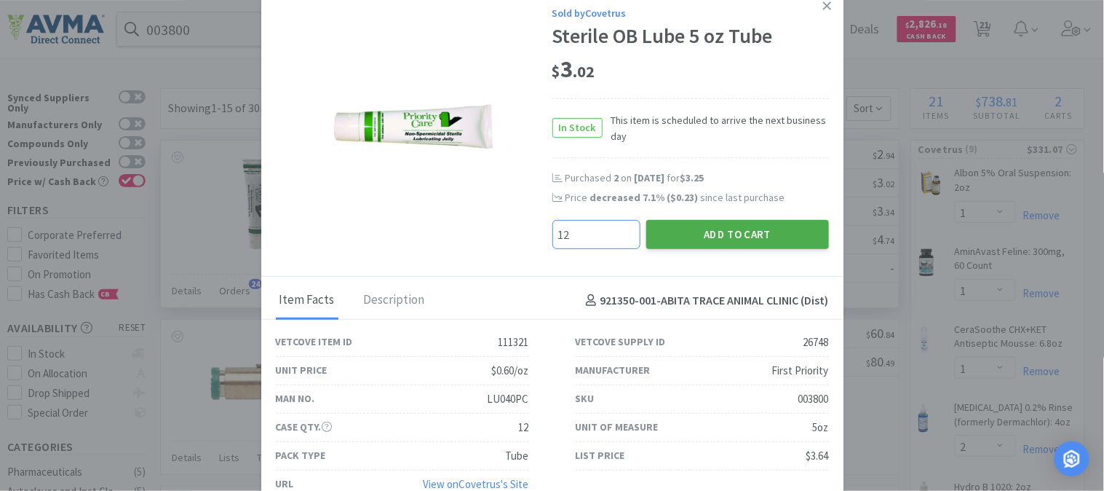
type input "12"
click at [711, 231] on button "Add to Cart" at bounding box center [737, 234] width 183 height 29
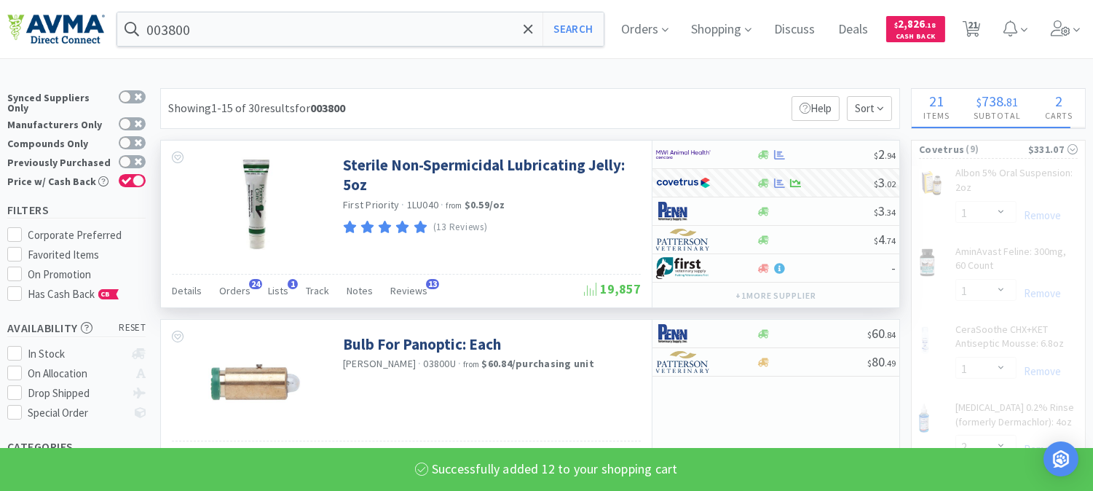
select select "12"
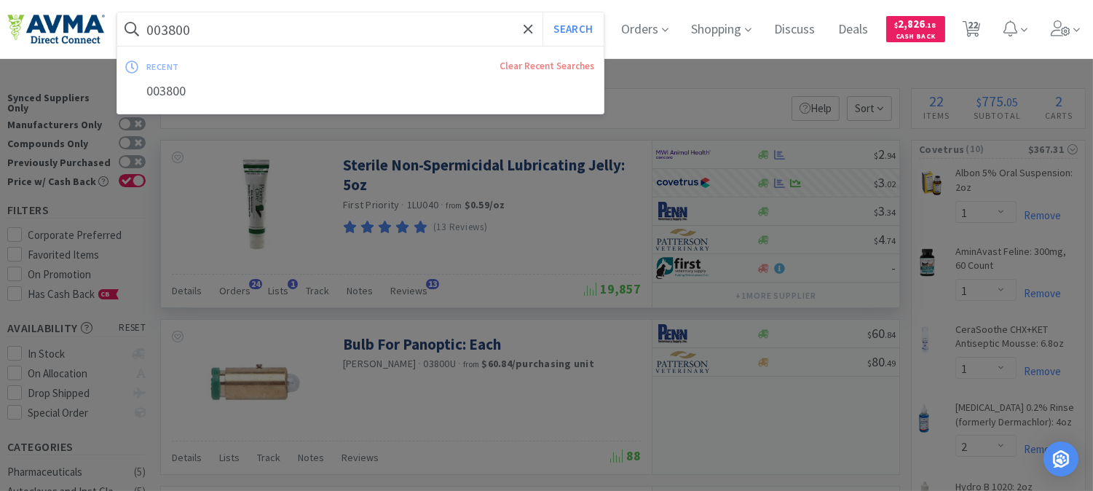
click at [215, 23] on input "003800" at bounding box center [360, 28] width 486 height 33
paste input "72858"
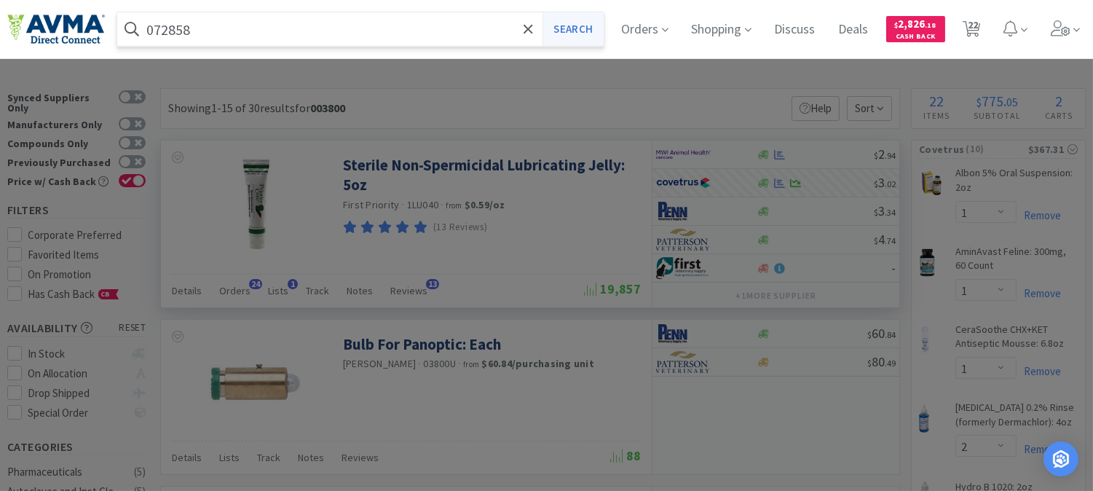
type input "072858"
click at [575, 26] on button "Search" at bounding box center [572, 28] width 60 height 33
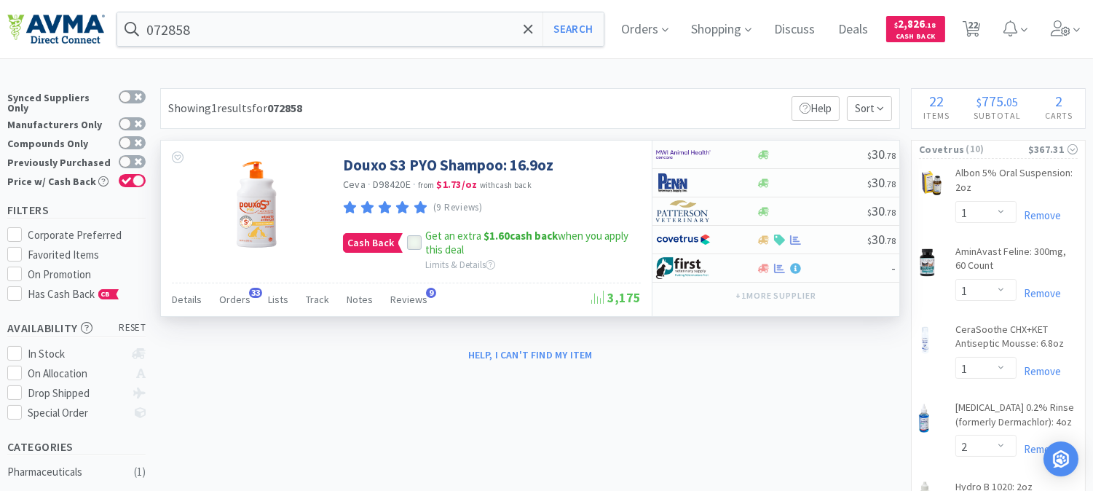
click at [407, 243] on div at bounding box center [414, 242] width 15 height 15
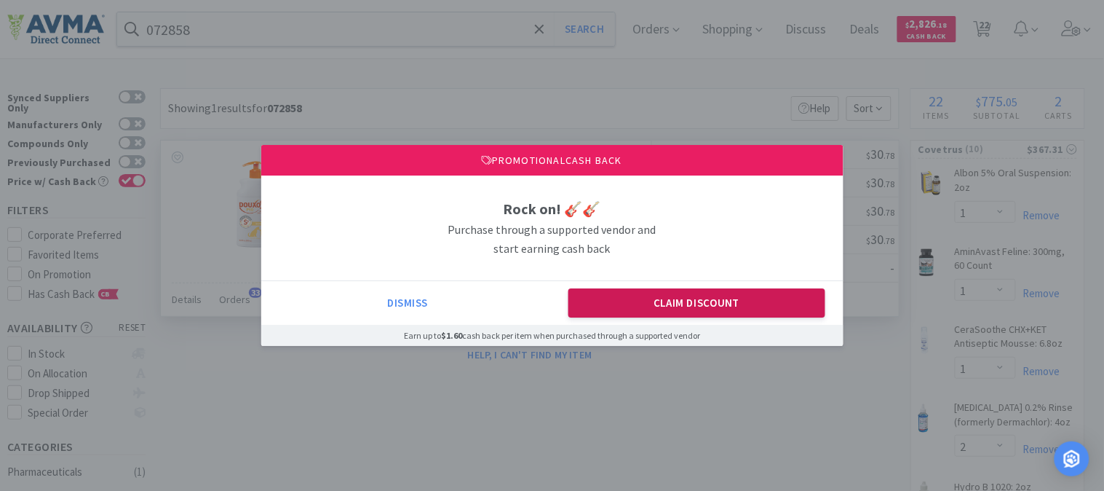
click at [725, 293] on button "Claim Discount" at bounding box center [696, 302] width 257 height 29
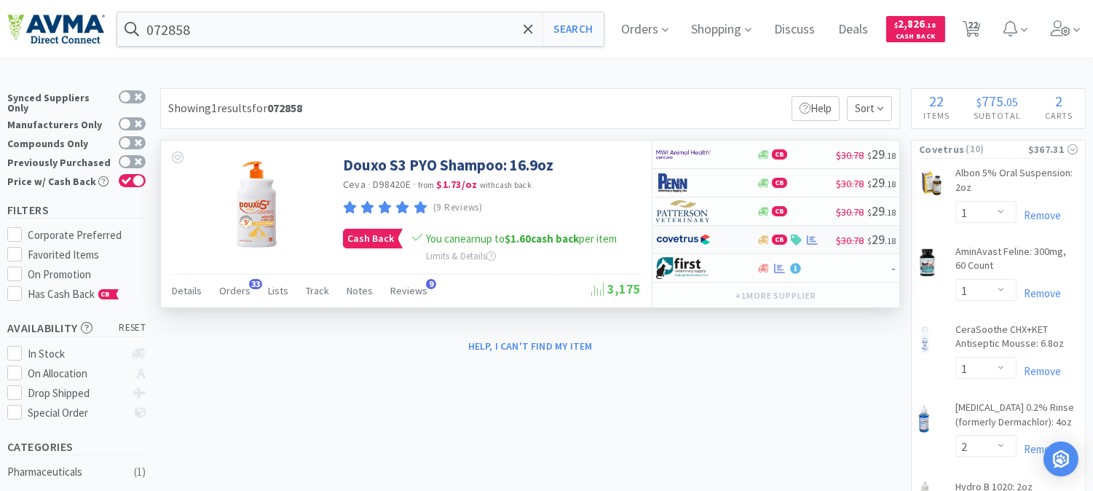
click at [694, 237] on img at bounding box center [683, 240] width 55 height 22
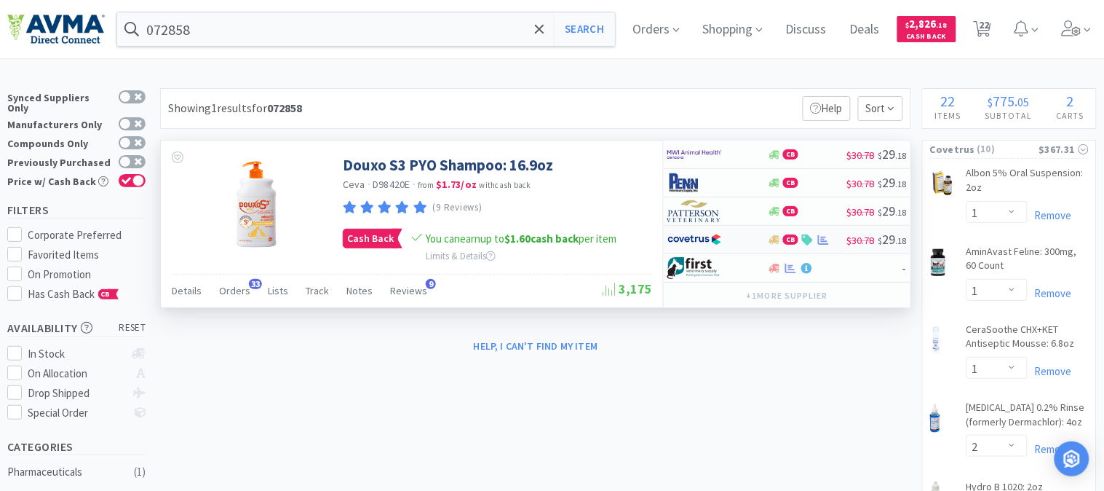
select select "1"
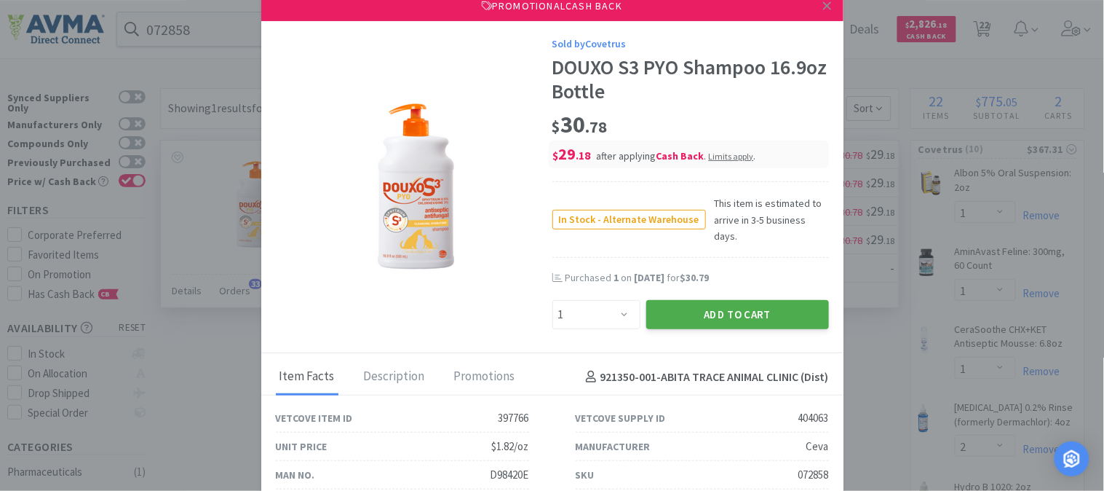
click at [715, 300] on button "Add to Cart" at bounding box center [737, 314] width 183 height 29
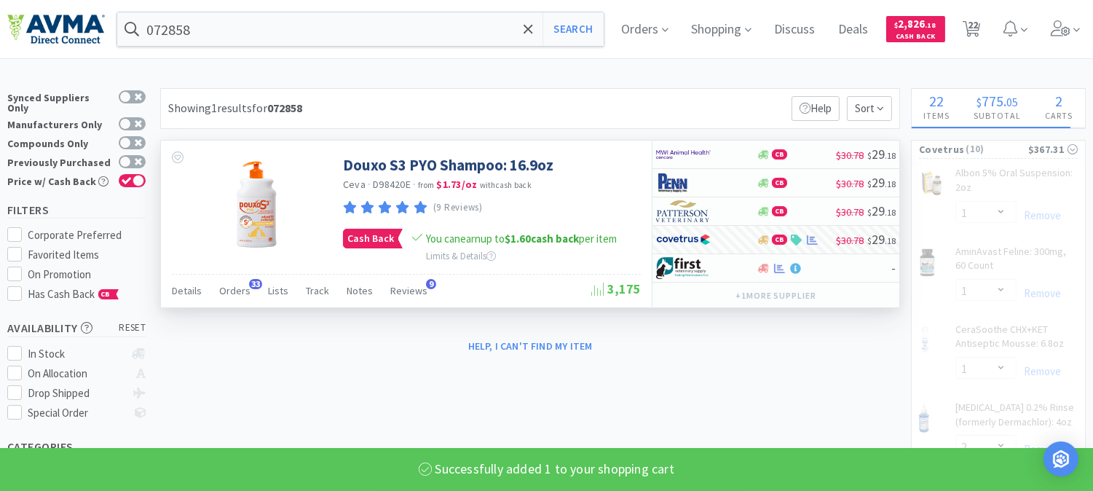
select select "1"
select select "5"
select select "1"
select select "5"
select select "2"
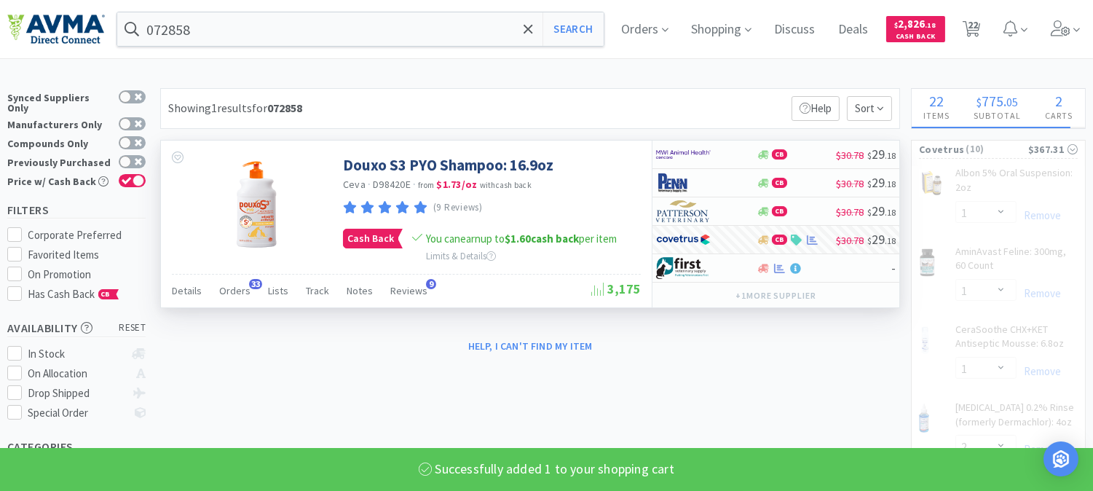
select select "12"
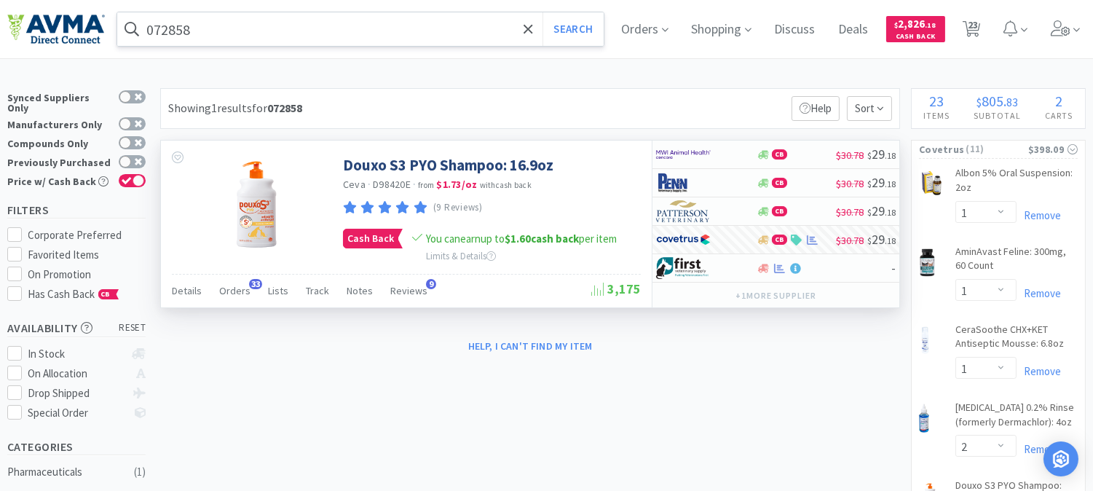
click at [277, 26] on input "072858" at bounding box center [360, 28] width 486 height 33
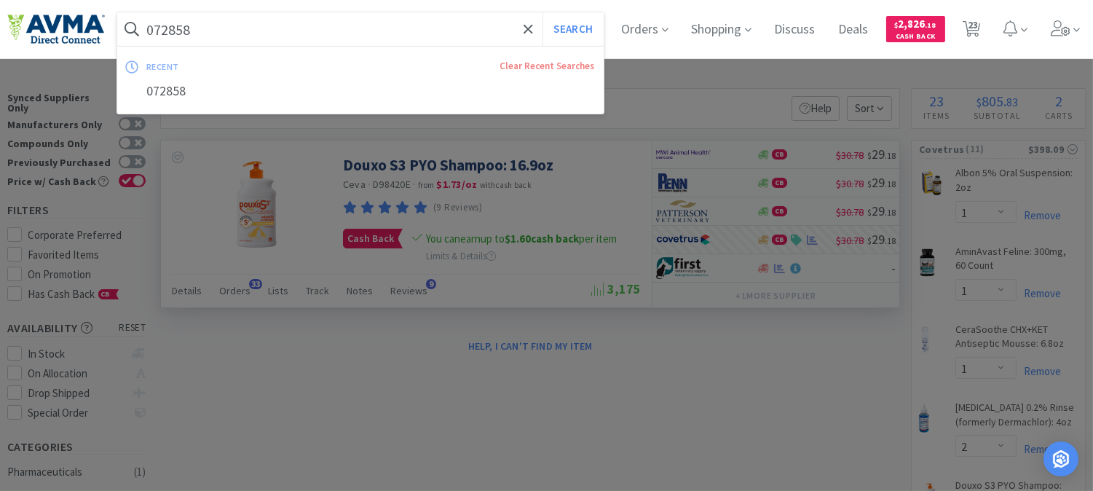
paste input "770"
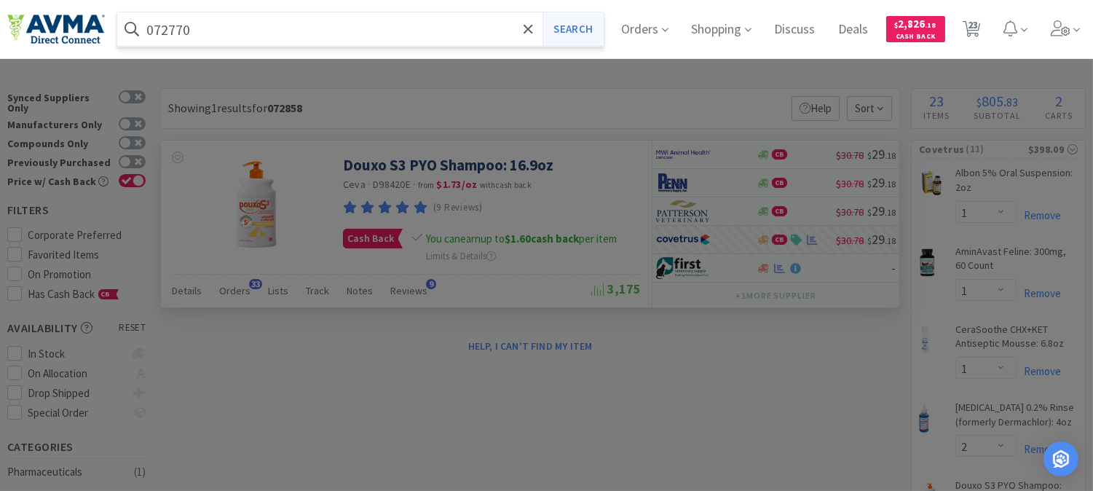
type input "072770"
click at [586, 28] on button "Search" at bounding box center [572, 28] width 60 height 33
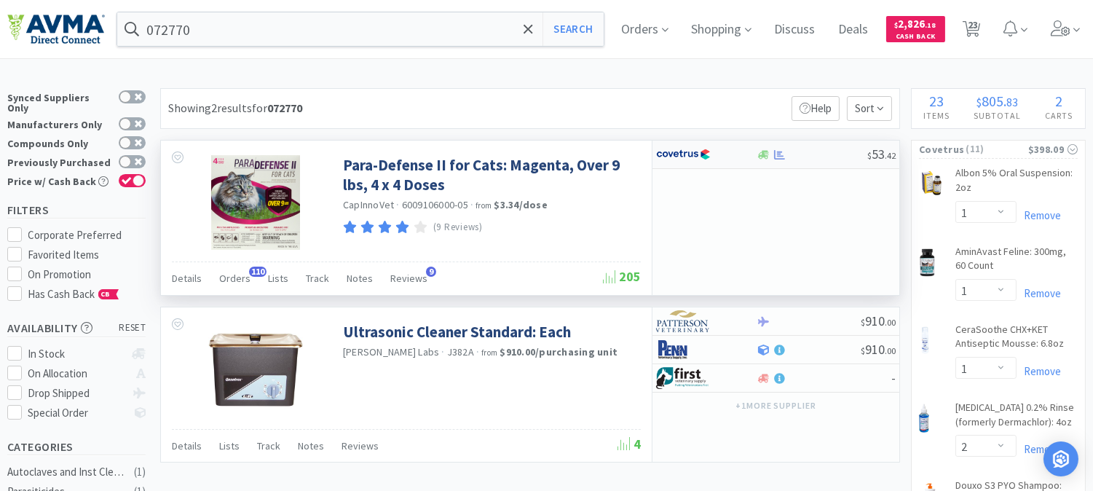
click at [690, 155] on img at bounding box center [683, 154] width 55 height 22
select select "1"
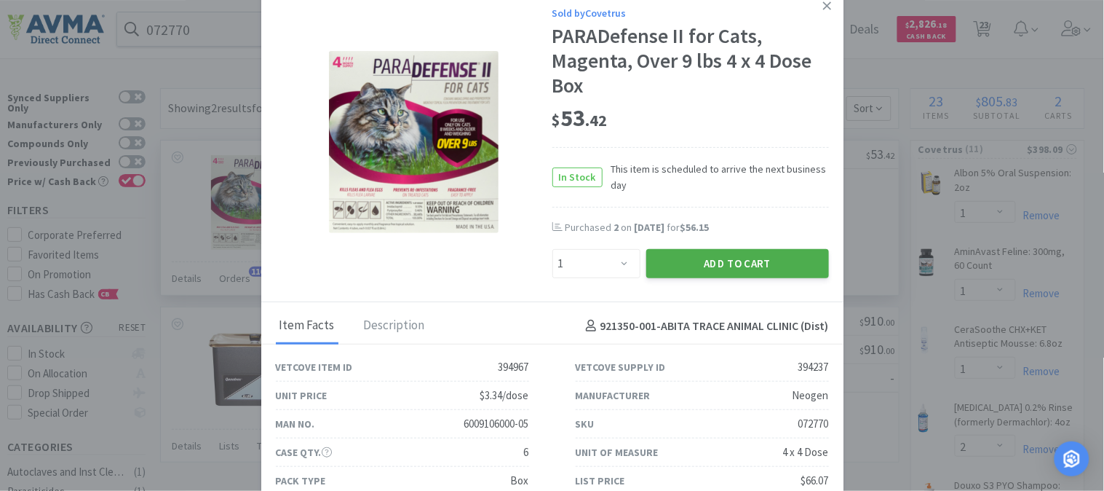
click at [715, 257] on button "Add to Cart" at bounding box center [737, 263] width 183 height 29
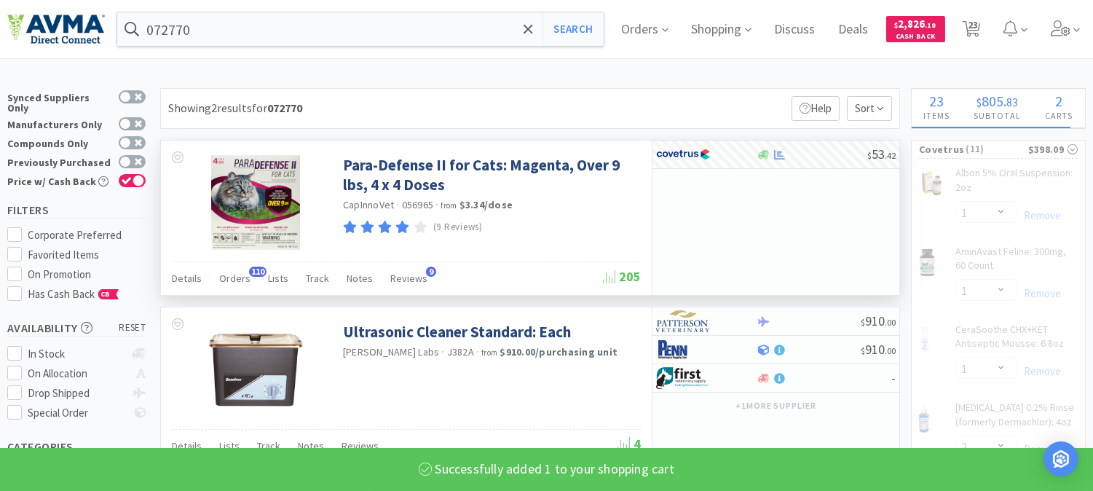
select select "1"
select select "12"
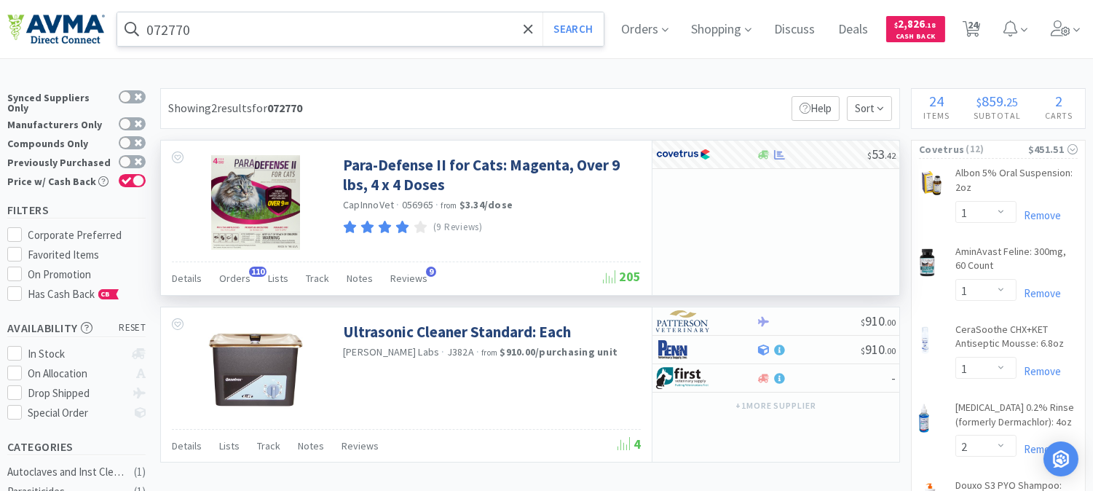
click at [341, 37] on input "072770" at bounding box center [360, 28] width 486 height 33
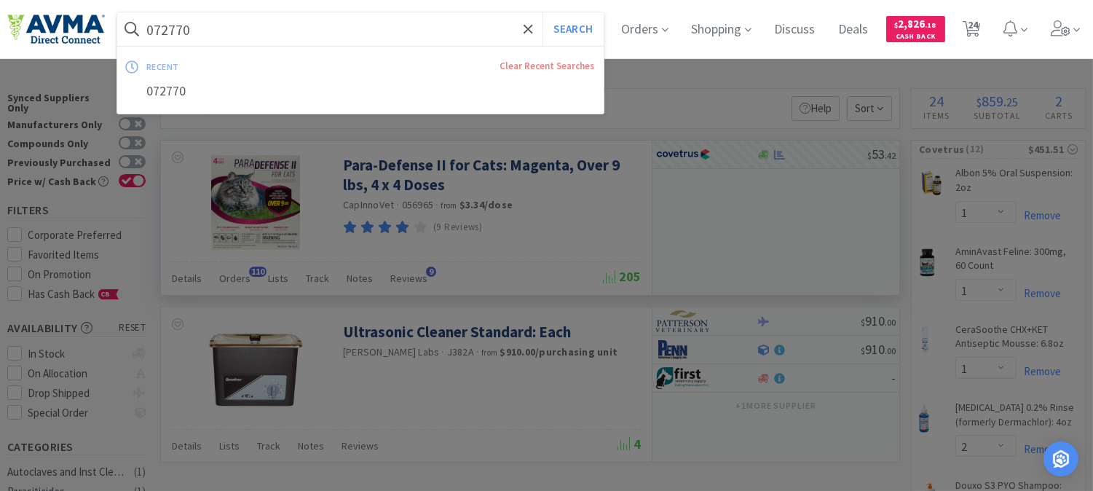
paste input "58664"
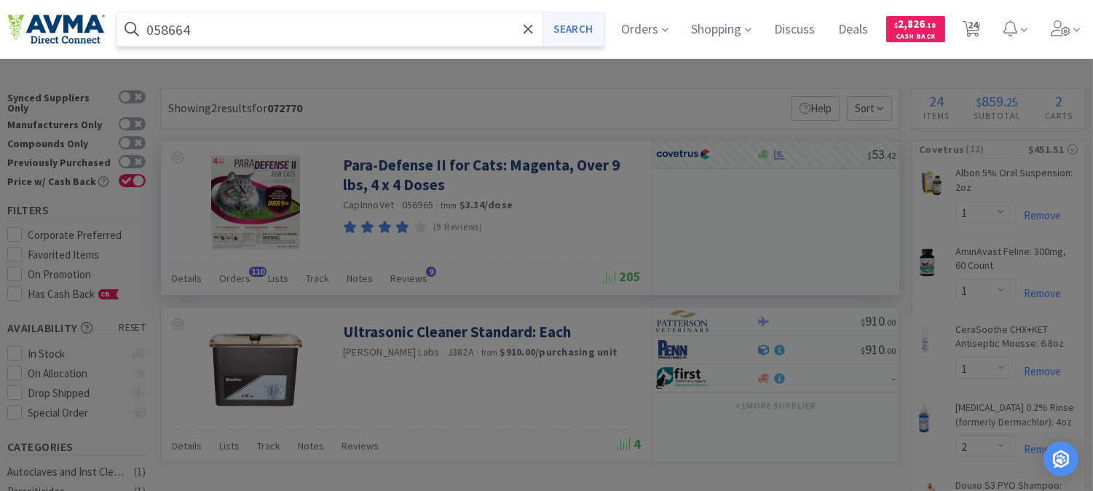
type input "058664"
click at [603, 20] on button "Search" at bounding box center [572, 28] width 60 height 33
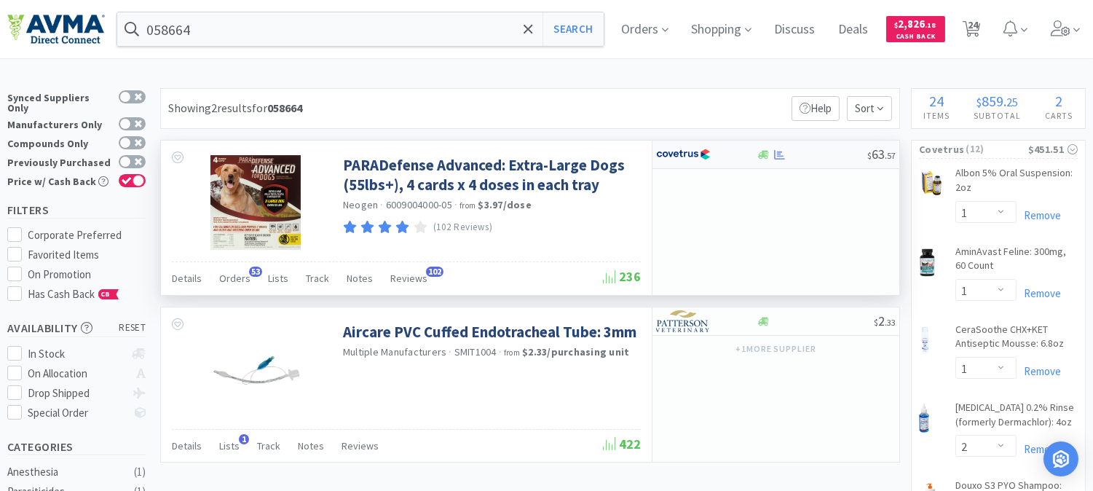
click at [696, 151] on img at bounding box center [683, 154] width 55 height 22
select select "1"
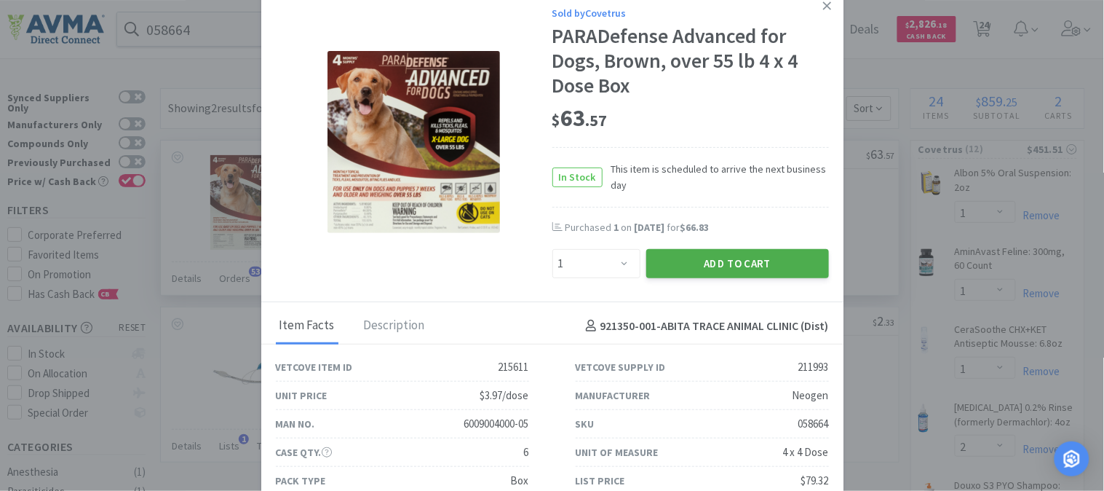
click at [742, 260] on button "Add to Cart" at bounding box center [737, 263] width 183 height 29
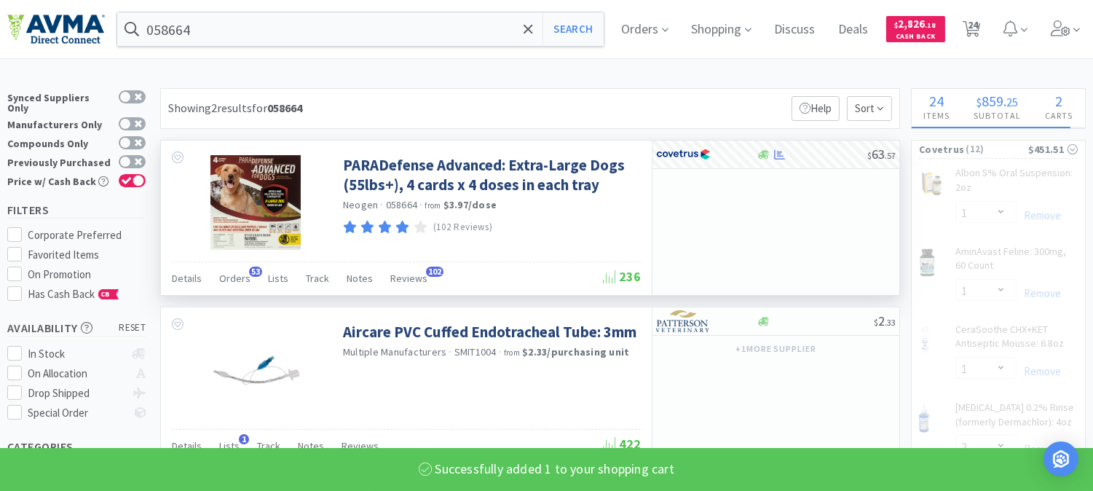
select select "1"
select select "12"
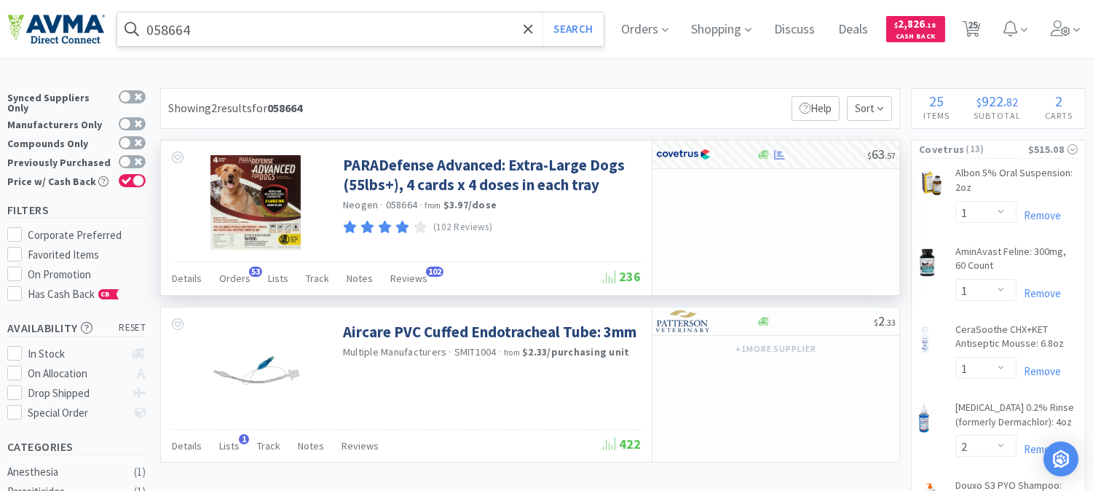
click at [322, 23] on input "058664" at bounding box center [360, 28] width 486 height 33
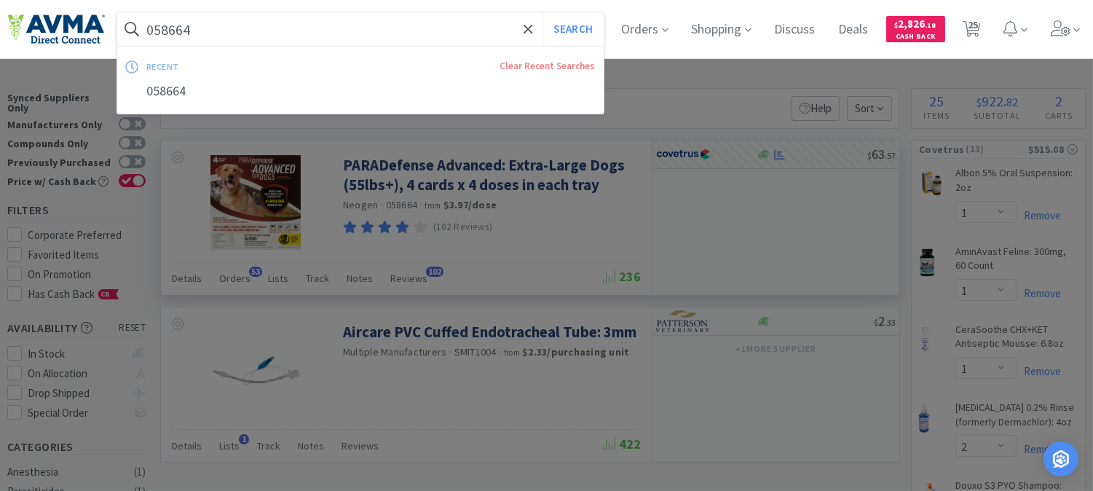
paste input "33325"
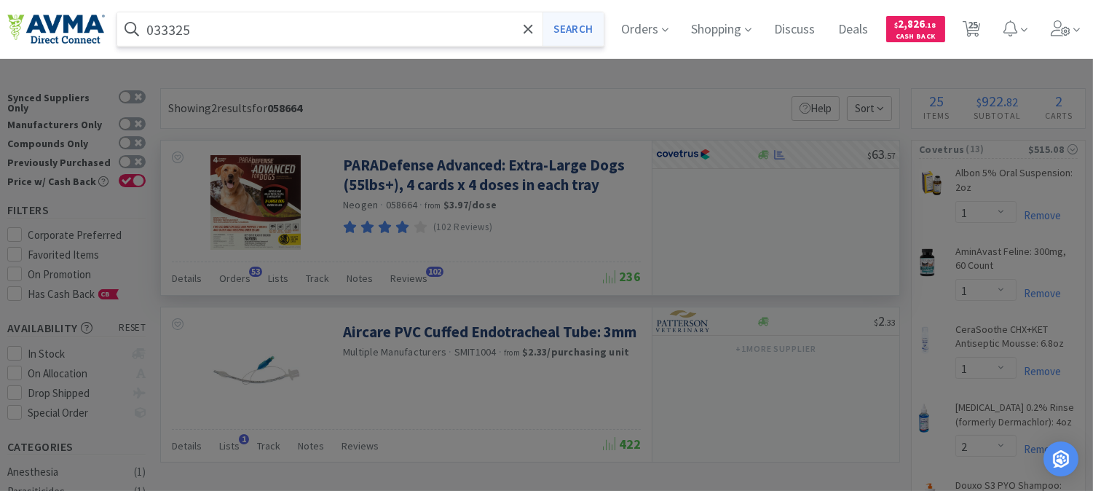
type input "033325"
click at [585, 32] on button "Search" at bounding box center [572, 28] width 60 height 33
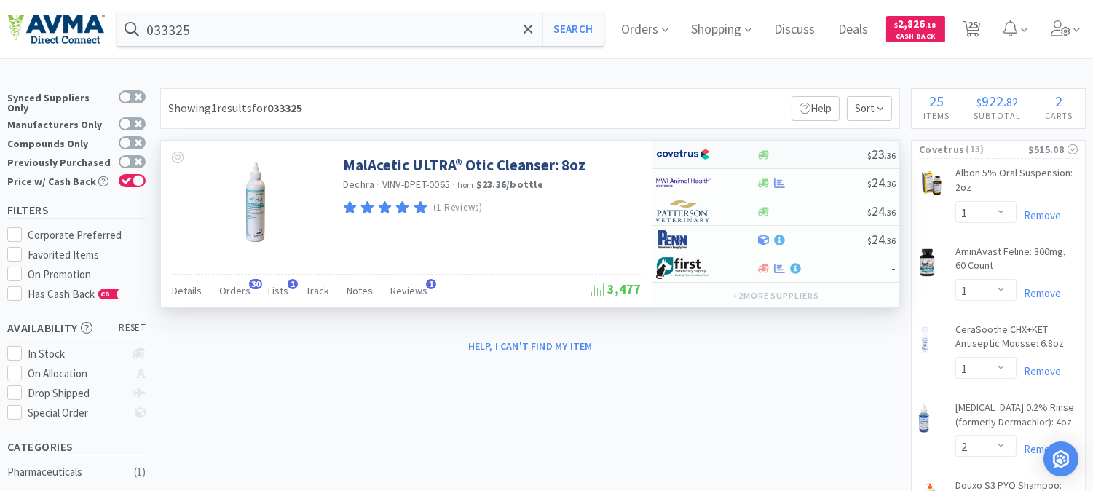
click at [687, 156] on img at bounding box center [683, 154] width 55 height 22
select select "1"
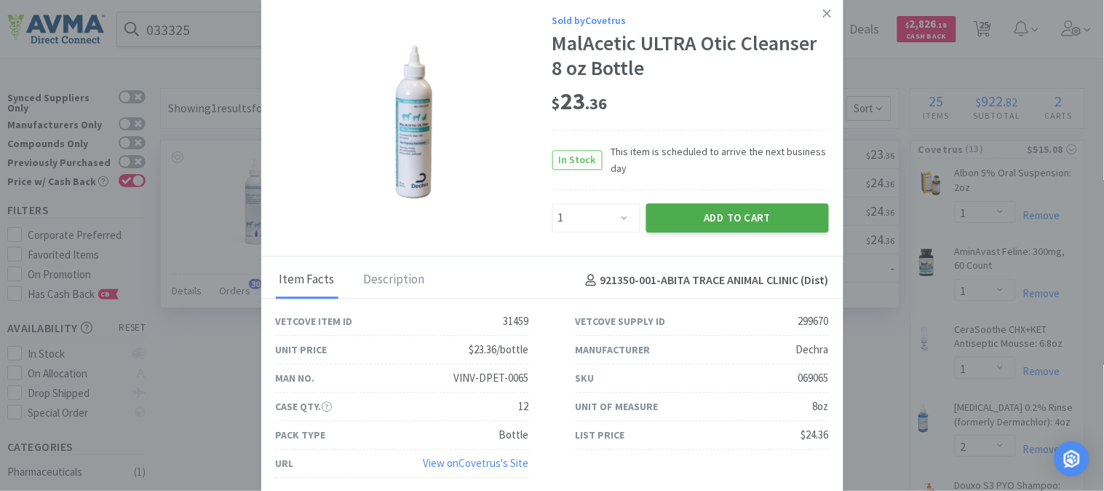
click at [780, 214] on button "Add to Cart" at bounding box center [737, 217] width 183 height 29
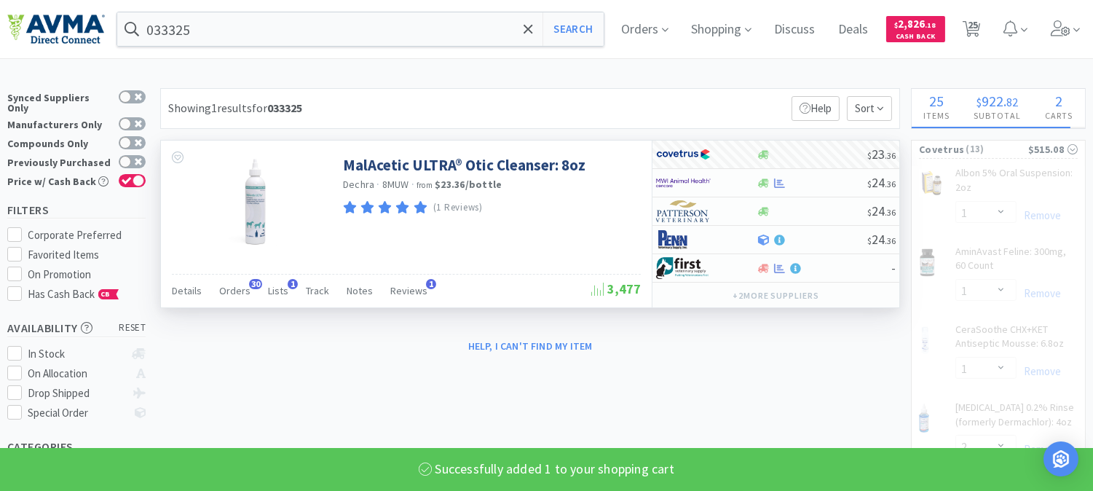
select select "1"
select select "5"
select select "2"
select select "1"
select select "12"
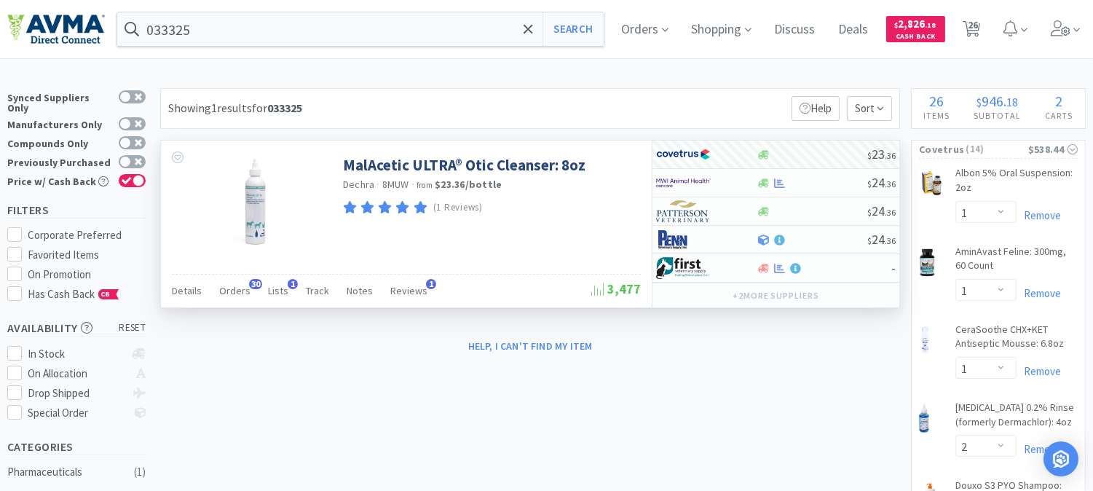
click at [978, 26] on span "26" at bounding box center [972, 25] width 10 height 58
select select "1"
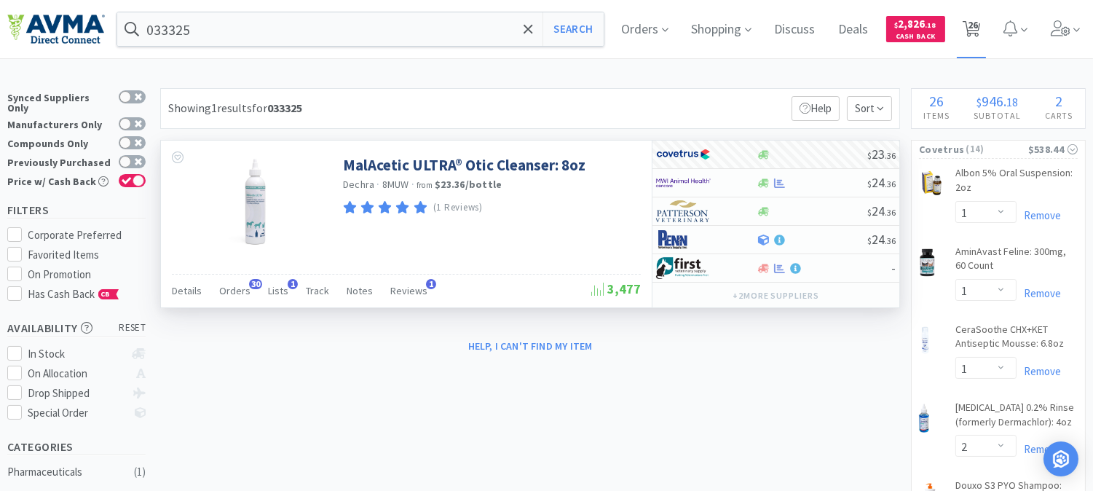
select select "2"
select select "1"
select select "5"
select select "1"
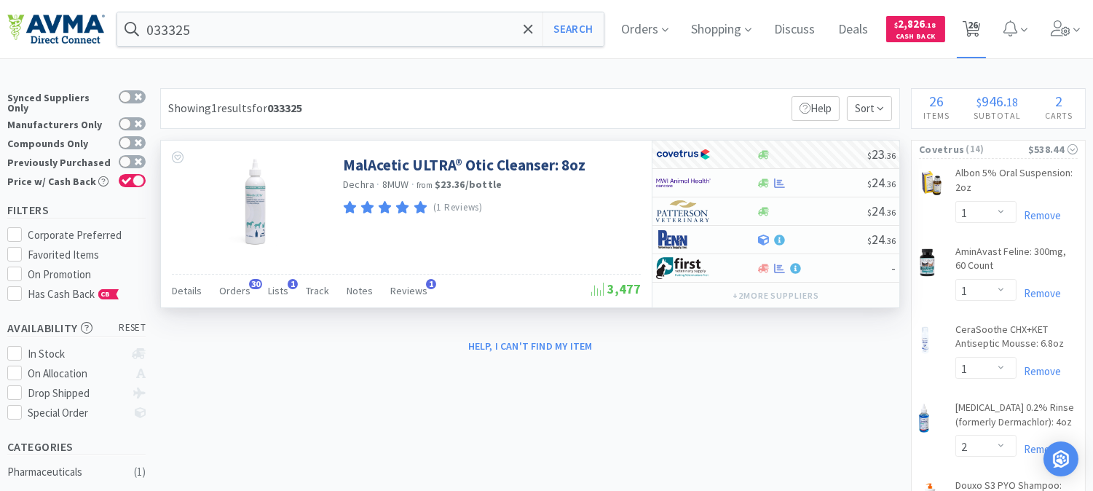
select select "1"
select select "5"
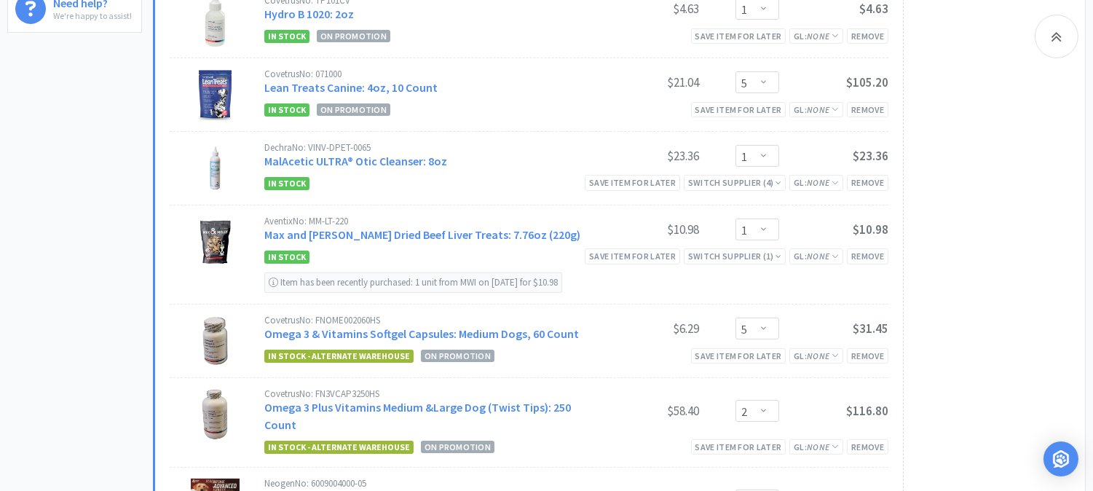
scroll to position [646, 0]
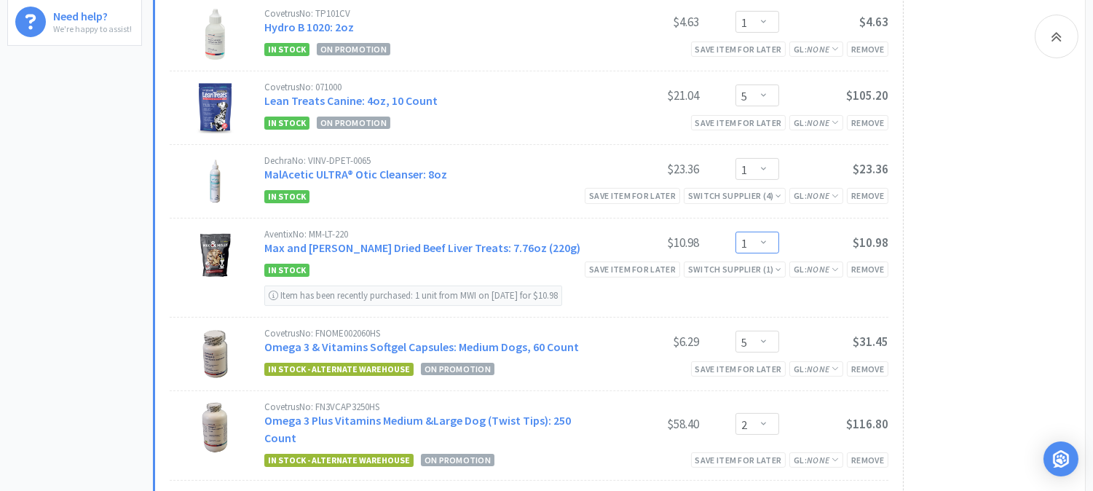
click at [762, 242] on select "Enter Quantity 1 2 3 4 5 6 7 8 9 10 11 12 13 14 15 16 17 18 19 20 Enter Quantity" at bounding box center [757, 242] width 44 height 22
click at [735, 232] on select "Enter Quantity 1 2 3 4 5 6 7 8 9 10 11 12 13 14 15 16 17 18 19 20 Enter Quantity" at bounding box center [757, 242] width 44 height 22
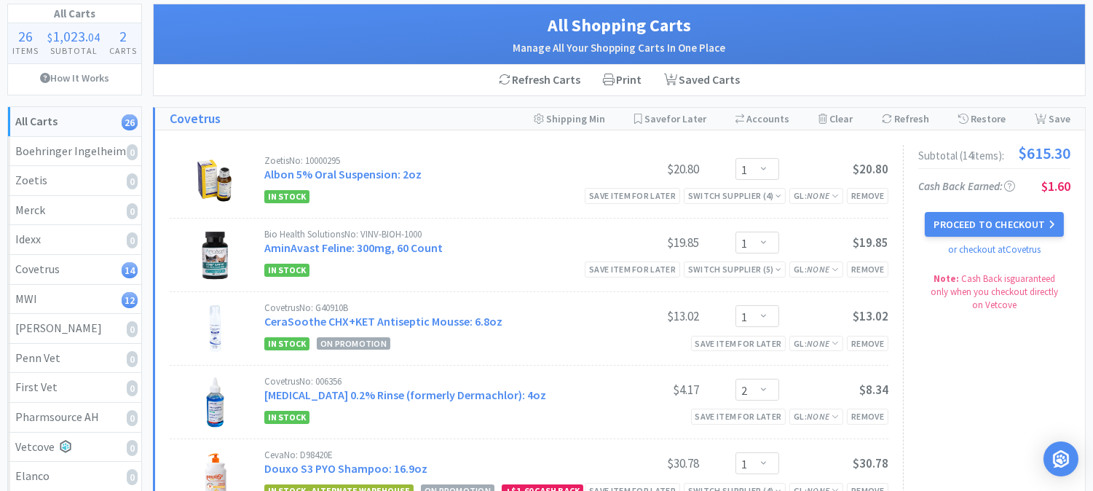
scroll to position [0, 0]
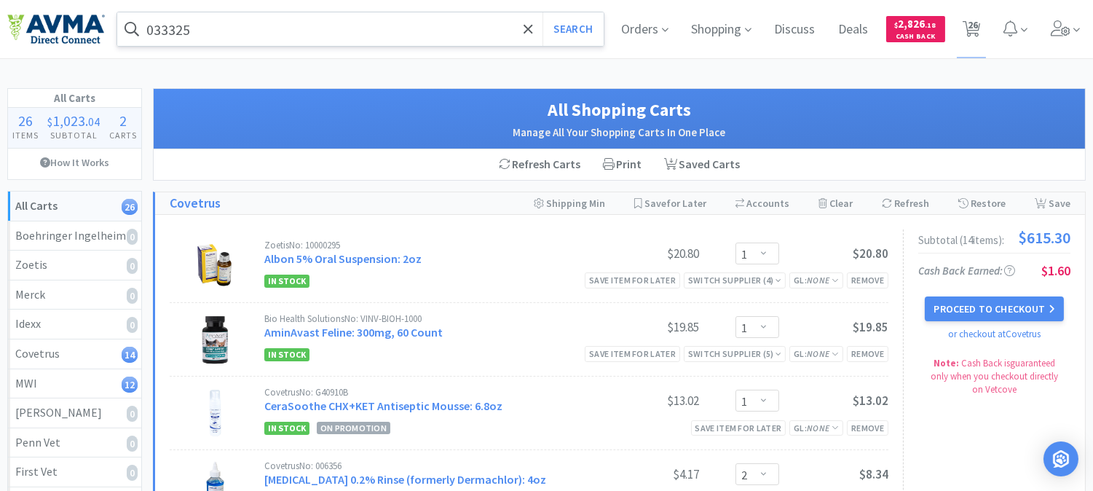
click at [301, 31] on input "033325" at bounding box center [360, 28] width 486 height 33
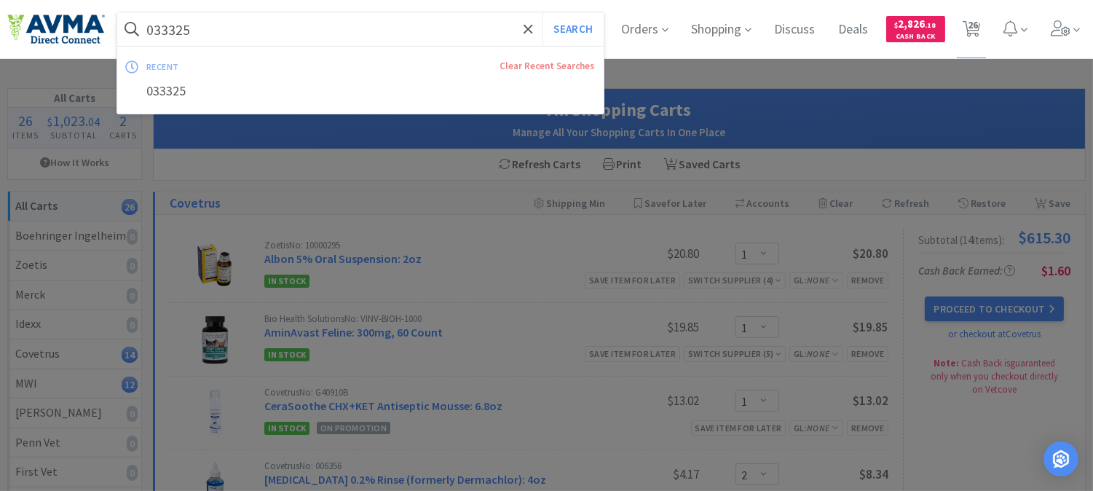
paste input "78942015"
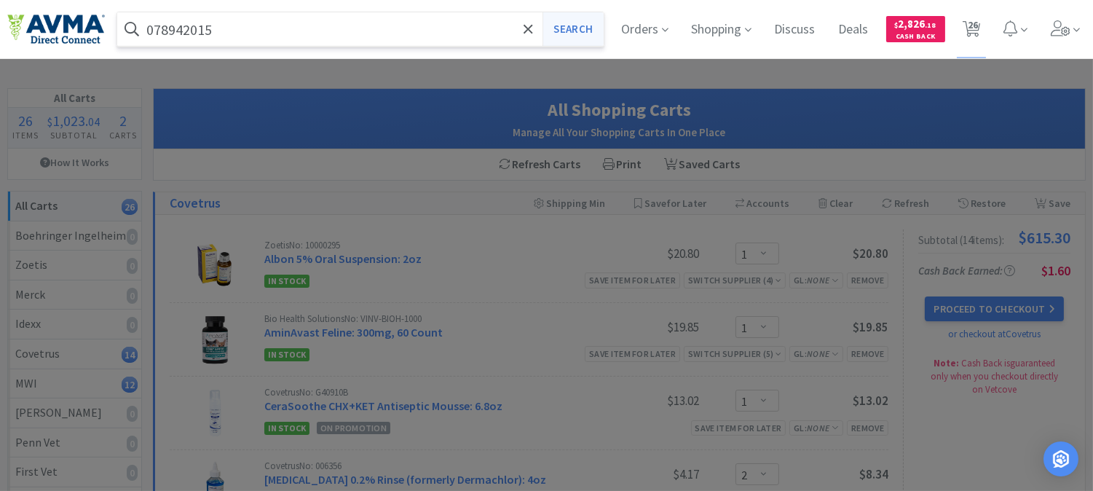
click at [575, 30] on button "Search" at bounding box center [572, 28] width 60 height 33
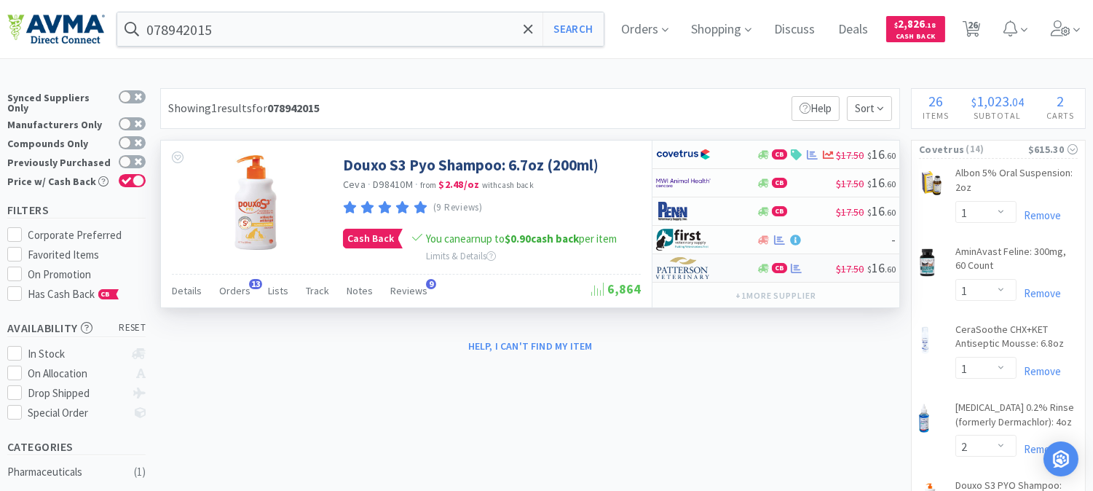
click at [673, 273] on img at bounding box center [683, 268] width 55 height 22
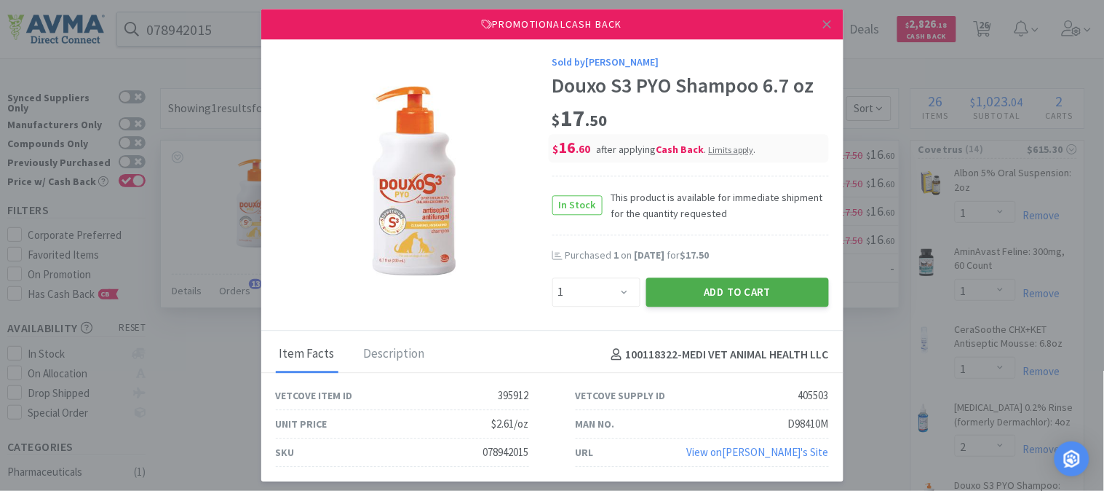
click at [704, 281] on button "Add to Cart" at bounding box center [737, 291] width 183 height 29
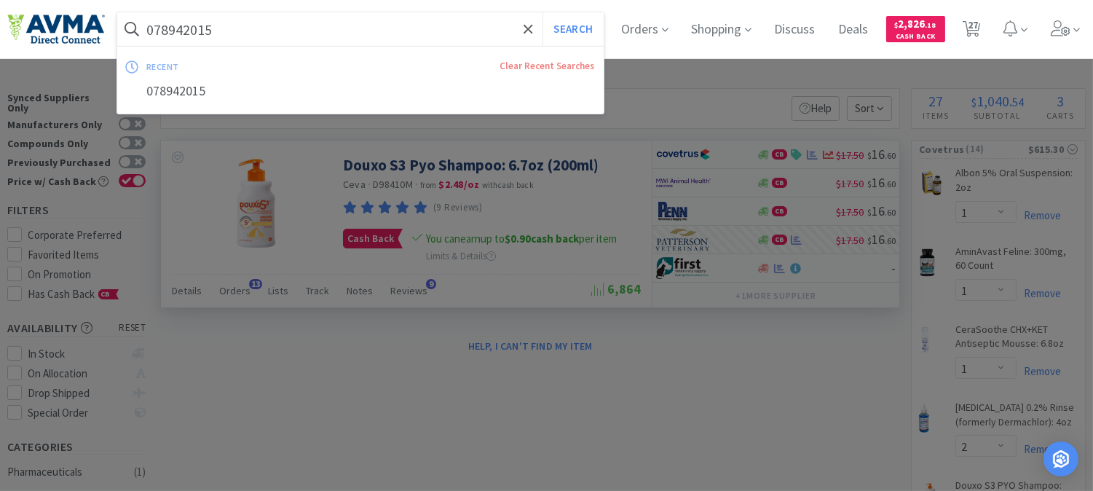
click at [294, 19] on input "078942015" at bounding box center [360, 28] width 486 height 33
paste input "502322"
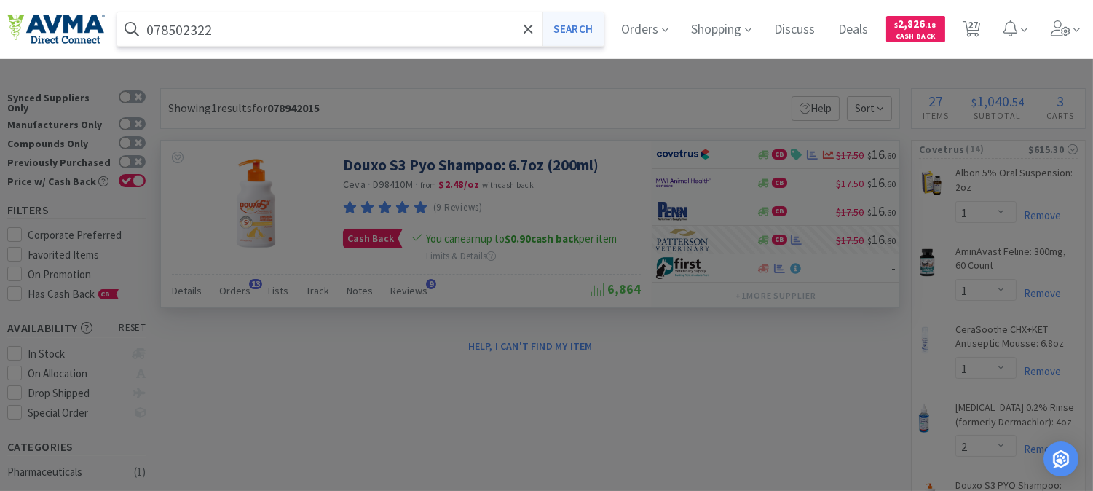
click at [590, 31] on button "Search" at bounding box center [572, 28] width 60 height 33
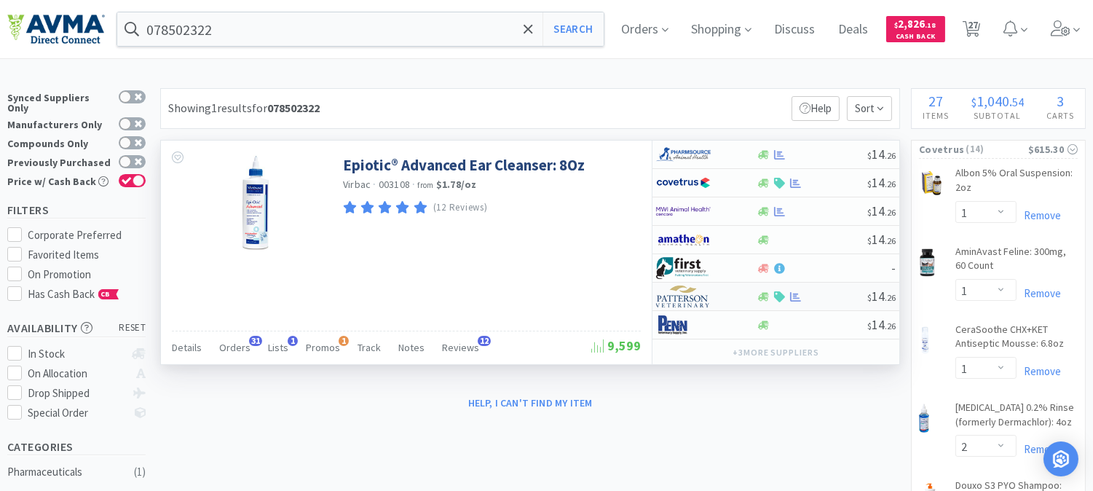
click at [674, 297] on img at bounding box center [683, 296] width 55 height 22
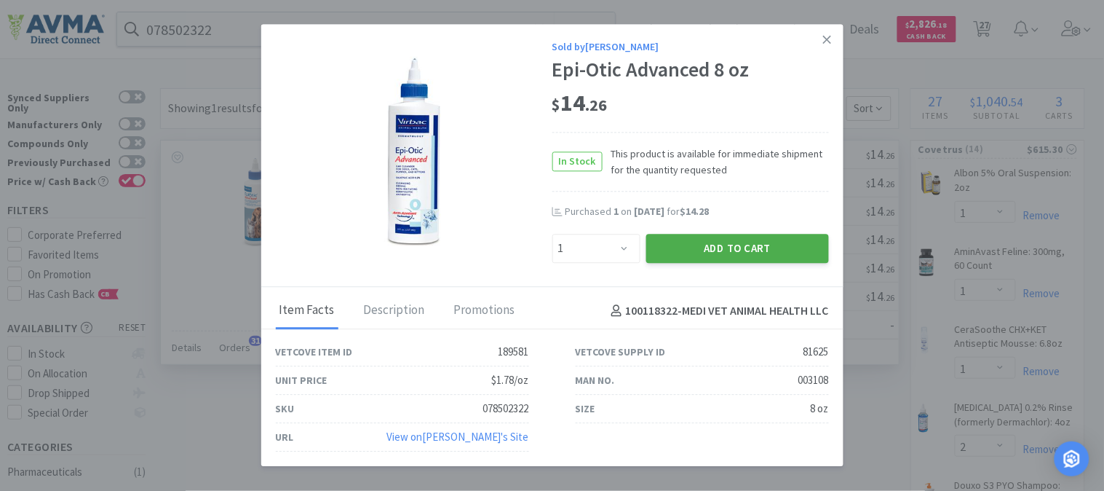
click at [710, 247] on button "Add to Cart" at bounding box center [737, 248] width 183 height 29
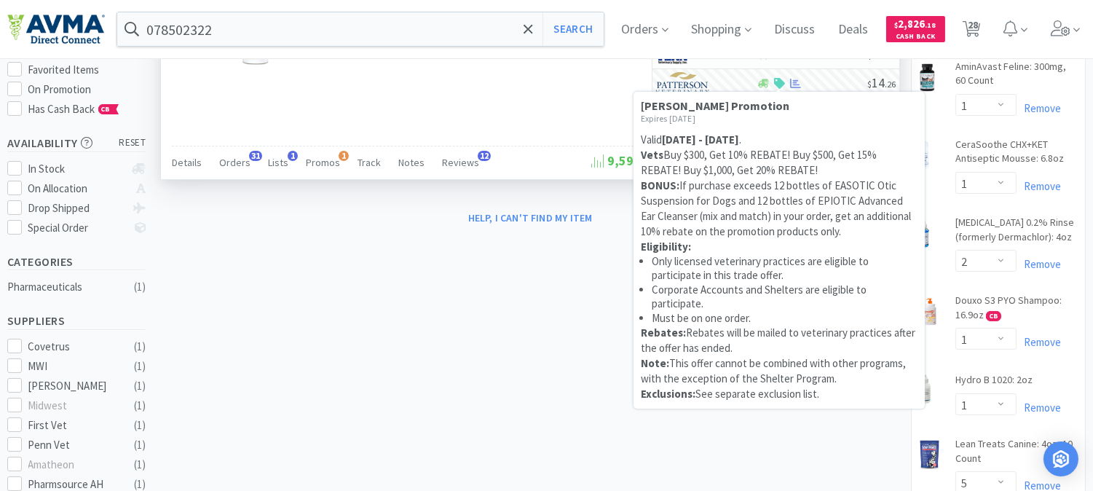
scroll to position [81, 0]
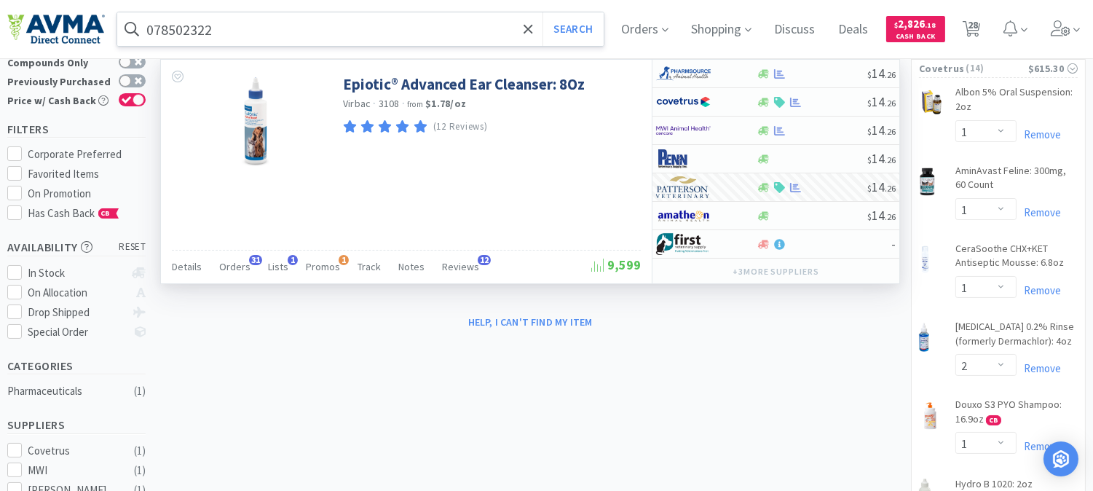
click at [285, 31] on input "078502322" at bounding box center [360, 28] width 486 height 33
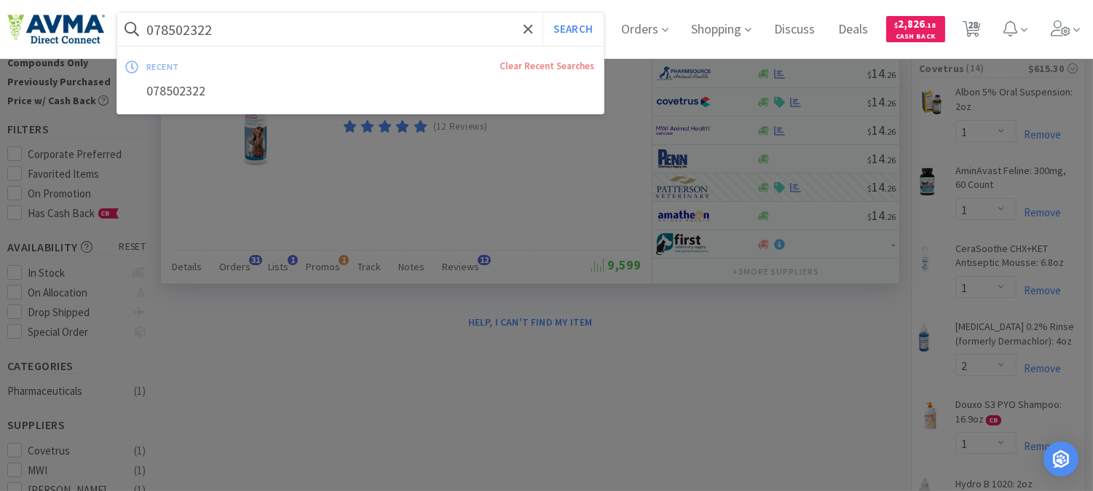
paste input "347173"
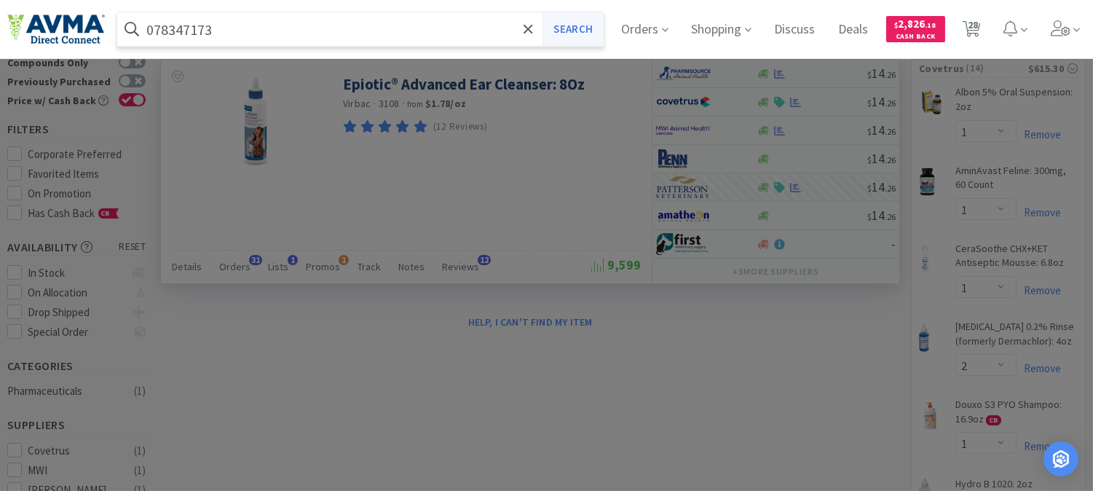
click at [594, 31] on button "Search" at bounding box center [572, 28] width 60 height 33
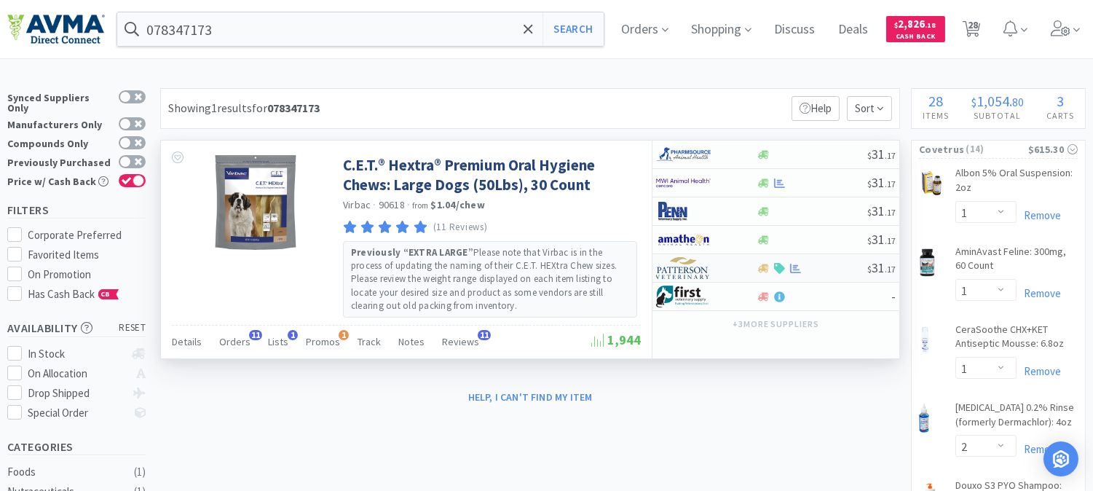
click at [681, 271] on img at bounding box center [683, 268] width 55 height 22
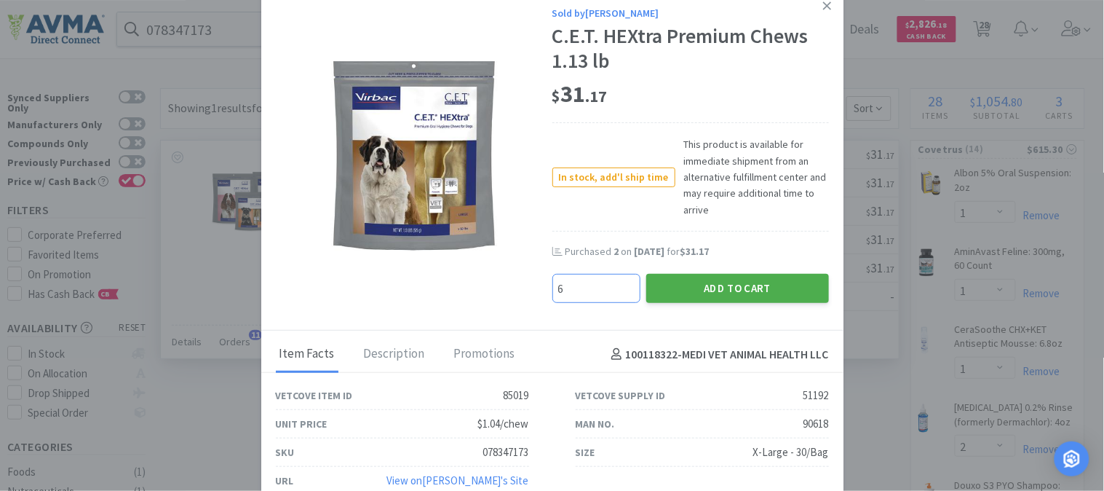
click at [678, 279] on button "Add to Cart" at bounding box center [737, 288] width 183 height 29
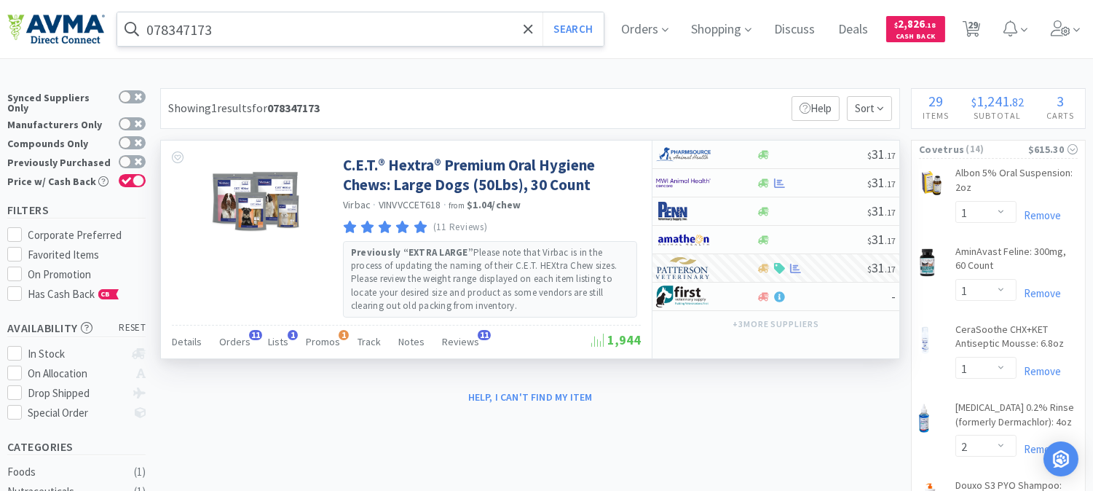
click at [191, 23] on input "078347173" at bounding box center [360, 28] width 486 height 33
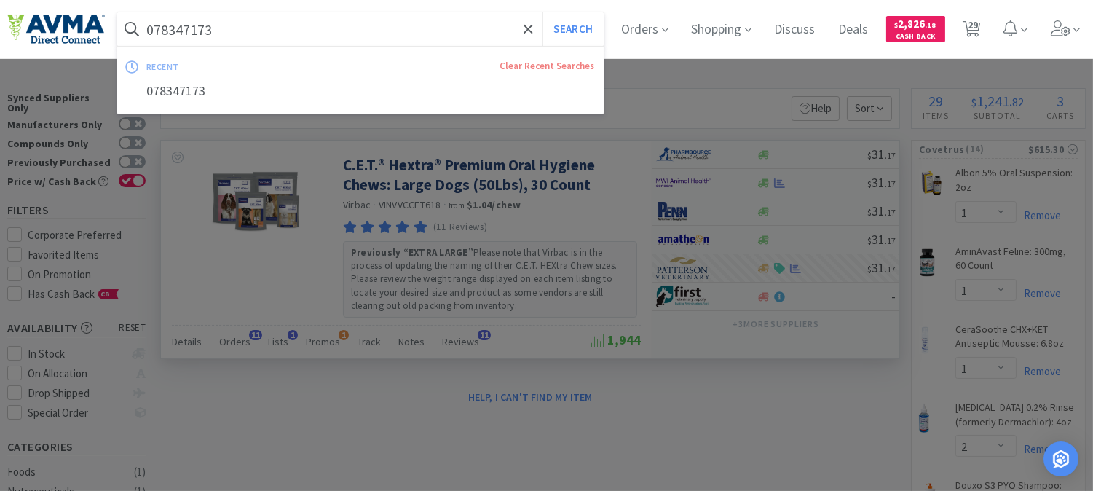
paste input "934204"
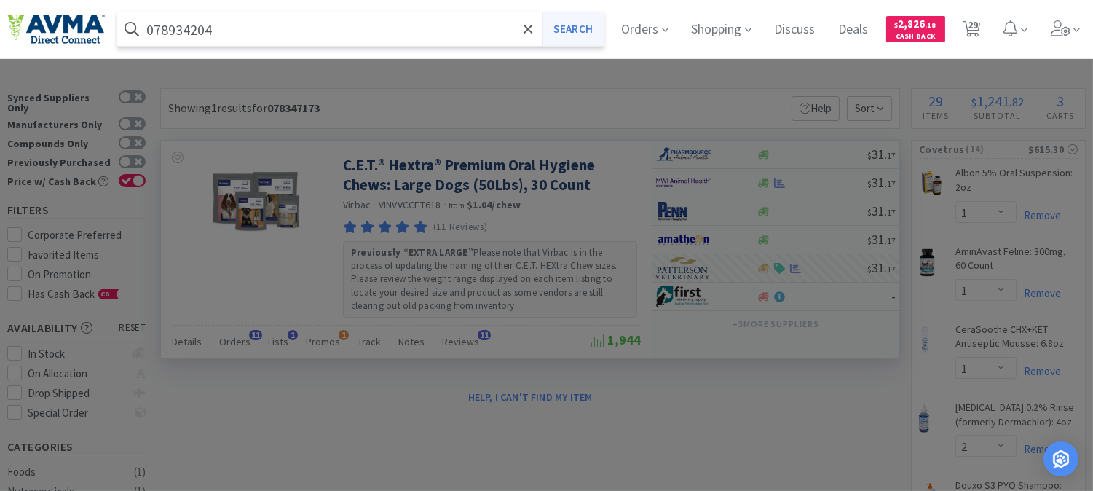
click at [579, 27] on button "Search" at bounding box center [572, 28] width 60 height 33
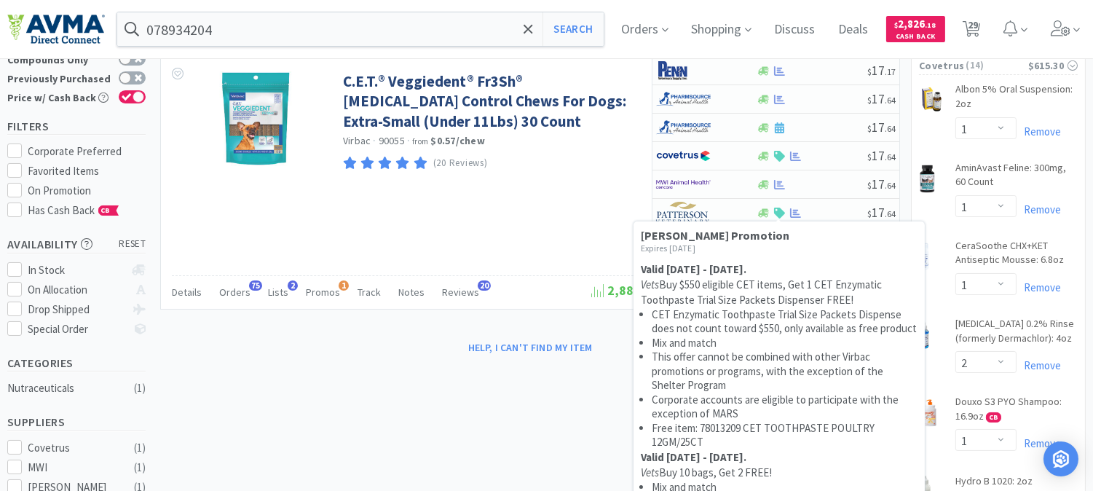
scroll to position [81, 0]
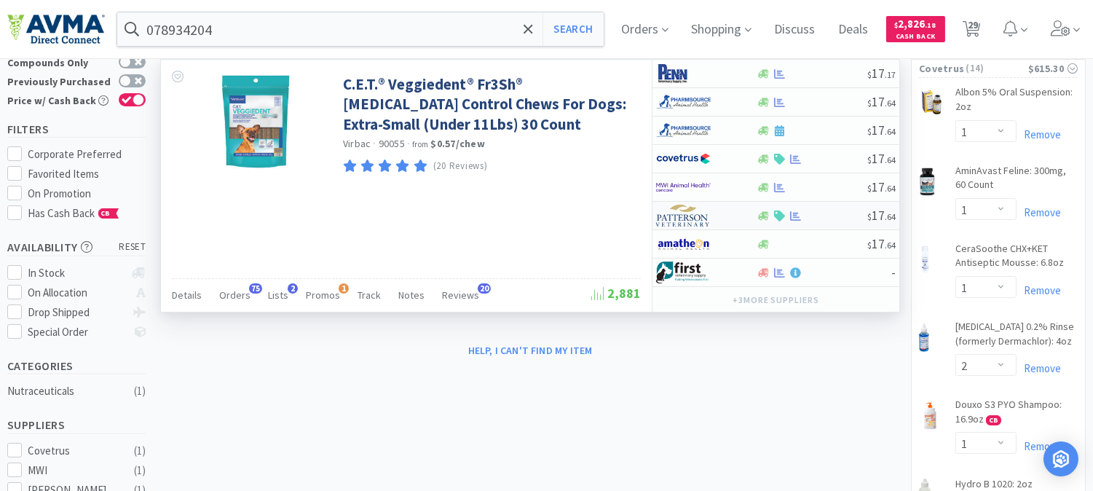
click at [681, 214] on img at bounding box center [683, 216] width 55 height 22
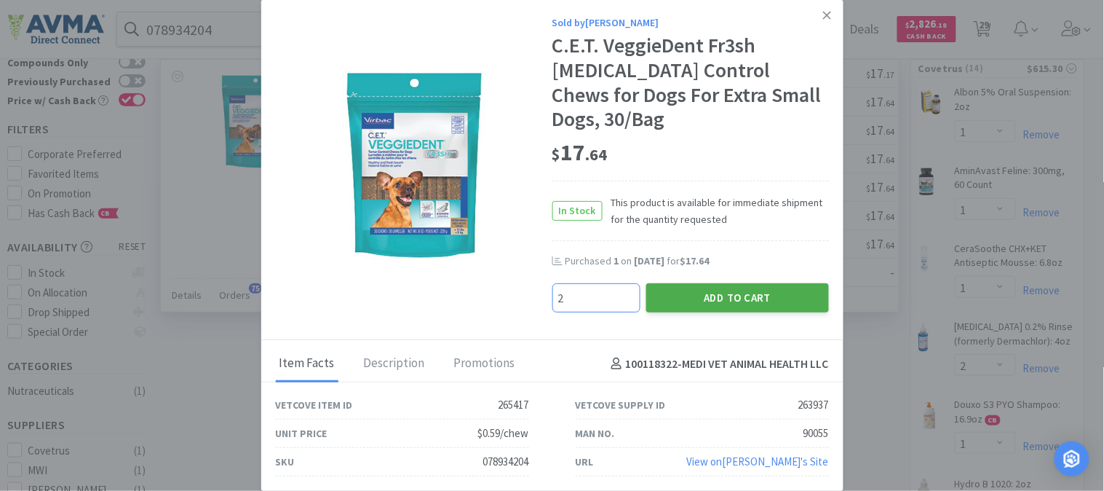
click at [721, 283] on button "Add to Cart" at bounding box center [737, 297] width 183 height 29
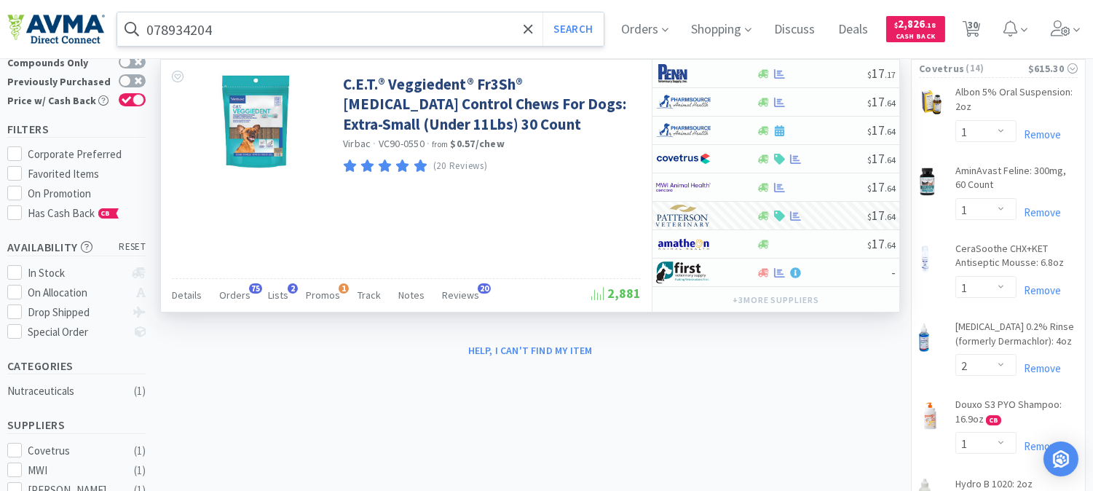
click at [190, 33] on input "078934204" at bounding box center [360, 28] width 486 height 33
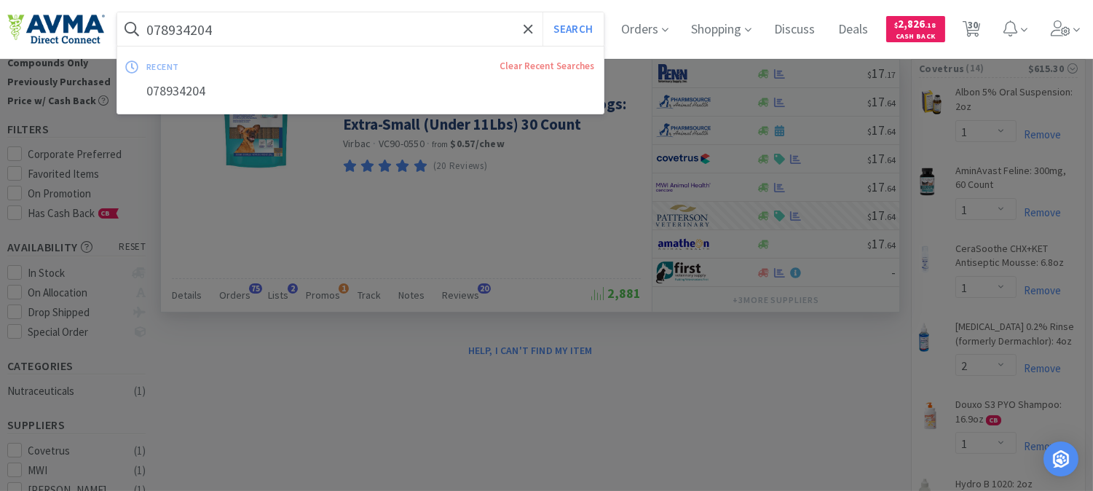
paste input "49033"
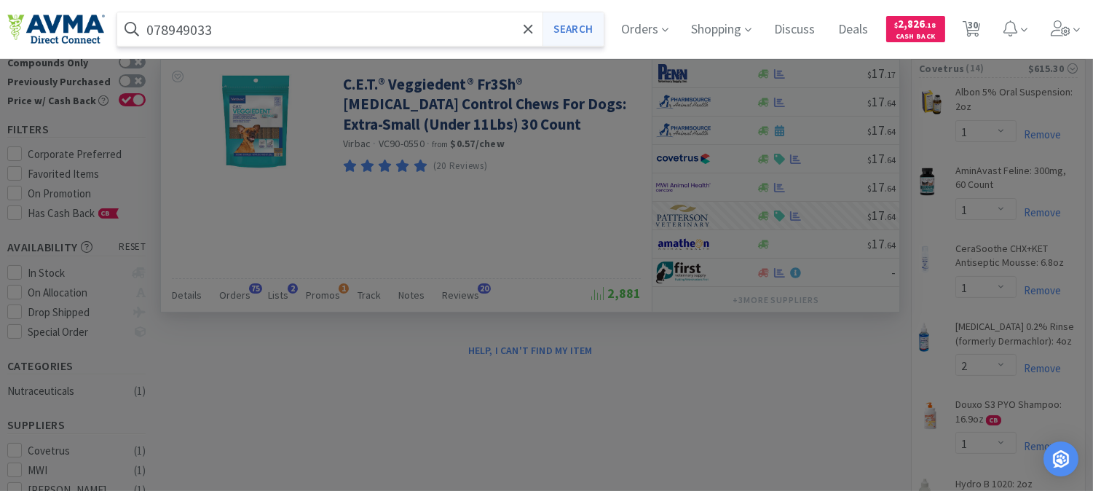
click at [584, 25] on button "Search" at bounding box center [572, 28] width 60 height 33
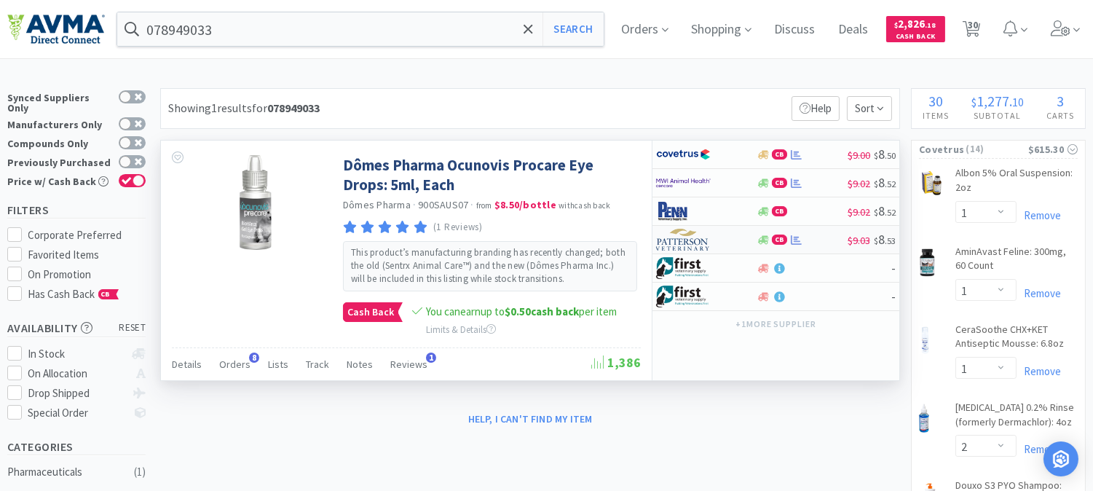
click at [673, 240] on img at bounding box center [683, 240] width 55 height 22
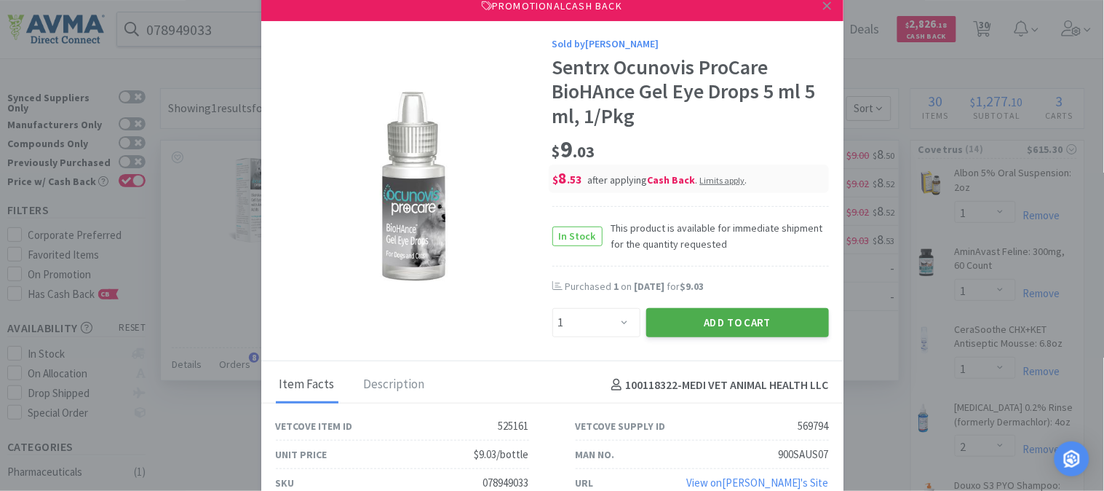
click at [689, 315] on button "Add to Cart" at bounding box center [737, 322] width 183 height 29
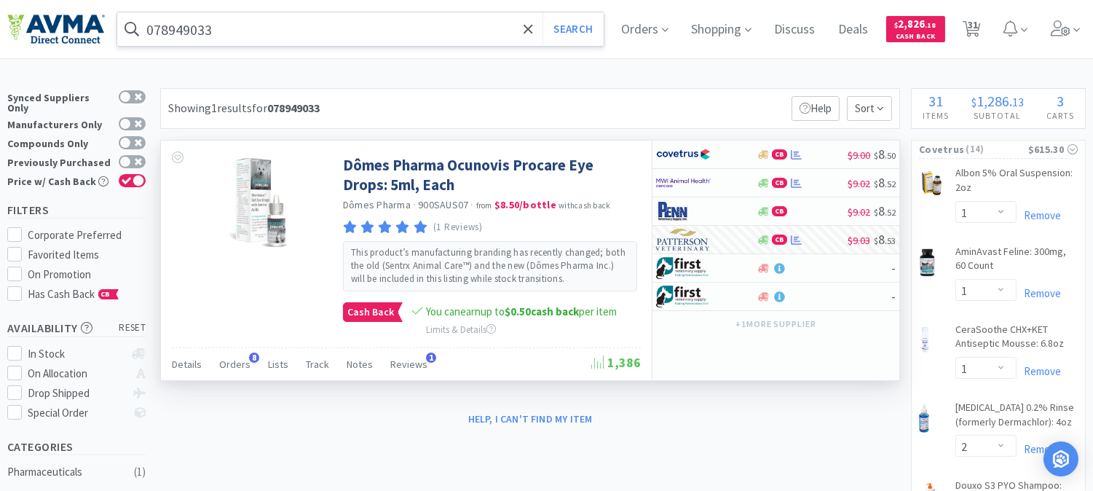
click at [275, 39] on input "078949033" at bounding box center [360, 28] width 486 height 33
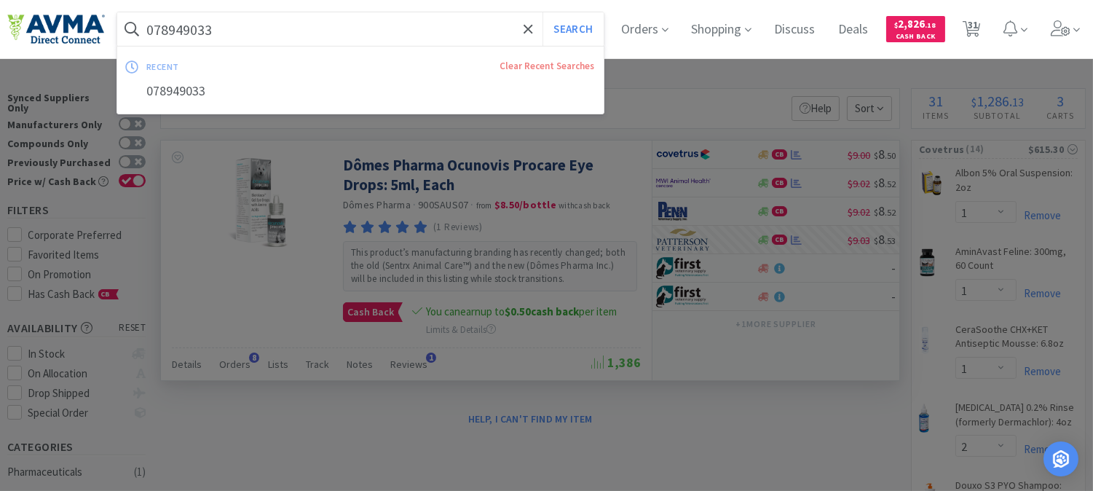
paste input "037157"
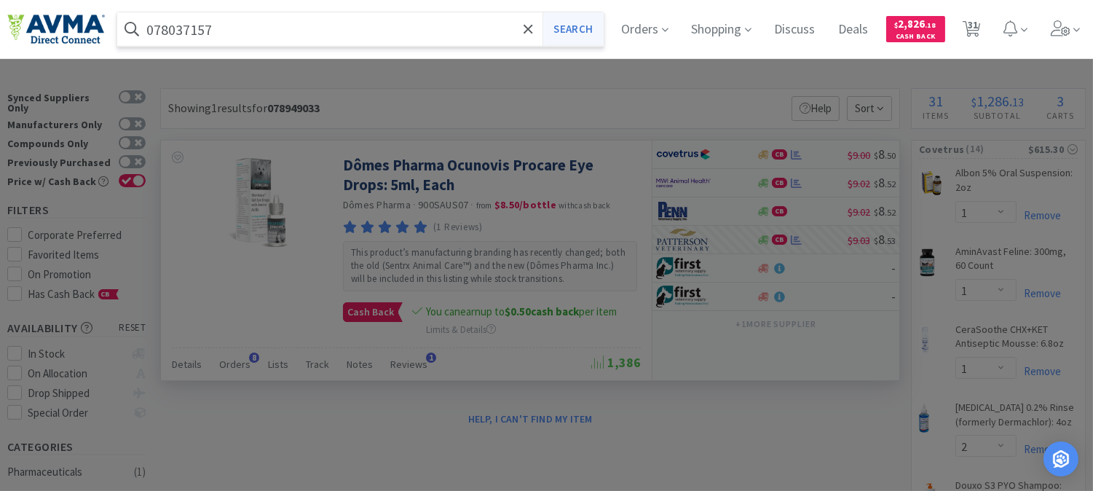
click at [592, 27] on button "Search" at bounding box center [572, 28] width 60 height 33
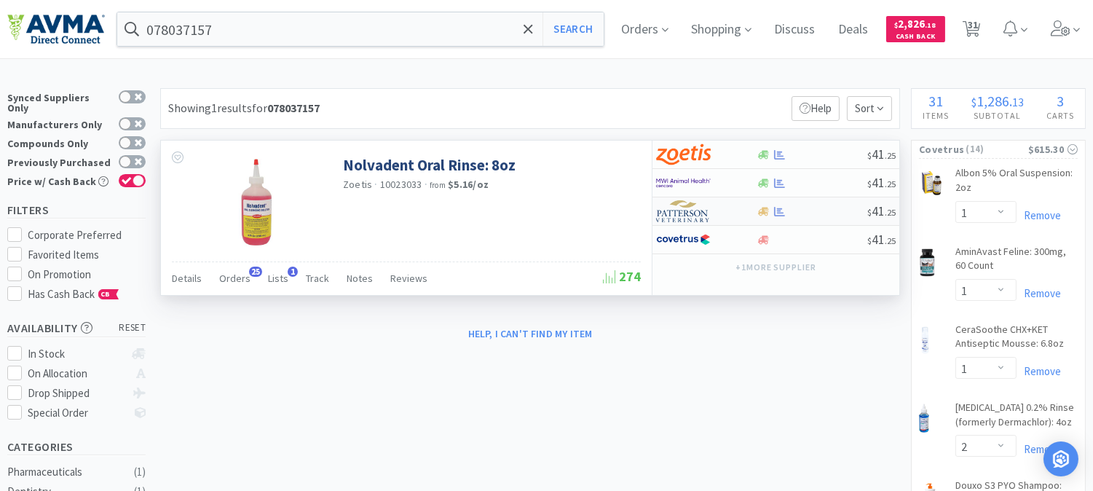
click at [684, 214] on img at bounding box center [683, 211] width 55 height 22
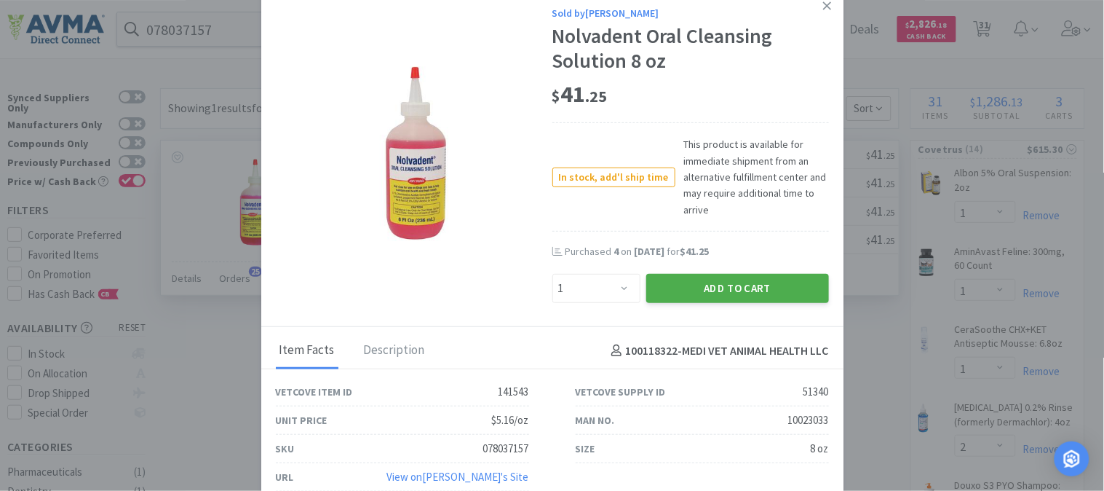
click at [692, 282] on button "Add to Cart" at bounding box center [737, 288] width 183 height 29
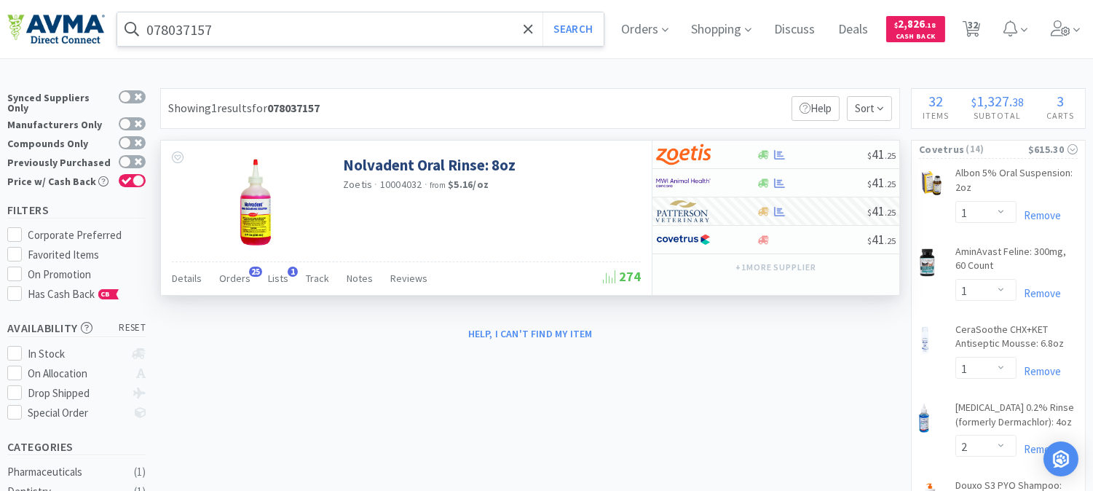
click at [186, 19] on input "078037157" at bounding box center [360, 28] width 486 height 33
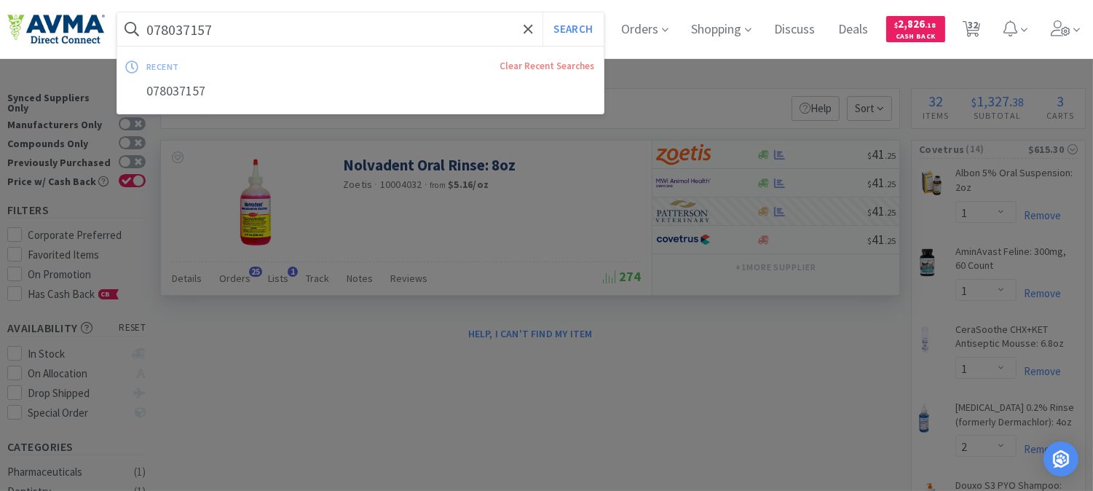
paste input "907093"
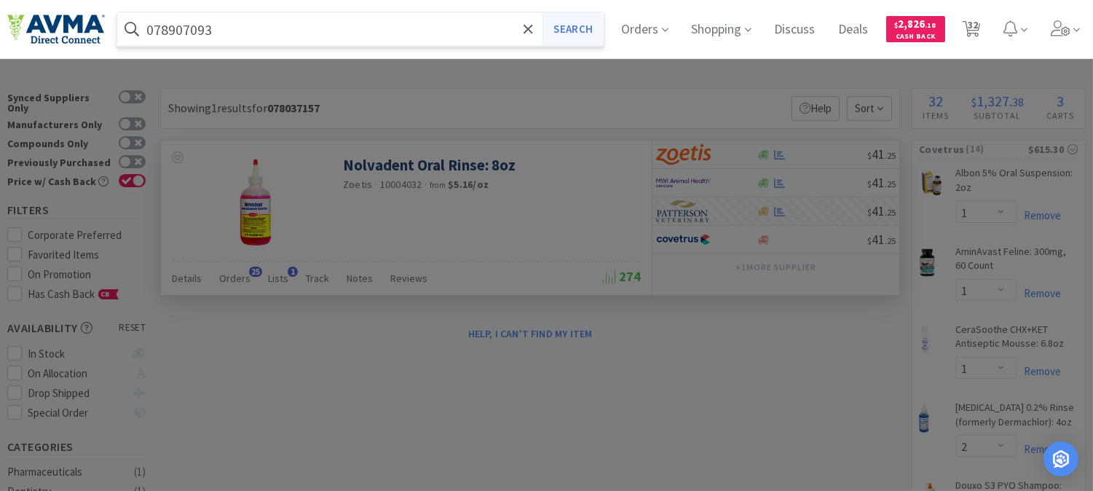
click at [583, 28] on button "Search" at bounding box center [572, 28] width 60 height 33
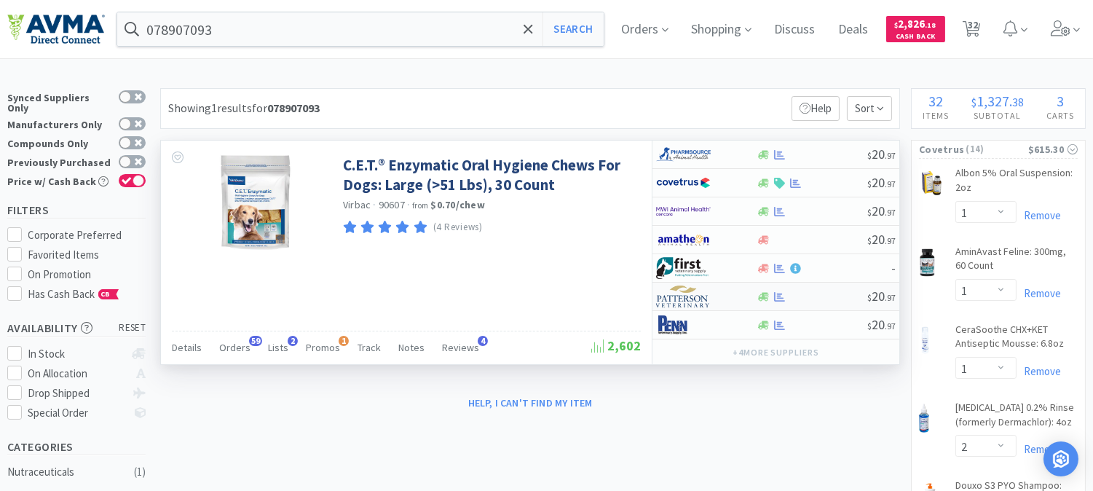
click at [679, 296] on img at bounding box center [683, 296] width 55 height 22
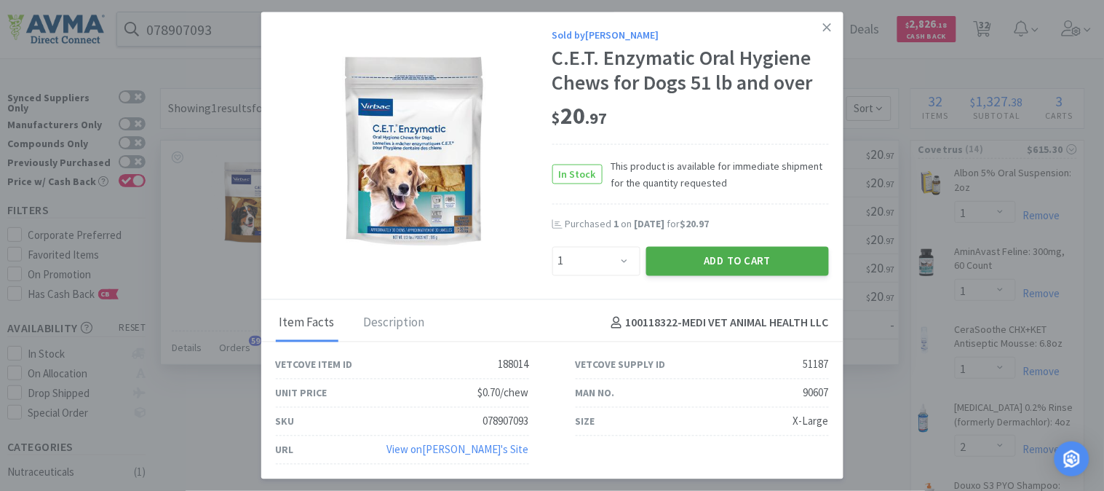
click at [737, 257] on button "Add to Cart" at bounding box center [737, 260] width 183 height 29
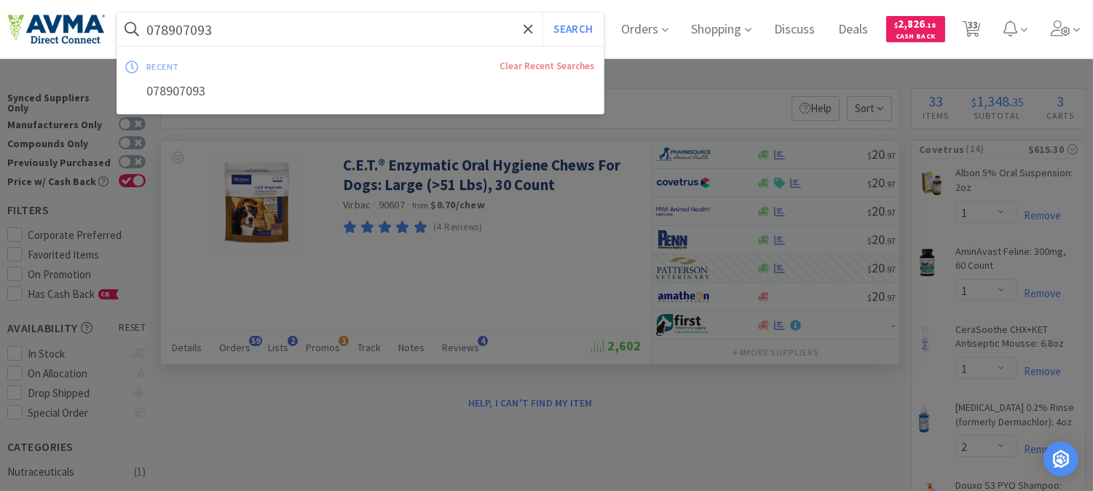
click at [374, 34] on input "078907093" at bounding box center [360, 28] width 486 height 33
paste input "50717"
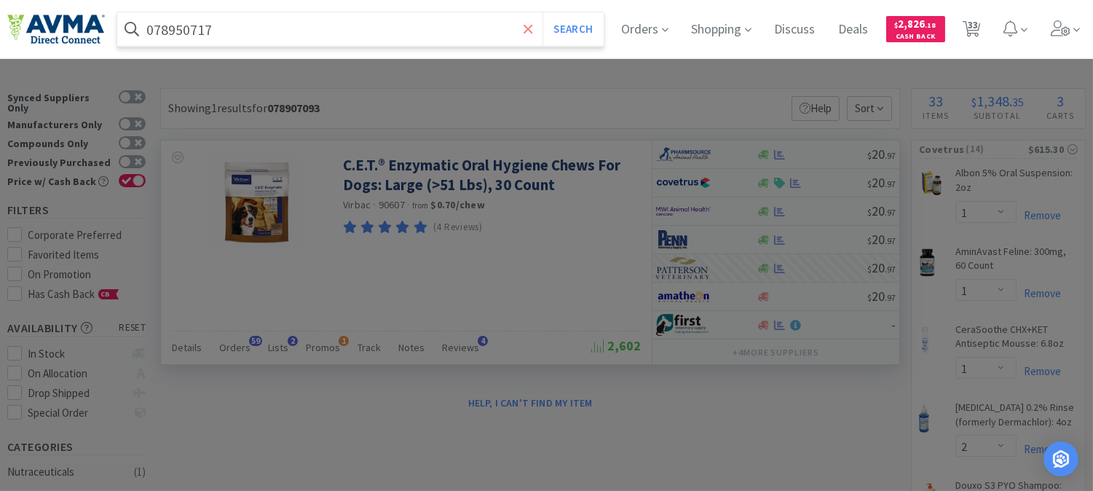
click at [533, 23] on icon at bounding box center [527, 29] width 9 height 15
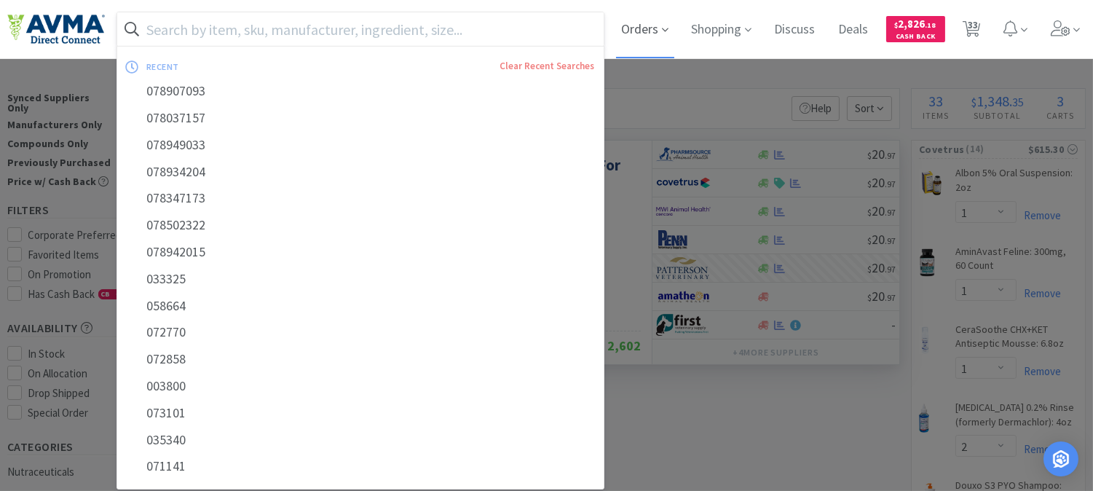
click at [651, 45] on span "Orders" at bounding box center [645, 29] width 58 height 58
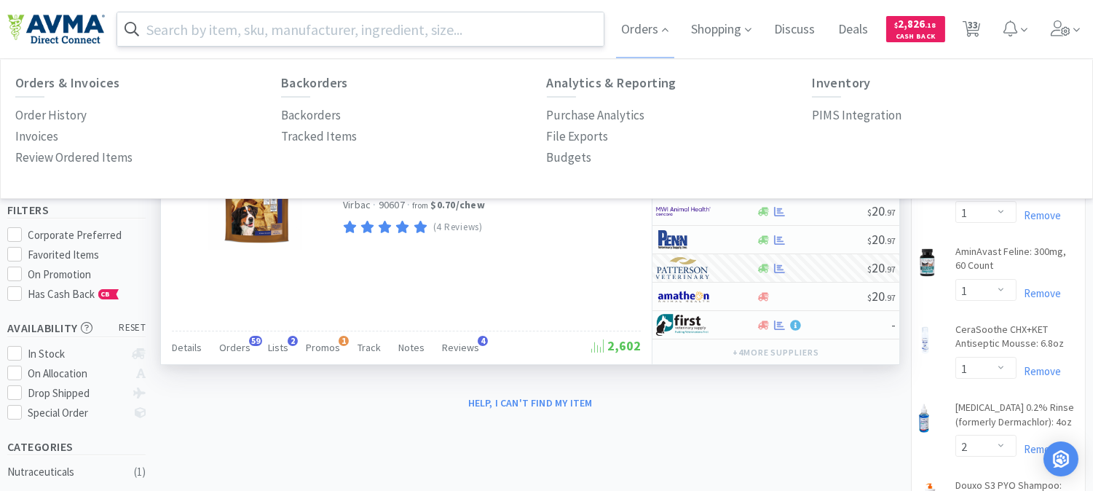
click at [453, 26] on input "text" at bounding box center [360, 28] width 486 height 33
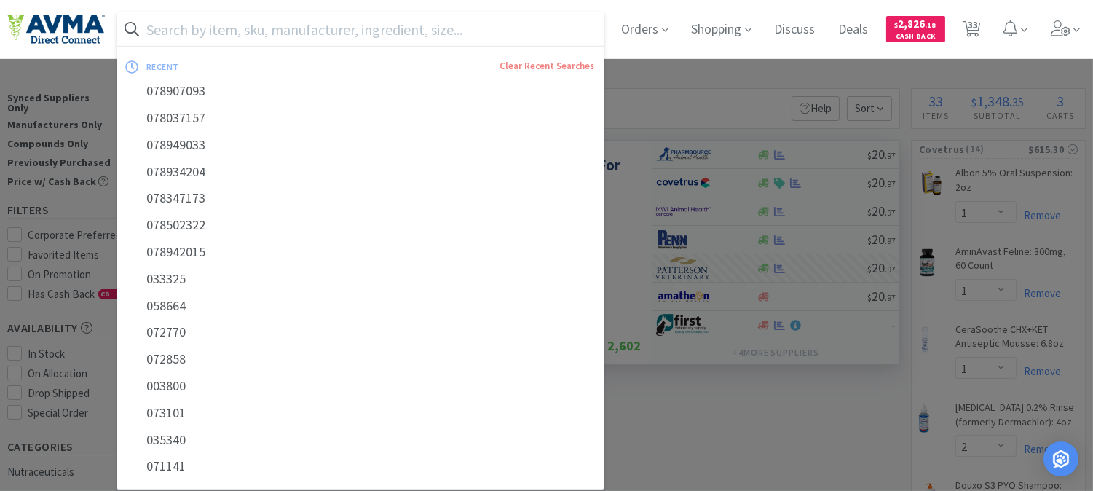
paste input "078950717"
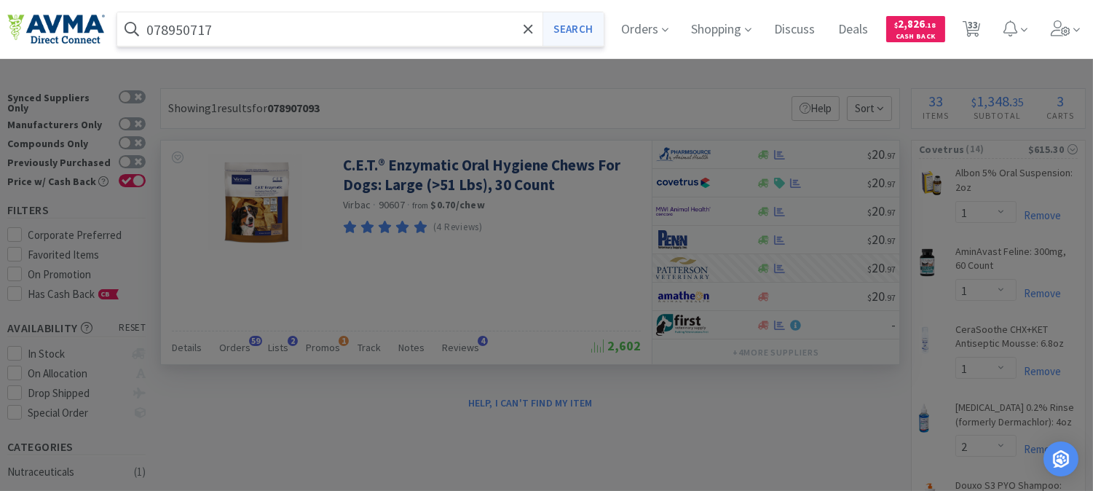
click at [571, 25] on button "Search" at bounding box center [572, 28] width 60 height 33
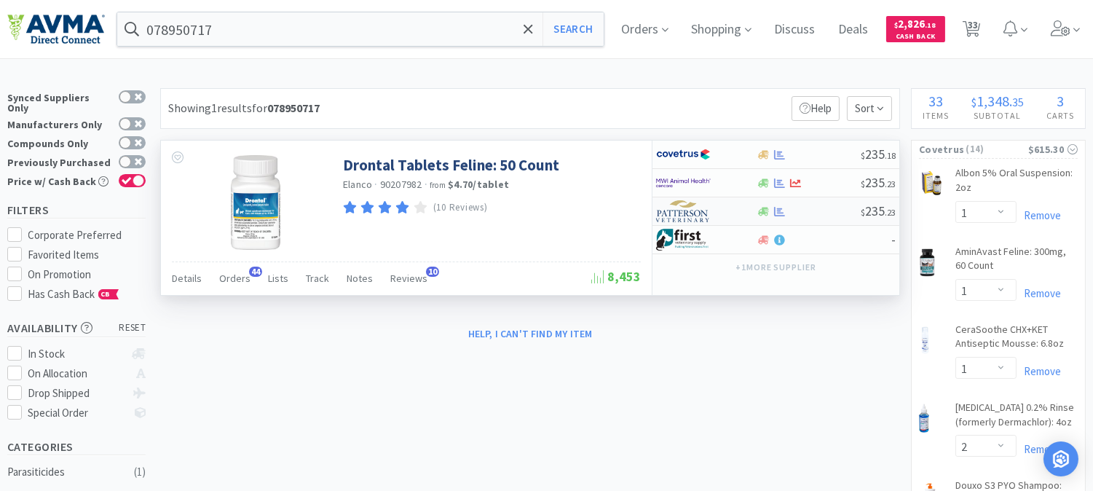
click at [683, 215] on img at bounding box center [683, 211] width 55 height 22
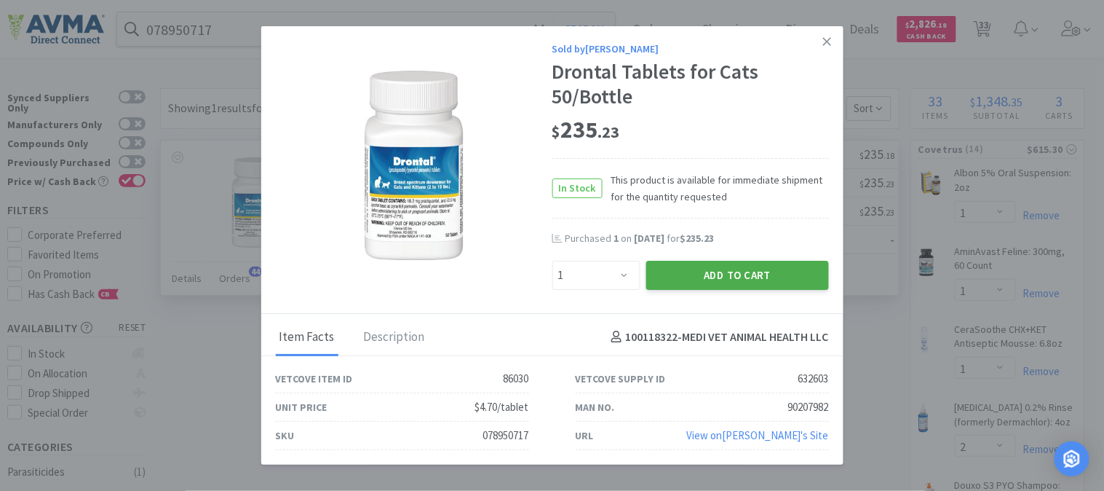
click at [728, 272] on button "Add to Cart" at bounding box center [737, 275] width 183 height 29
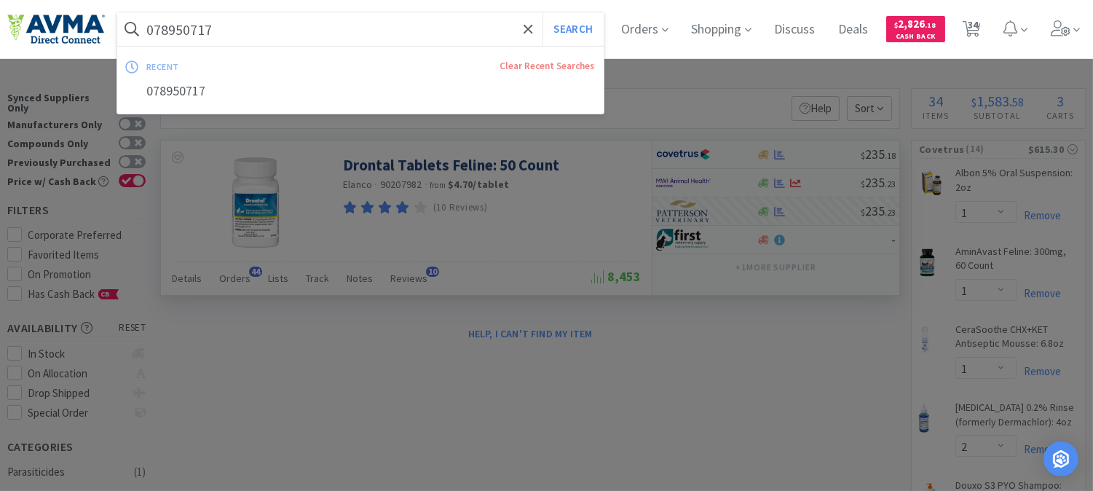
click at [241, 37] on input "078950717" at bounding box center [360, 28] width 486 height 33
paste input "441243"
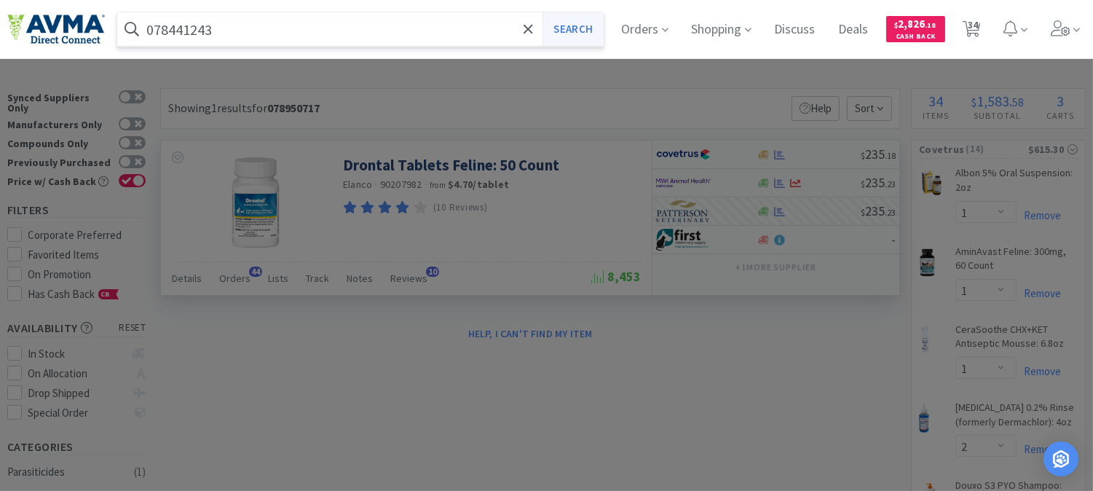
click at [598, 30] on button "Search" at bounding box center [572, 28] width 60 height 33
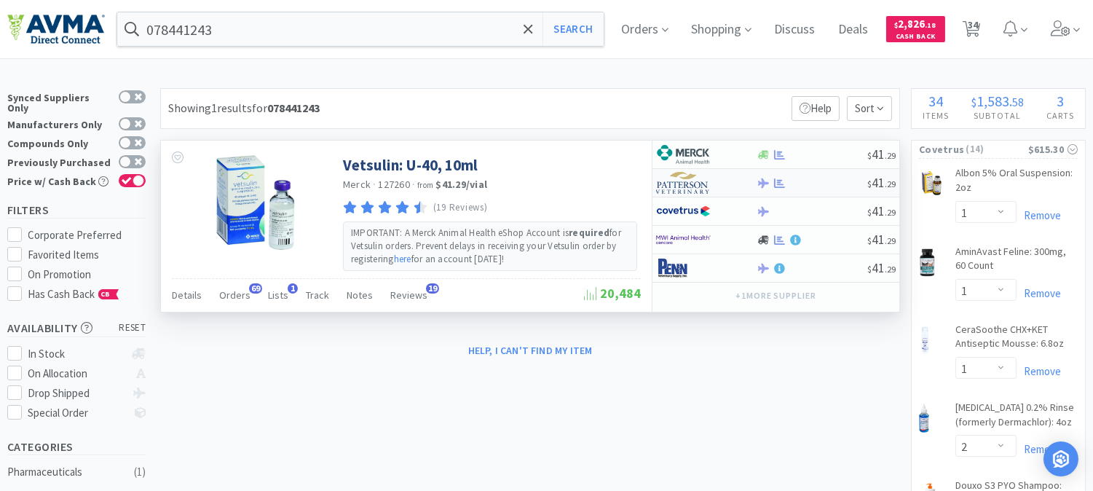
click at [693, 185] on img at bounding box center [683, 183] width 55 height 22
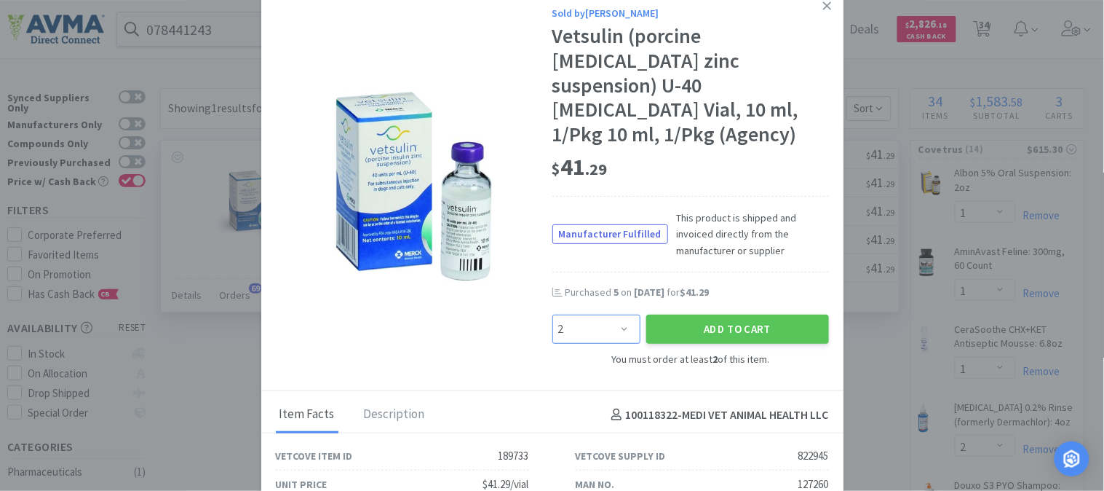
click at [612, 314] on select "Enter Quantity 2 3 4 5 6 7 8 9 10 11 12 13 14 15 16 17 18 19 20 21 Enter Quanti…" at bounding box center [596, 328] width 88 height 29
click at [552, 314] on select "Enter Quantity 2 3 4 5 6 7 8 9 10 11 12 13 14 15 16 17 18 19 20 21 Enter Quanti…" at bounding box center [596, 328] width 88 height 29
click at [740, 314] on button "Add to Cart" at bounding box center [737, 328] width 183 height 29
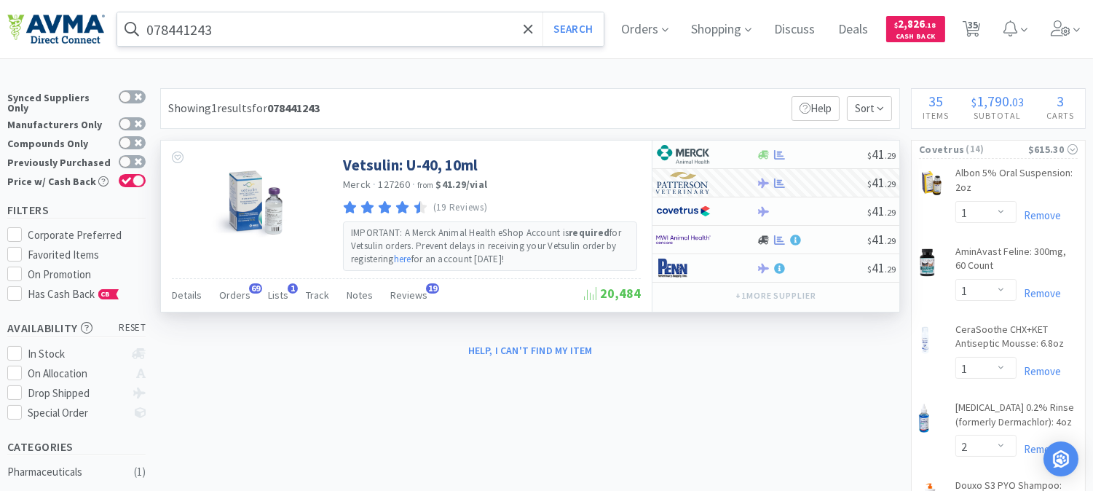
click at [310, 27] on input "078441243" at bounding box center [360, 28] width 486 height 33
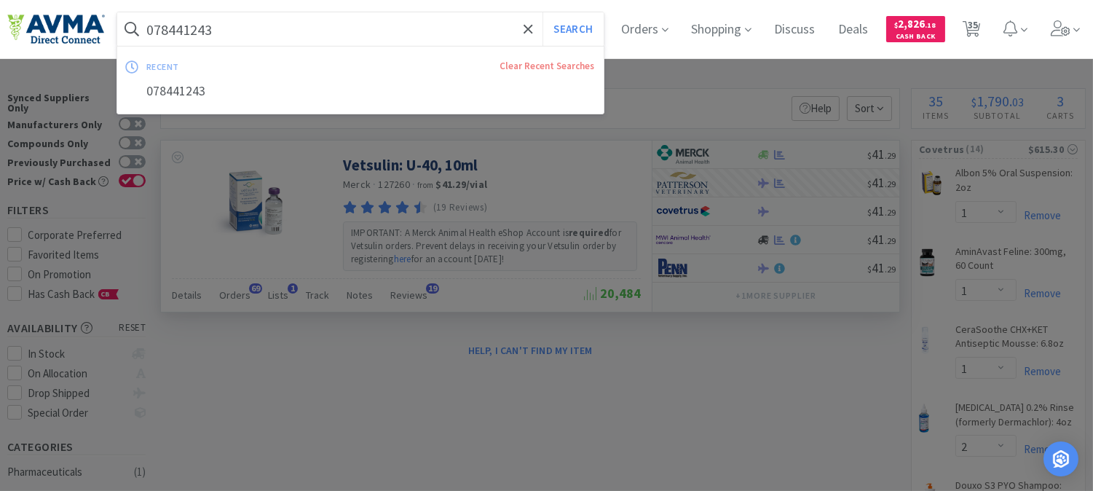
paste input "360767"
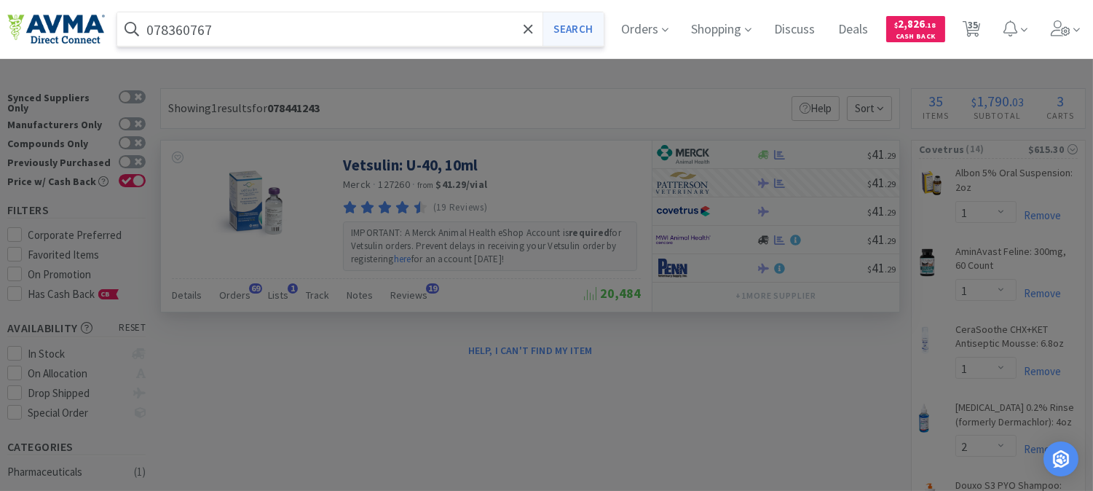
click at [603, 26] on button "Search" at bounding box center [572, 28] width 60 height 33
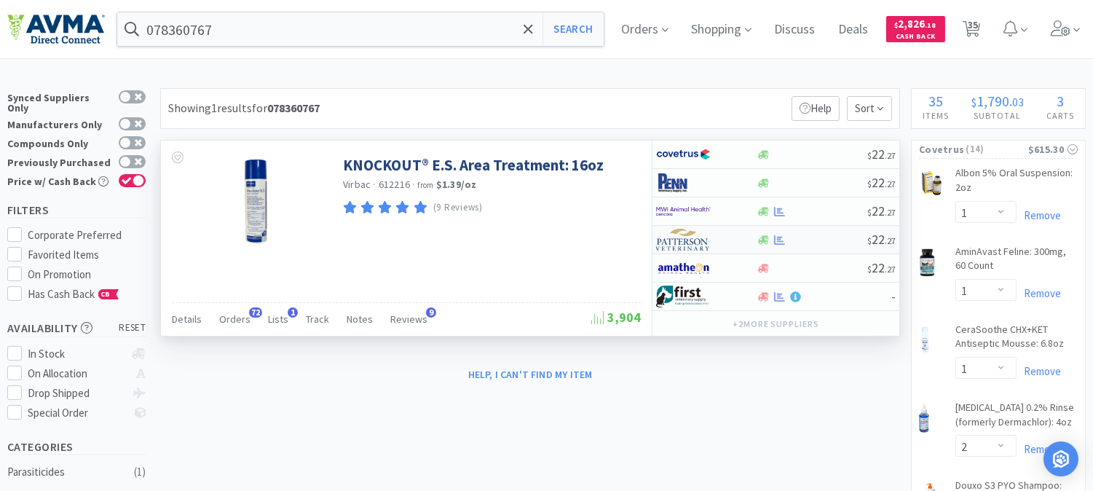
click at [673, 243] on img at bounding box center [683, 240] width 55 height 22
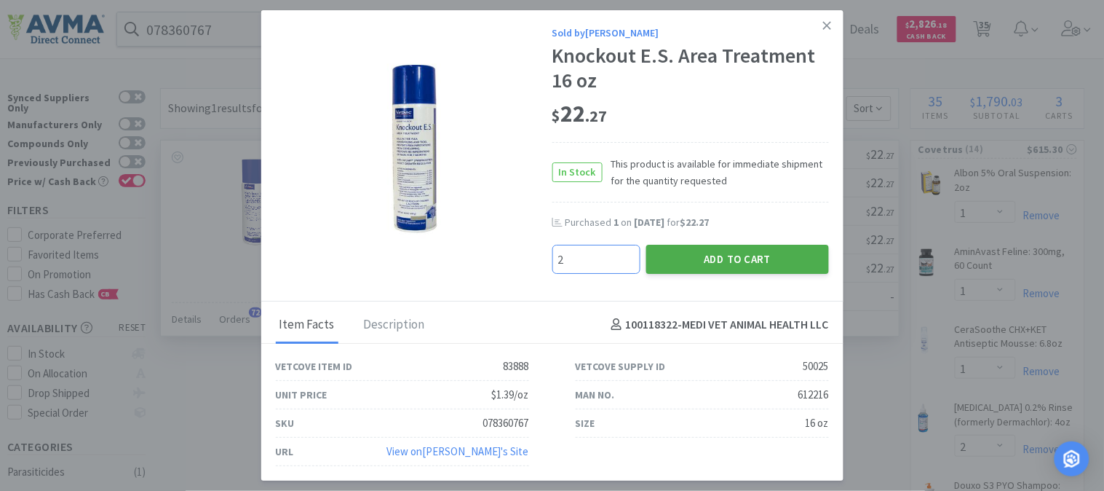
click at [751, 255] on button "Add to Cart" at bounding box center [737, 259] width 183 height 29
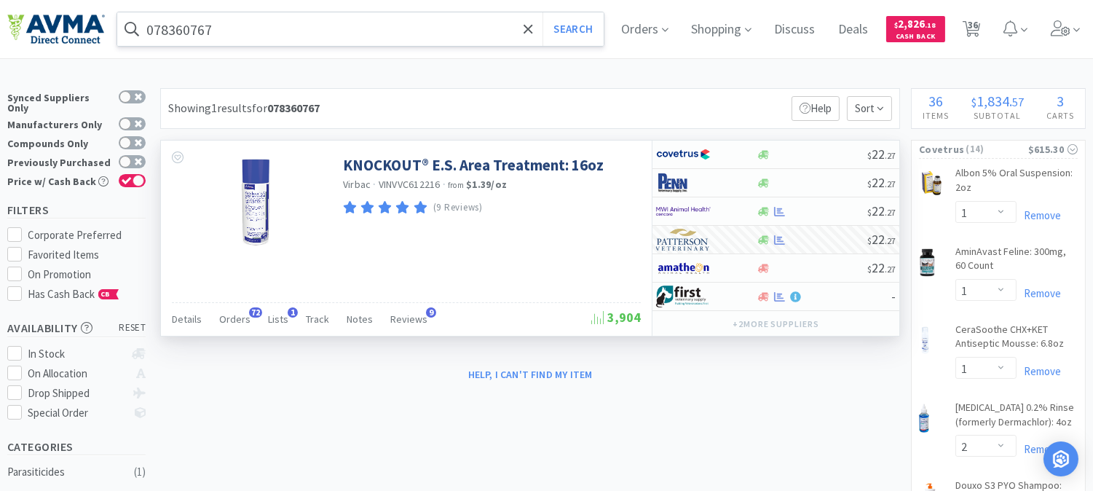
click at [324, 41] on input "078360767" at bounding box center [360, 28] width 486 height 33
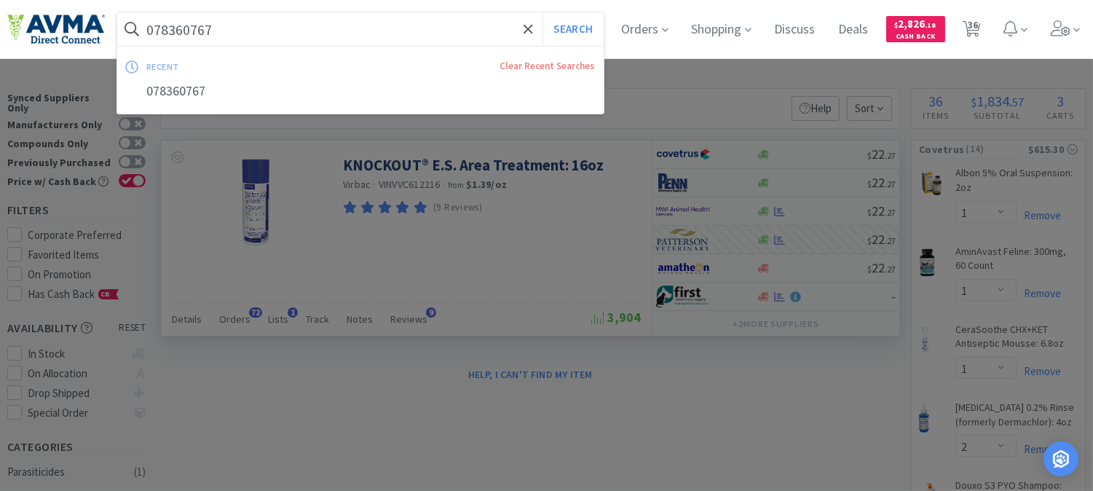
paste input "502314"
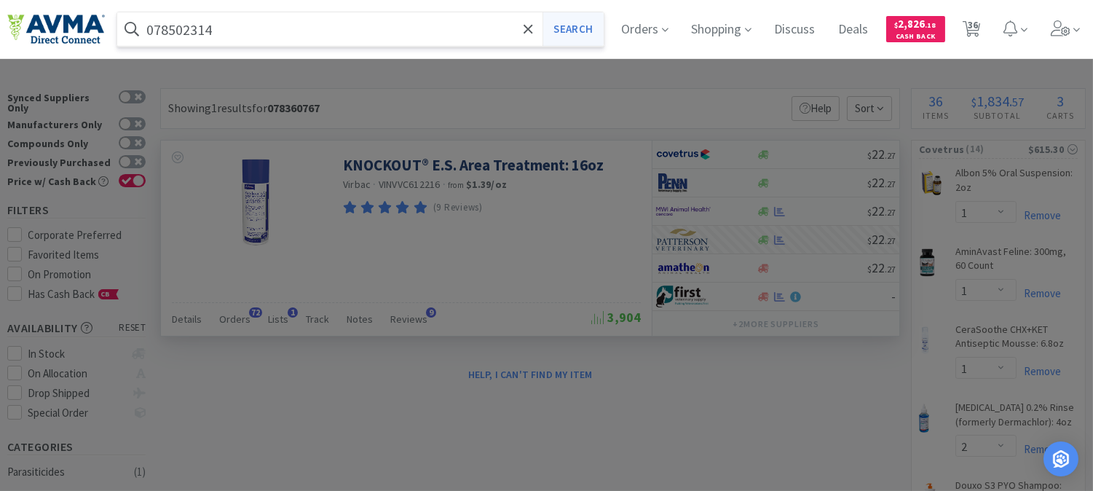
click at [584, 25] on button "Search" at bounding box center [572, 28] width 60 height 33
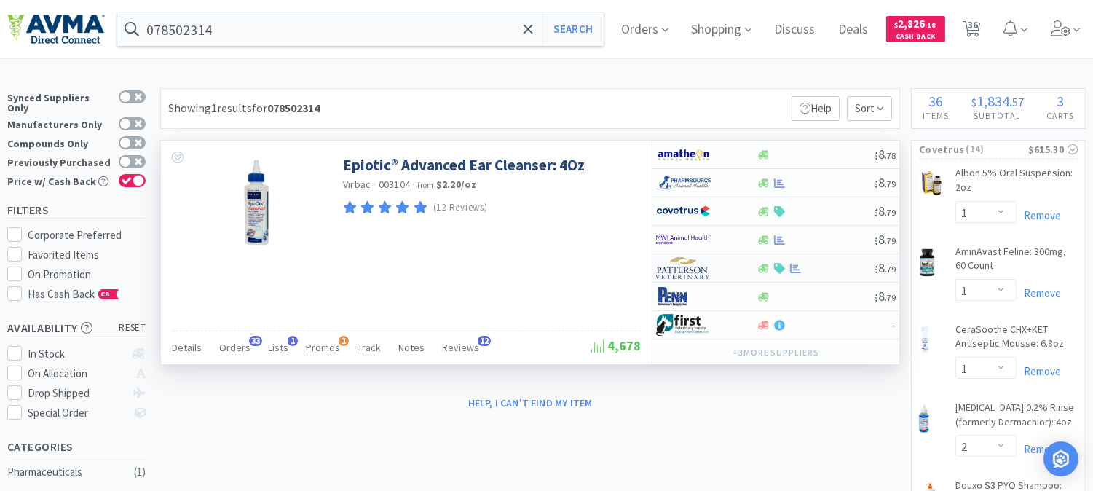
click at [693, 267] on img at bounding box center [683, 268] width 55 height 22
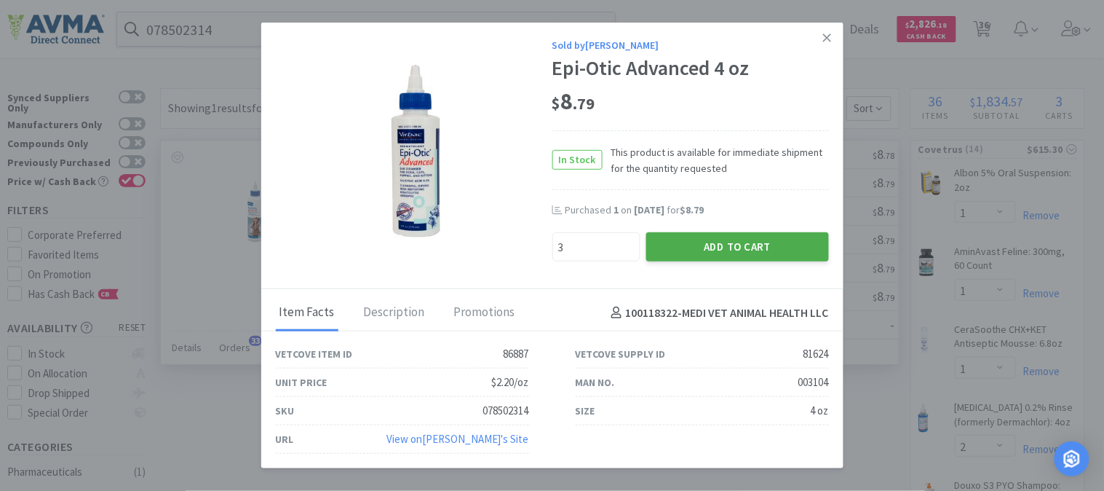
click at [723, 250] on button "Add to Cart" at bounding box center [737, 246] width 183 height 29
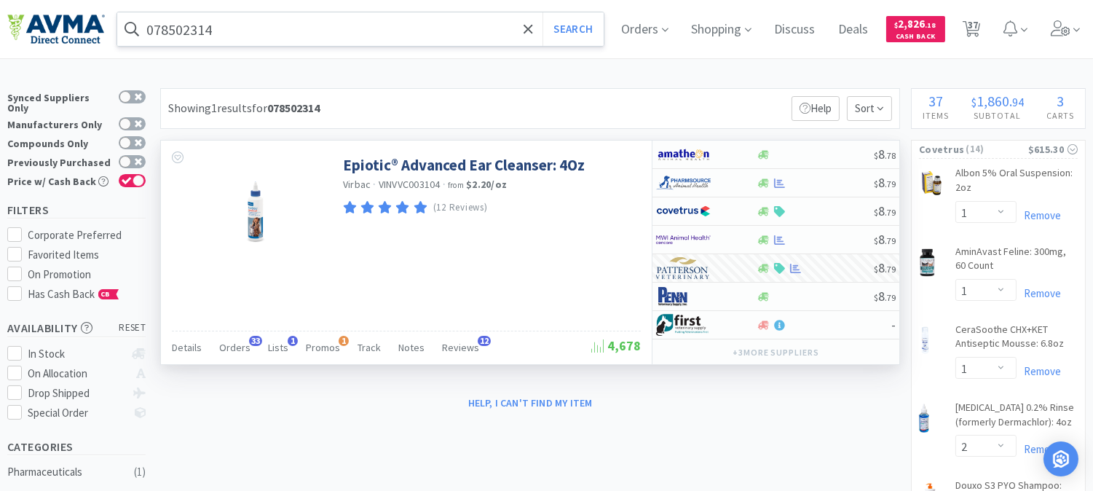
click at [207, 23] on input "078502314" at bounding box center [360, 28] width 486 height 33
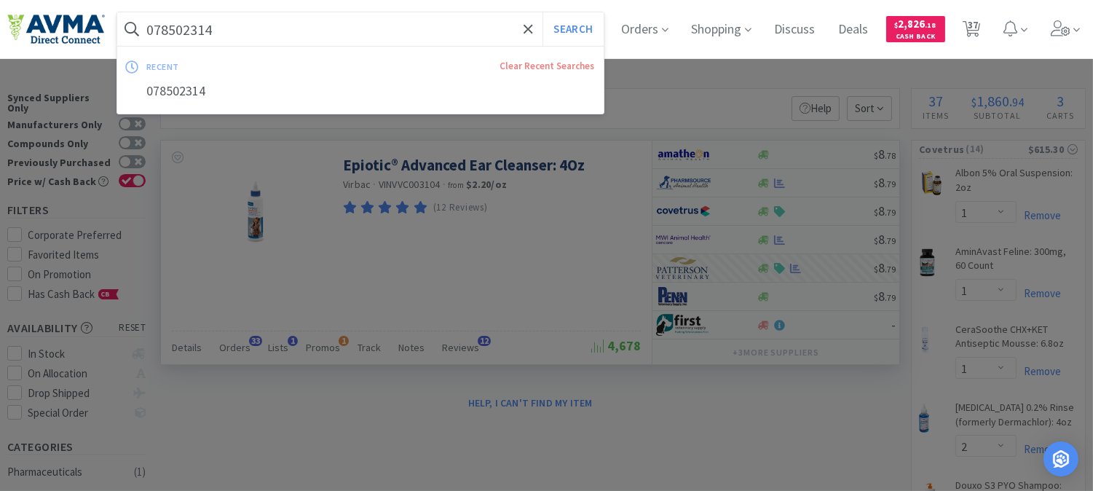
paste input "062295"
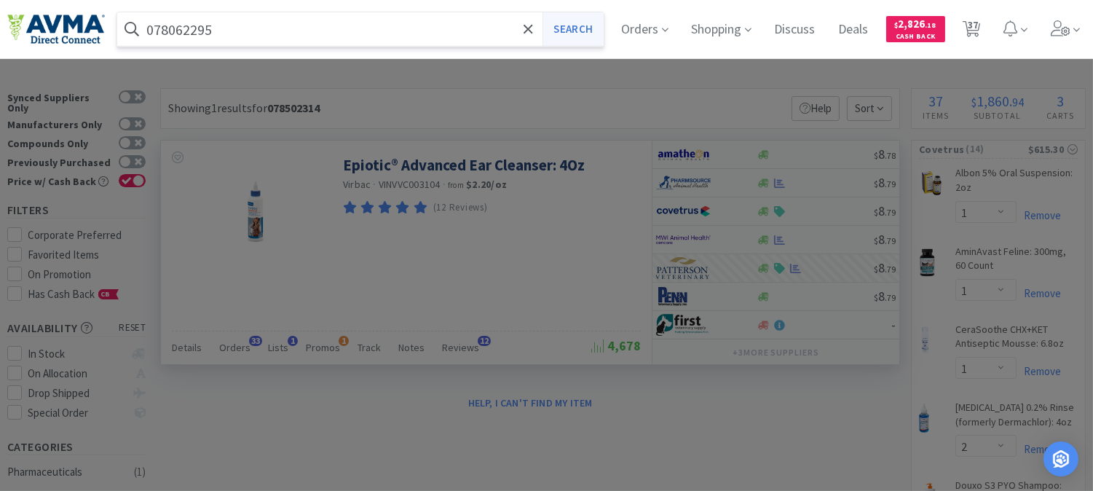
click at [565, 25] on button "Search" at bounding box center [572, 28] width 60 height 33
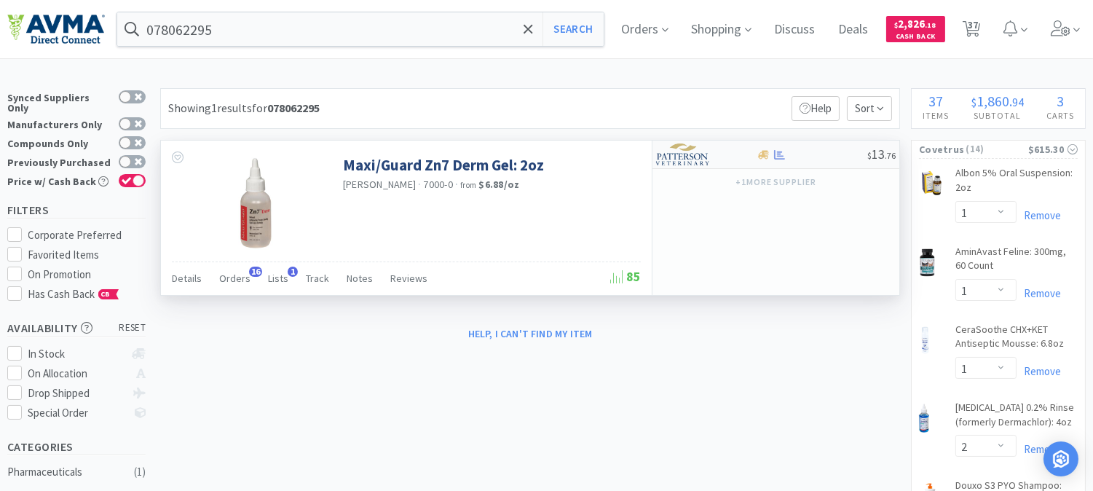
click at [686, 154] on img at bounding box center [683, 154] width 55 height 22
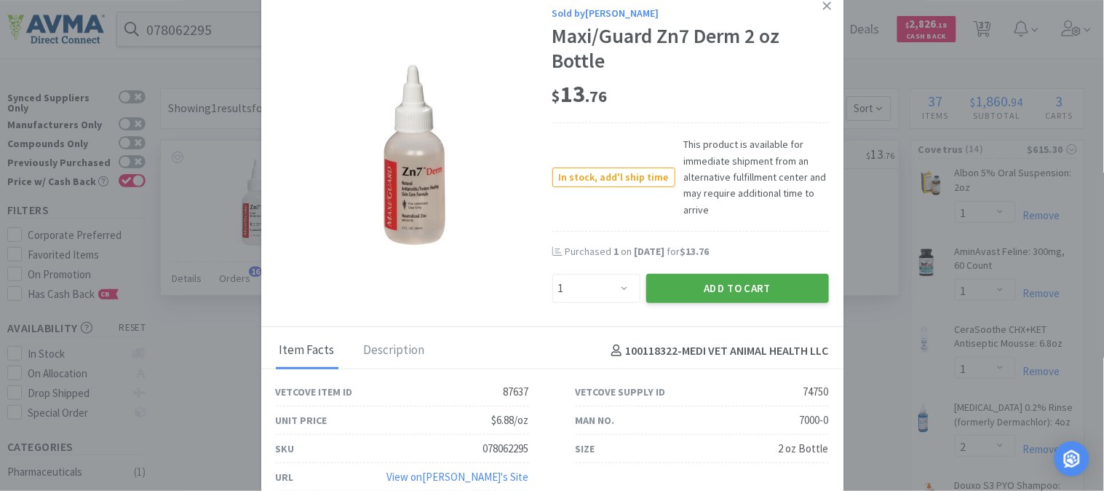
click at [739, 282] on button "Add to Cart" at bounding box center [737, 288] width 183 height 29
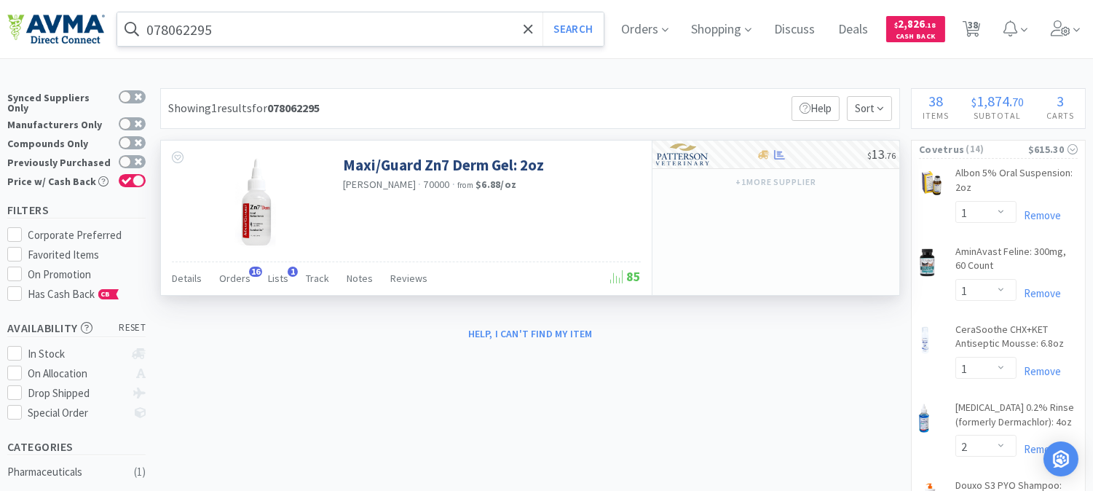
click at [306, 16] on input "078062295" at bounding box center [360, 28] width 486 height 33
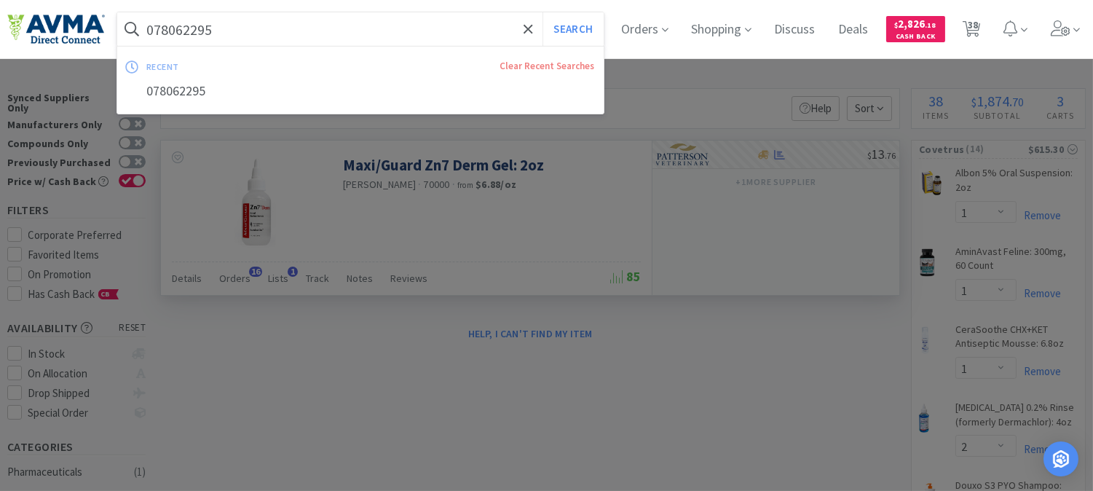
paste input "347140"
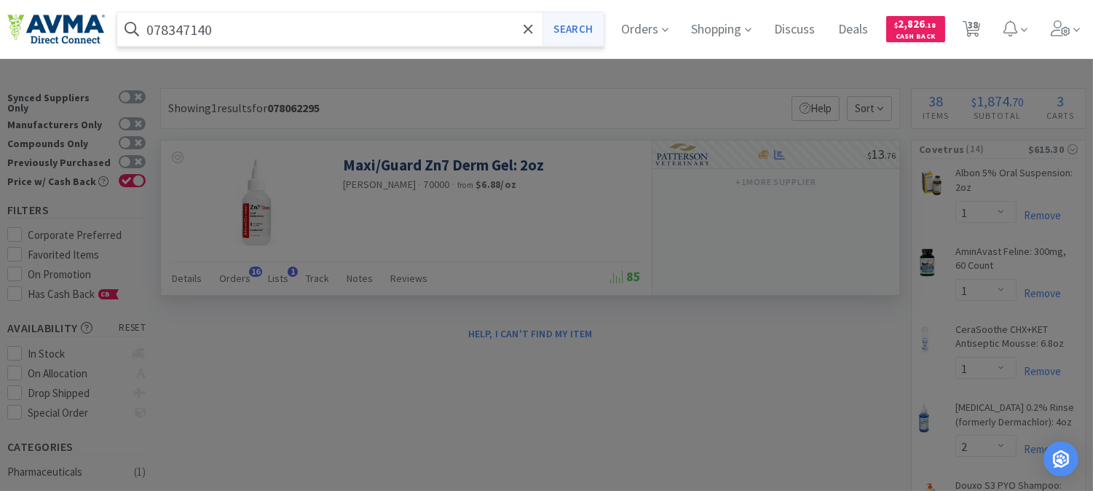
click at [572, 29] on button "Search" at bounding box center [572, 28] width 60 height 33
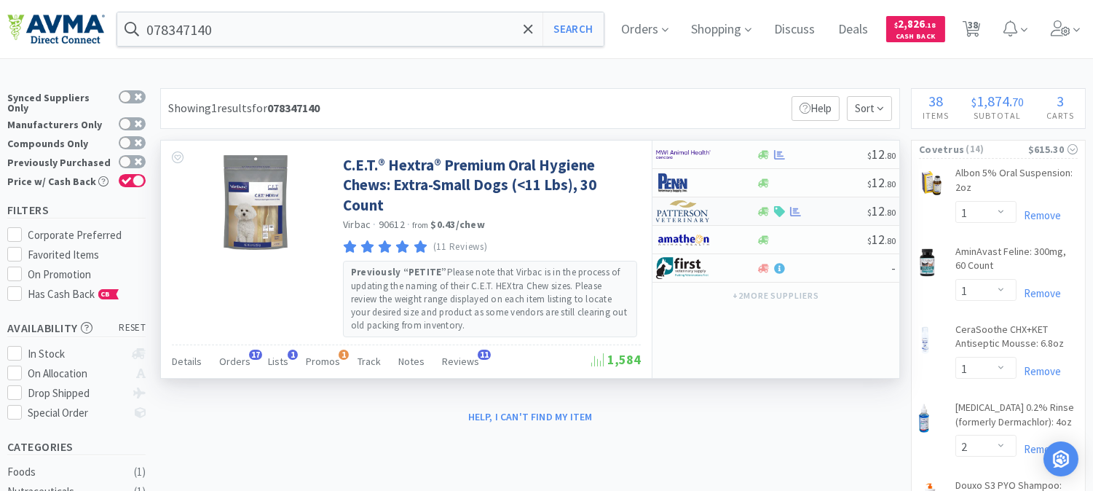
click at [682, 215] on img at bounding box center [683, 211] width 55 height 22
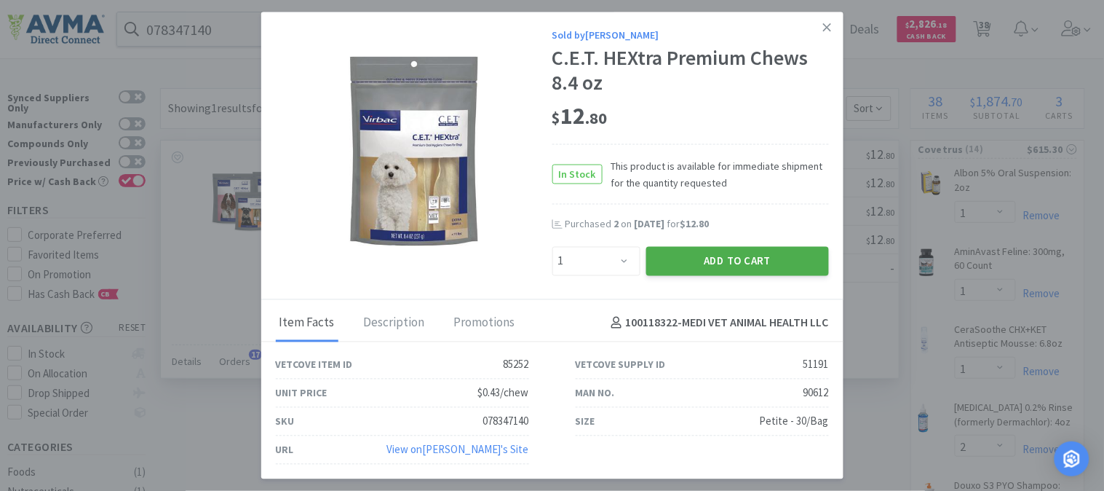
click at [723, 253] on button "Add to Cart" at bounding box center [737, 260] width 183 height 29
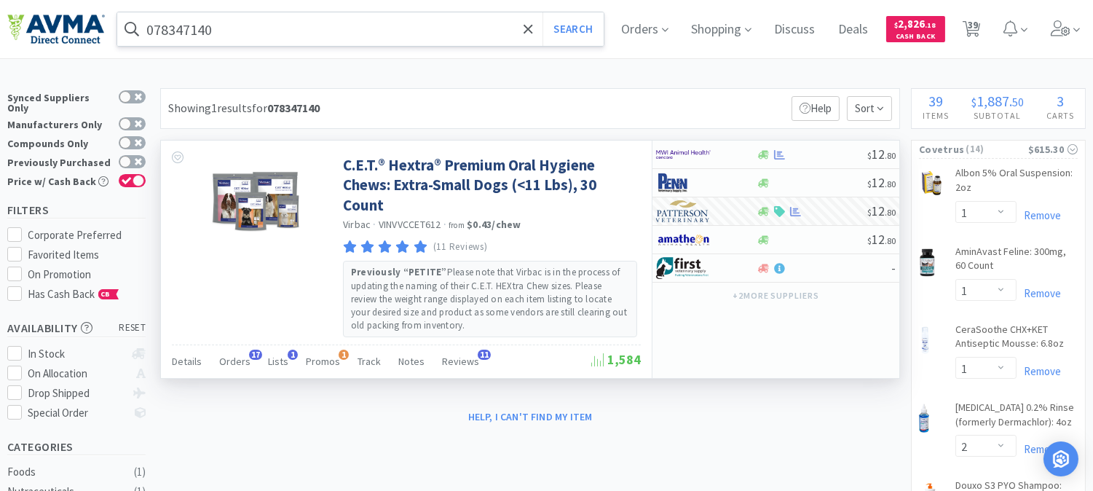
click at [396, 24] on input "078347140" at bounding box center [360, 28] width 486 height 33
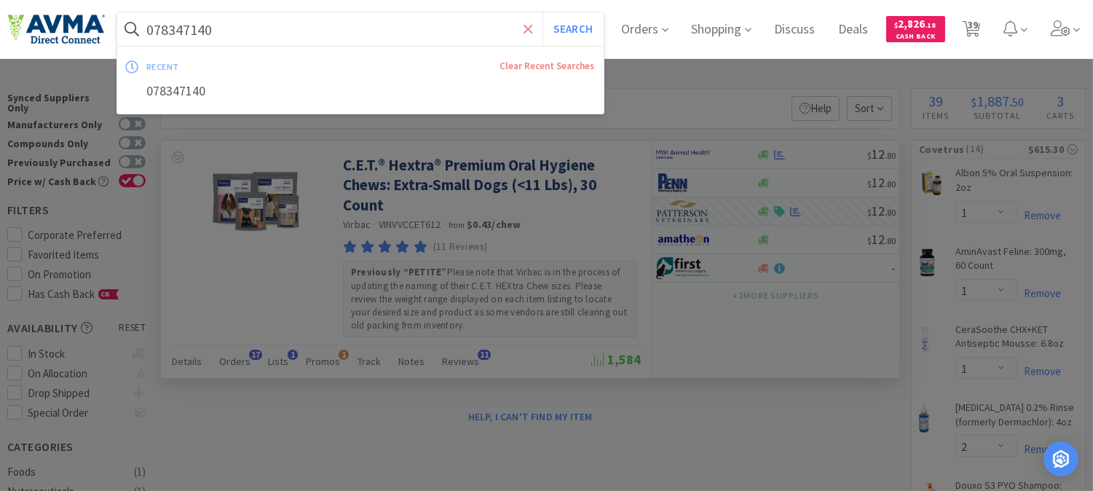
paste input "772819"
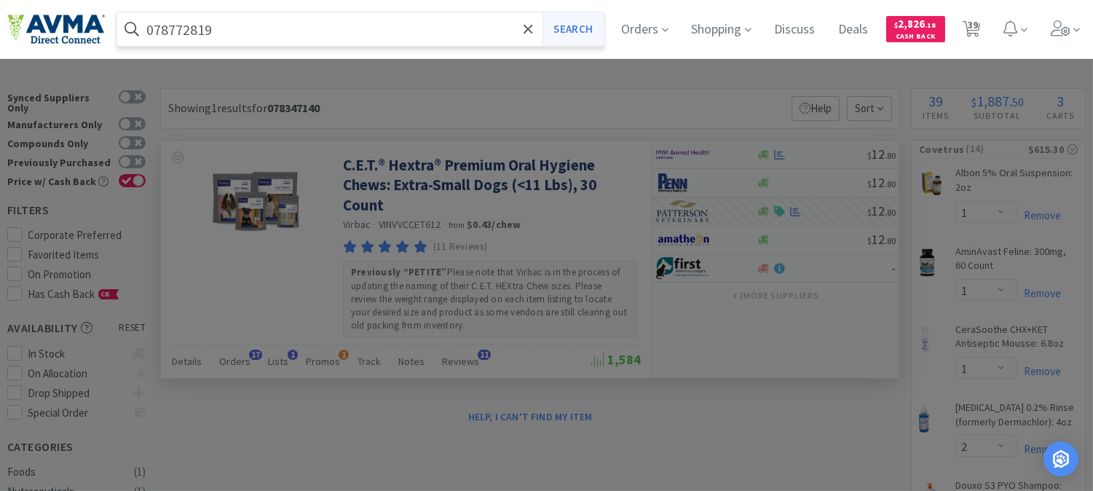
click at [581, 24] on button "Search" at bounding box center [572, 28] width 60 height 33
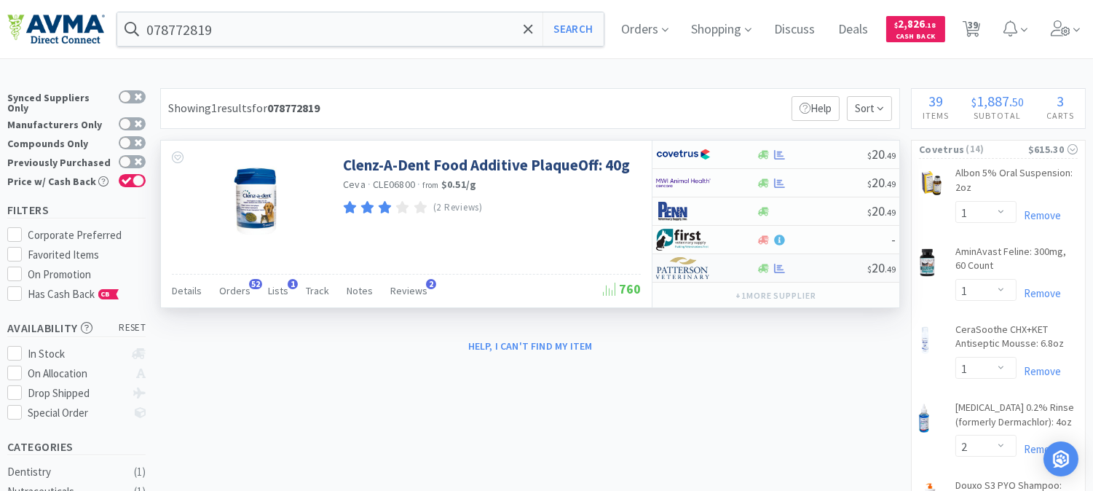
click at [675, 267] on img at bounding box center [683, 268] width 55 height 22
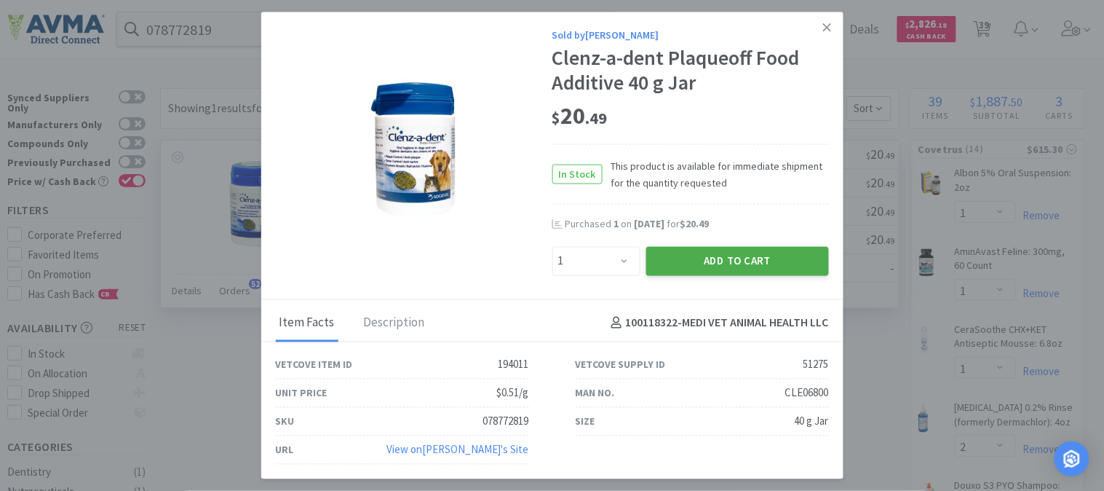
click at [719, 251] on button "Add to Cart" at bounding box center [737, 260] width 183 height 29
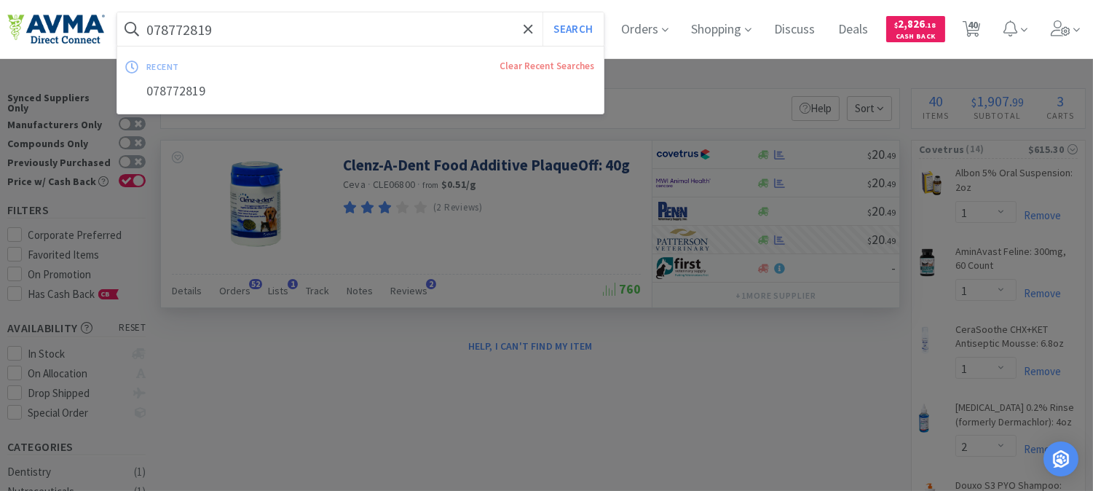
click at [406, 36] on input "078772819" at bounding box center [360, 28] width 486 height 33
paste input "927020"
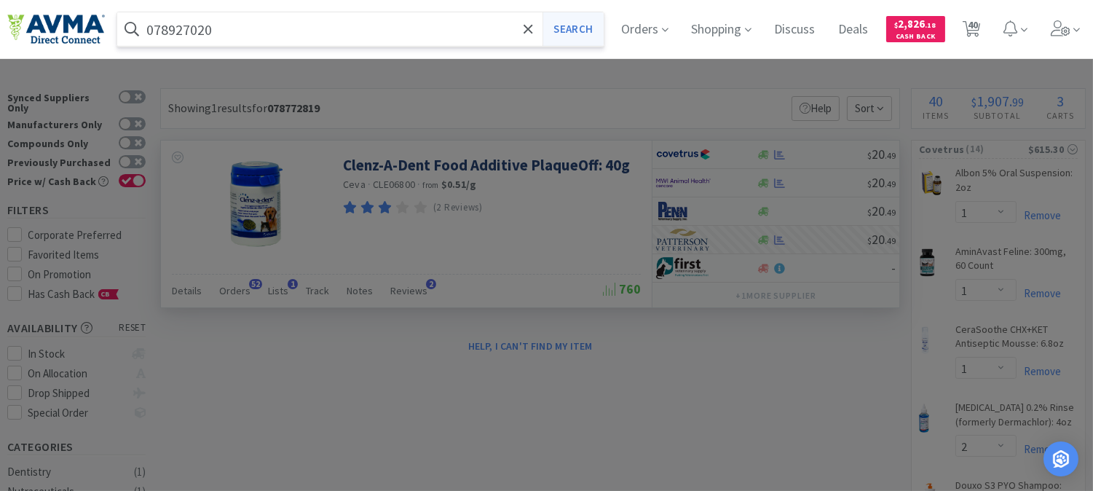
click at [574, 25] on button "Search" at bounding box center [572, 28] width 60 height 33
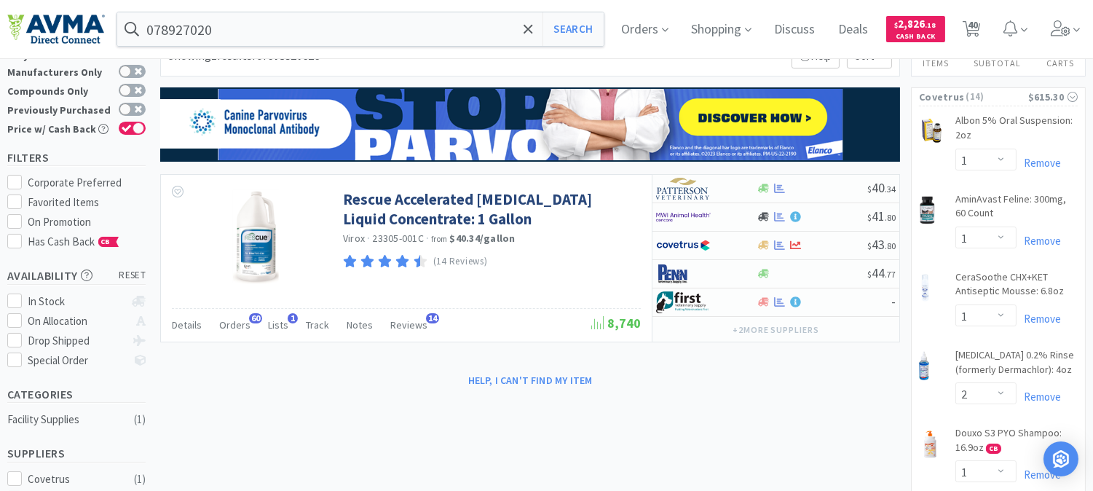
scroll to position [81, 0]
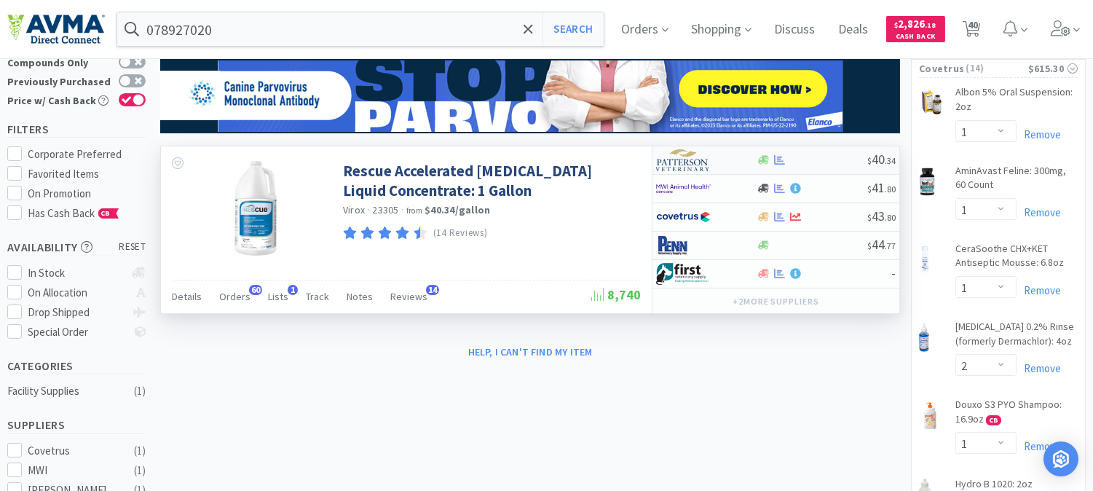
click at [689, 164] on img at bounding box center [683, 160] width 55 height 22
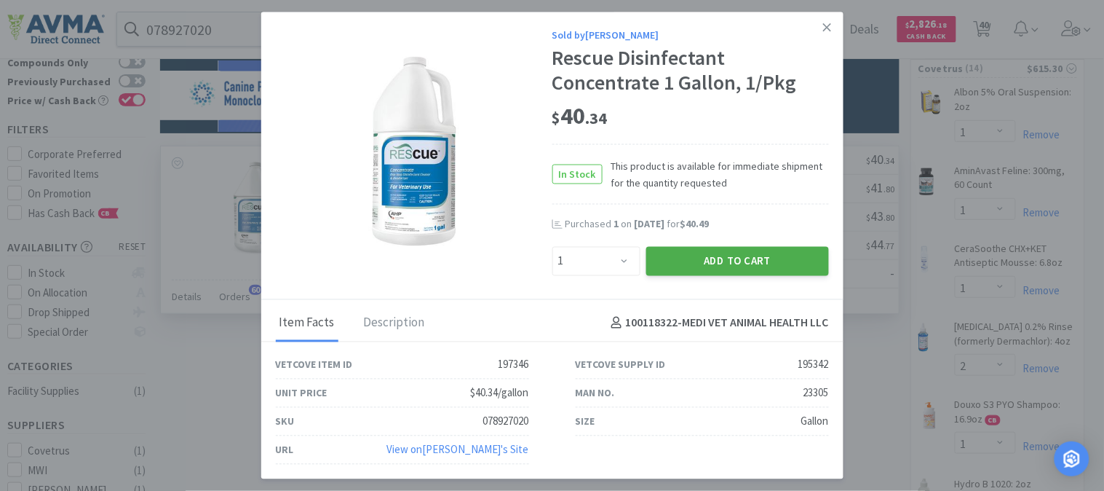
click at [719, 255] on button "Add to Cart" at bounding box center [737, 260] width 183 height 29
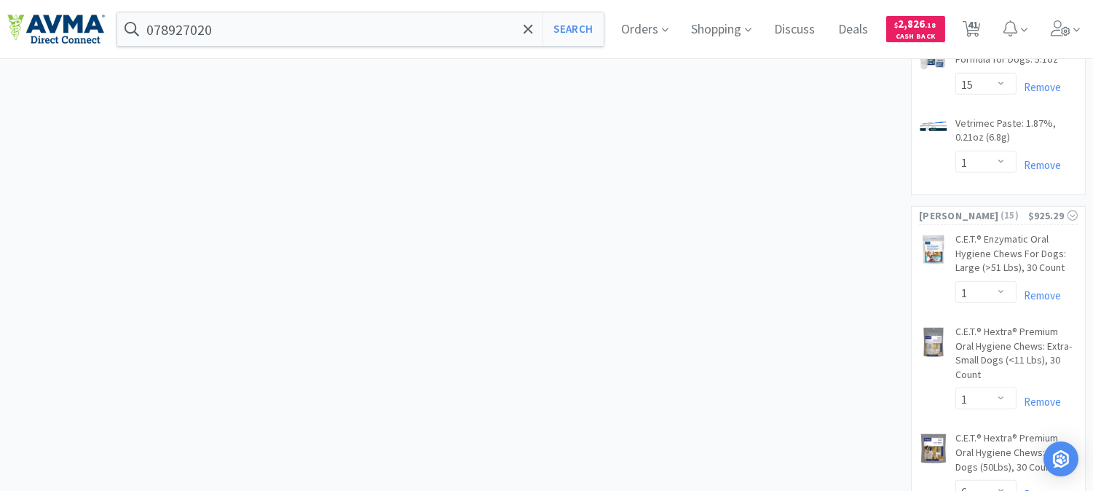
scroll to position [2102, 0]
